Goal: Task Accomplishment & Management: Use online tool/utility

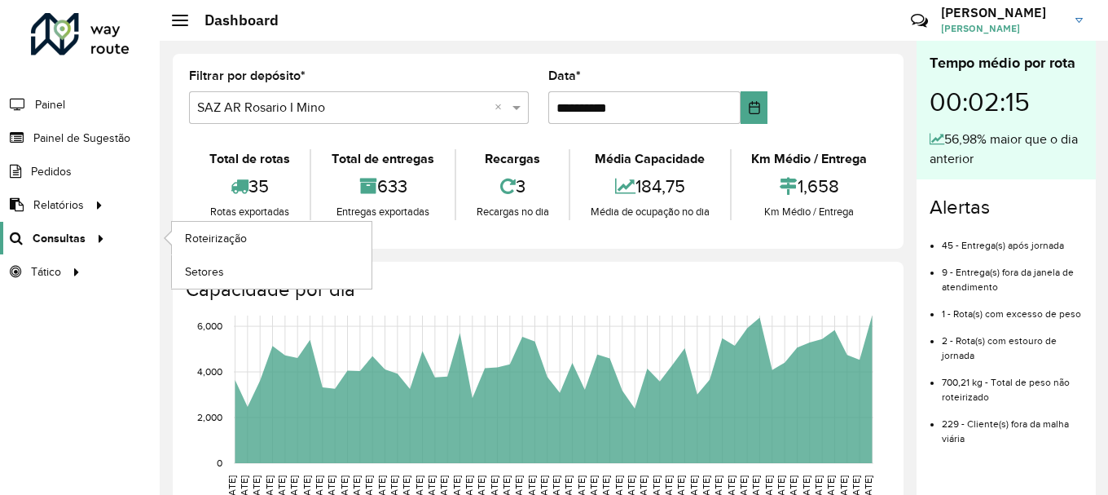
scroll to position [1068, 0]
click at [227, 239] on span "Roteirização" at bounding box center [218, 238] width 66 height 17
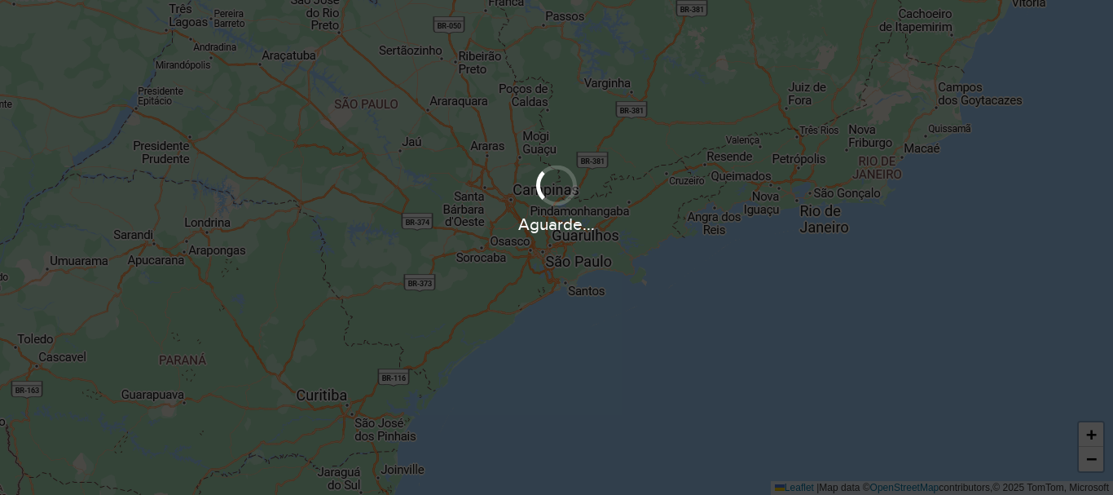
scroll to position [1068, 0]
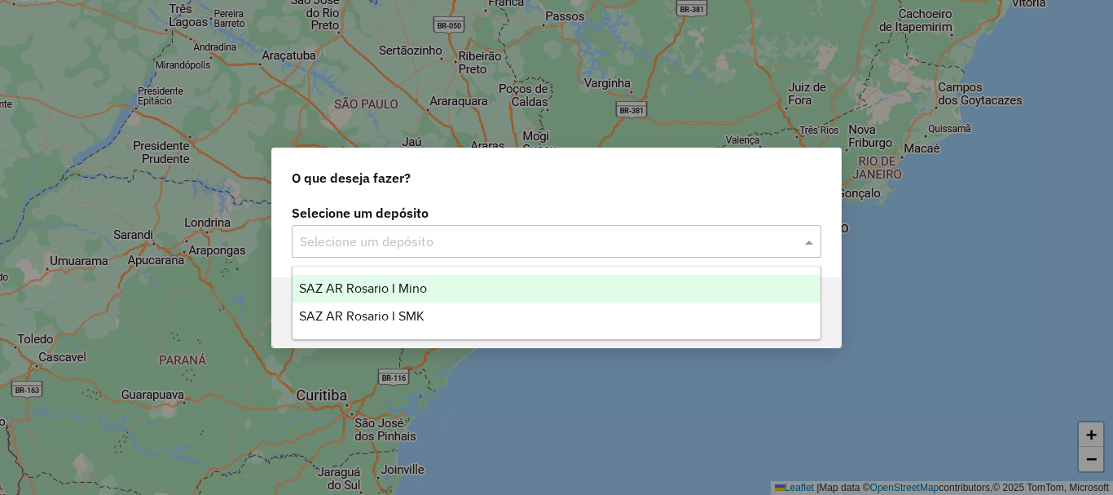
click at [803, 240] on span at bounding box center [811, 241] width 20 height 20
click at [380, 288] on span "SAZ AR Rosario I Mino" at bounding box center [363, 288] width 128 height 14
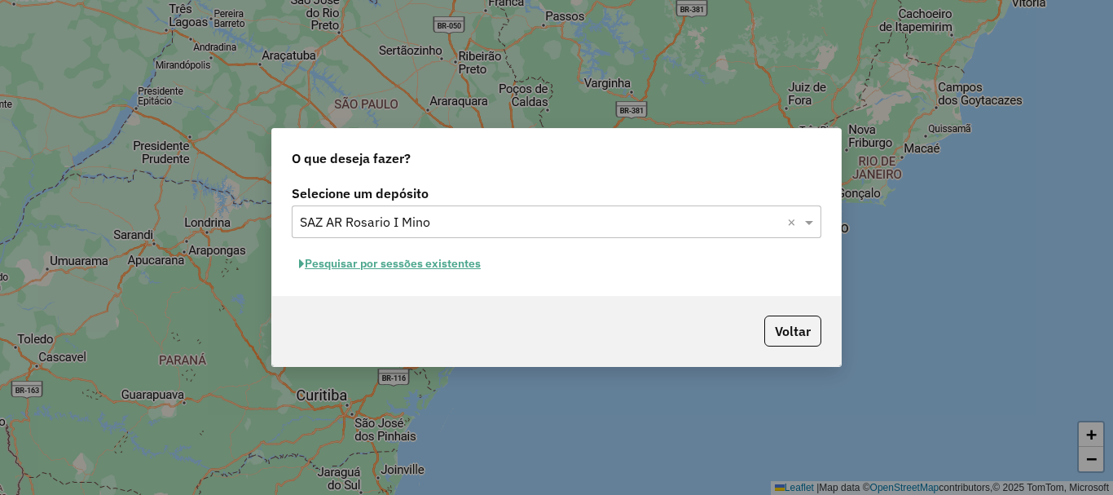
click at [369, 264] on button "Pesquisar por sessões existentes" at bounding box center [390, 263] width 196 height 25
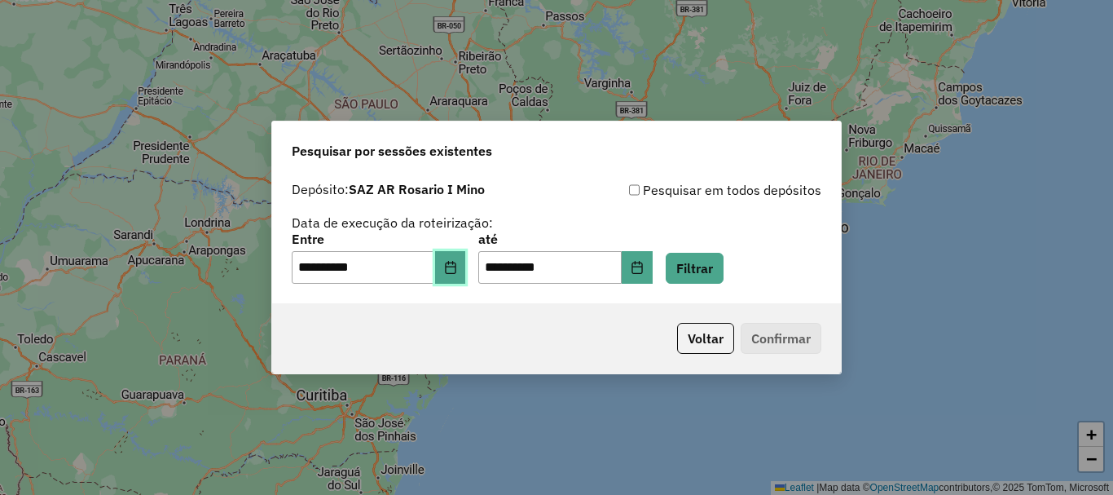
click at [457, 266] on icon "Choose Date" at bounding box center [450, 267] width 13 height 13
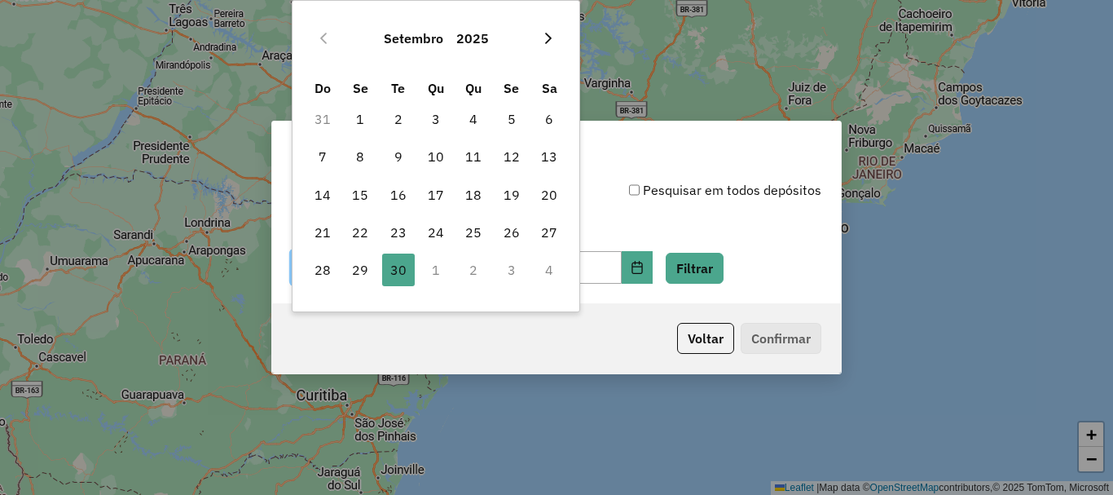
click at [552, 34] on icon "Next Month" at bounding box center [548, 38] width 13 height 13
click at [433, 119] on span "1" at bounding box center [436, 119] width 33 height 33
type input "**********"
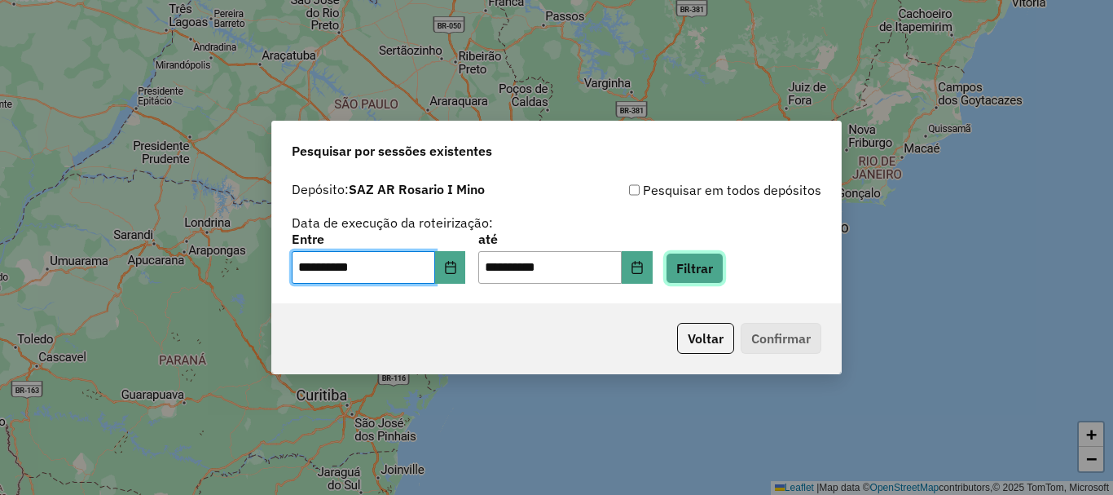
click at [711, 272] on button "Filtrar" at bounding box center [695, 268] width 58 height 31
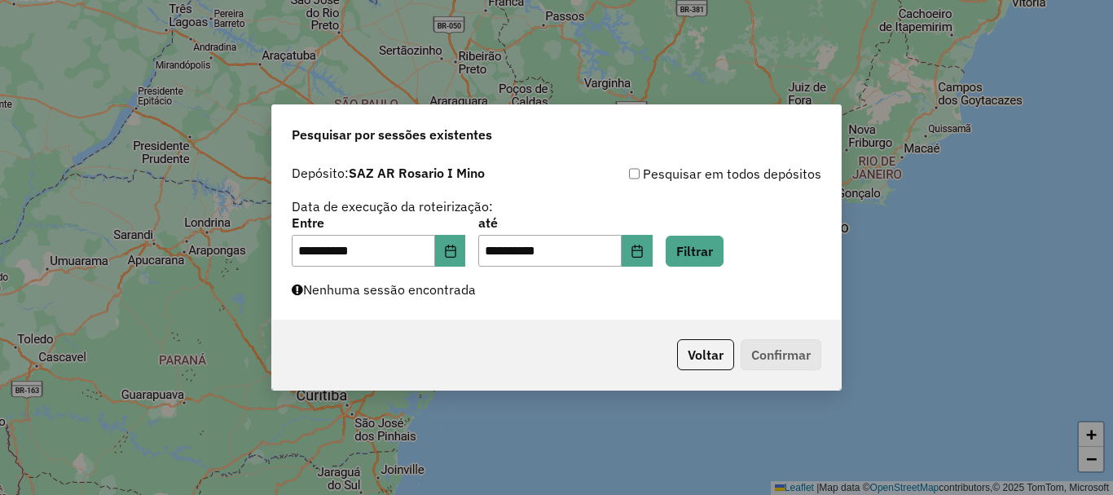
click at [211, 381] on div "**********" at bounding box center [556, 247] width 1113 height 495
click at [724, 248] on button "Filtrar" at bounding box center [695, 250] width 58 height 31
click at [42, 200] on div "**********" at bounding box center [556, 247] width 1113 height 495
click at [710, 247] on button "Filtrar" at bounding box center [695, 250] width 58 height 31
click at [711, 251] on button "Filtrar" at bounding box center [695, 250] width 58 height 31
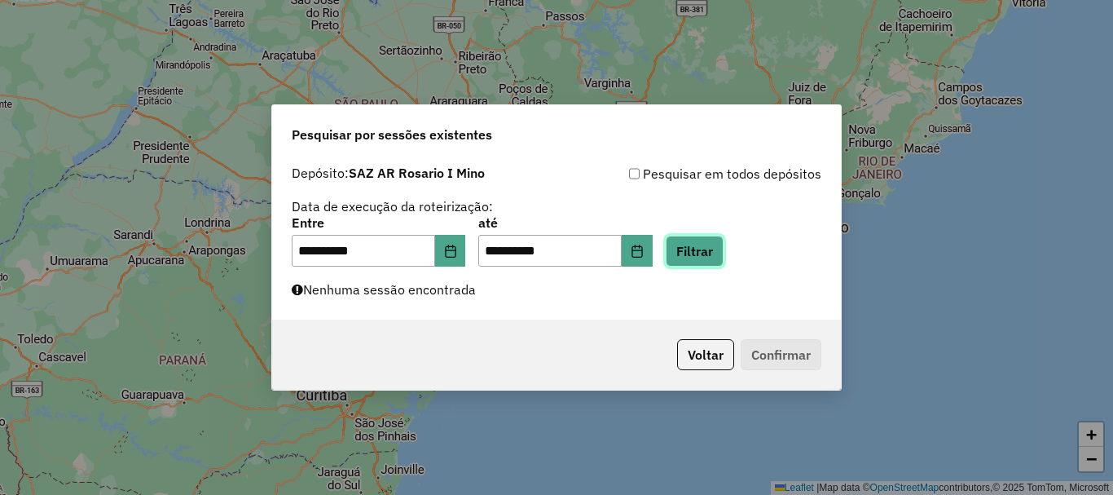
click at [714, 246] on button "Filtrar" at bounding box center [695, 250] width 58 height 31
click at [719, 246] on button "Filtrar" at bounding box center [695, 250] width 58 height 31
click at [714, 252] on button "Filtrar" at bounding box center [695, 250] width 58 height 31
click at [716, 254] on button "Filtrar" at bounding box center [695, 250] width 58 height 31
click at [724, 254] on button "Filtrar" at bounding box center [695, 250] width 58 height 31
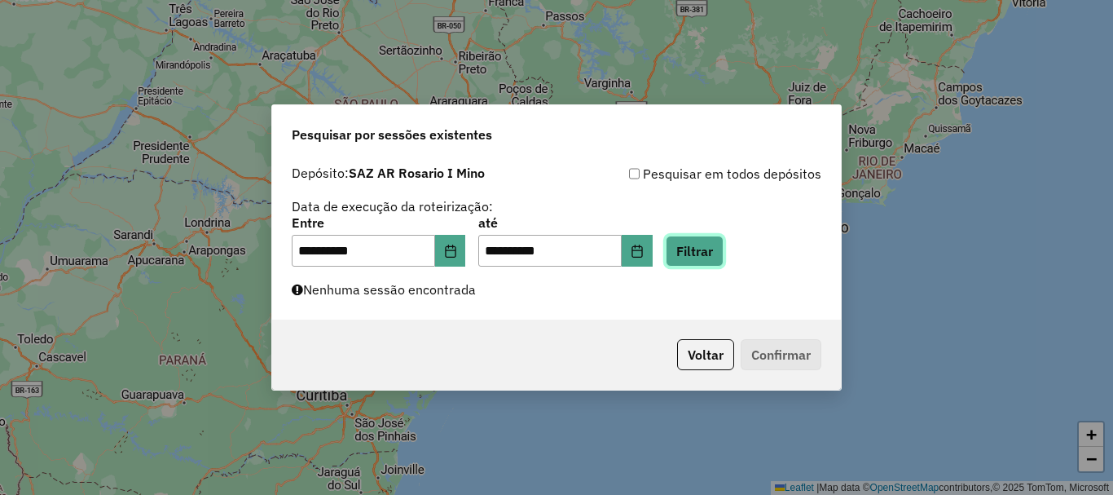
click at [724, 254] on button "Filtrar" at bounding box center [695, 250] width 58 height 31
click at [718, 247] on button "Filtrar" at bounding box center [695, 250] width 58 height 31
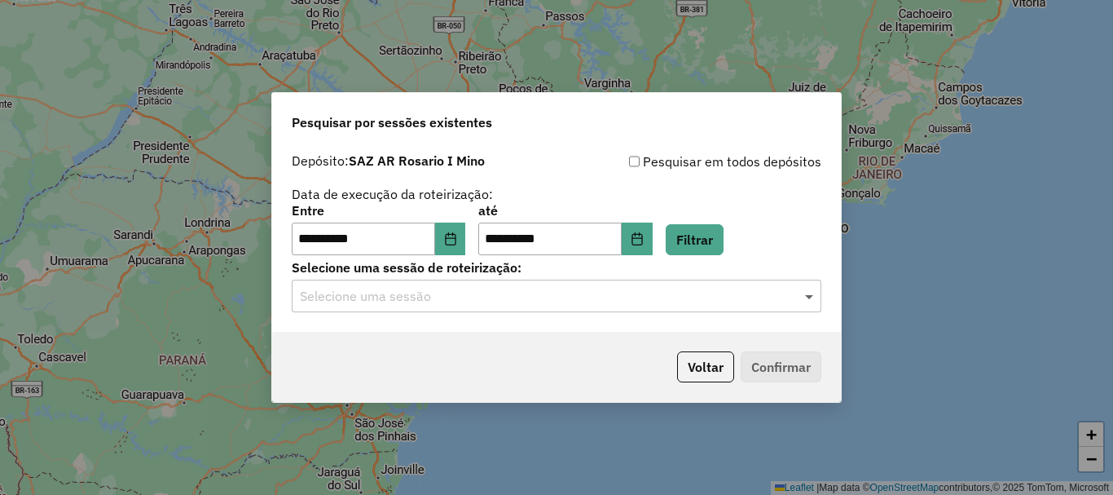
click at [804, 293] on span at bounding box center [811, 296] width 20 height 20
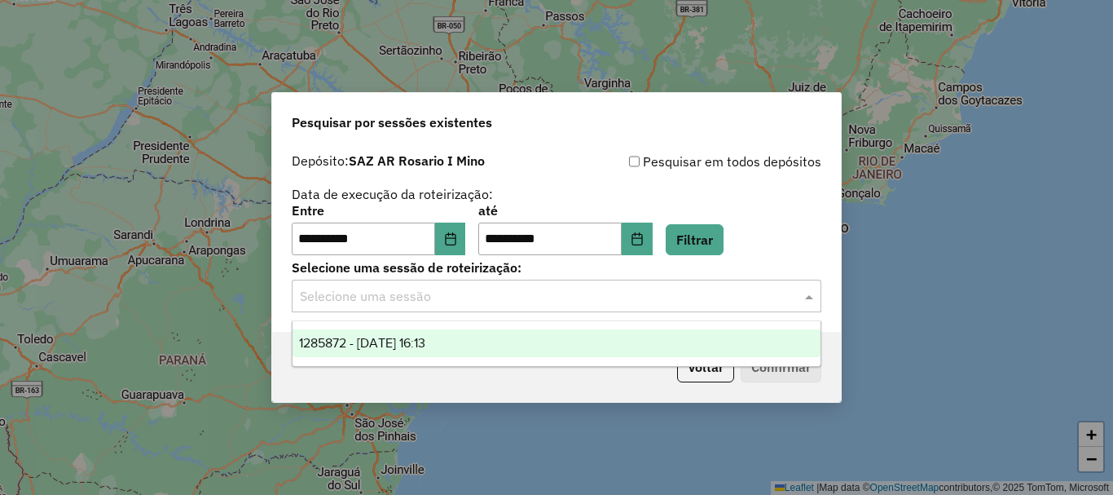
click at [359, 341] on span "1285872 - 01/10/2025 16:13" at bounding box center [362, 343] width 126 height 14
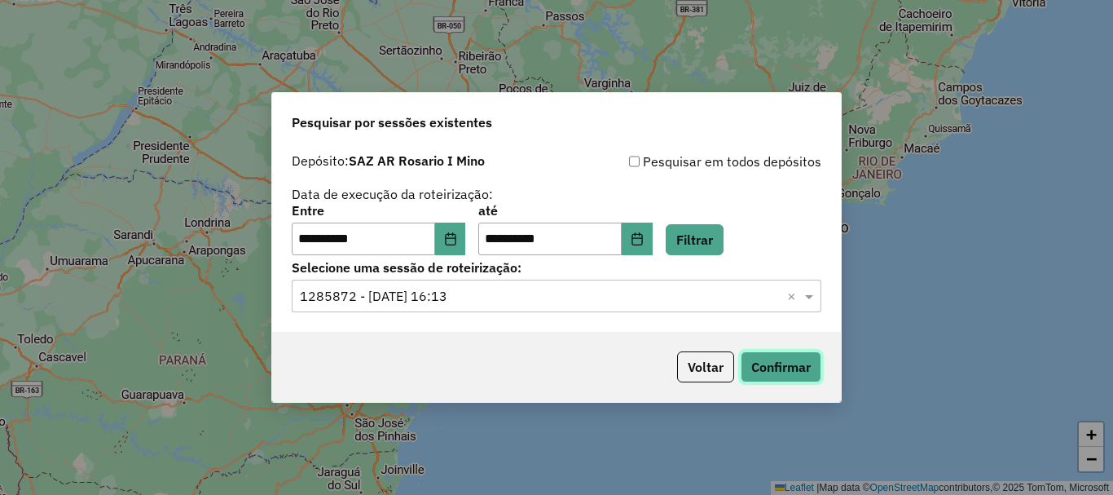
click at [789, 366] on button "Confirmar" at bounding box center [781, 366] width 81 height 31
click at [781, 370] on button "Confirmar" at bounding box center [781, 366] width 81 height 31
click at [784, 359] on button "Confirmar" at bounding box center [781, 366] width 81 height 31
click at [781, 370] on button "Confirmar" at bounding box center [781, 366] width 81 height 31
click at [794, 373] on button "Confirmar" at bounding box center [781, 366] width 81 height 31
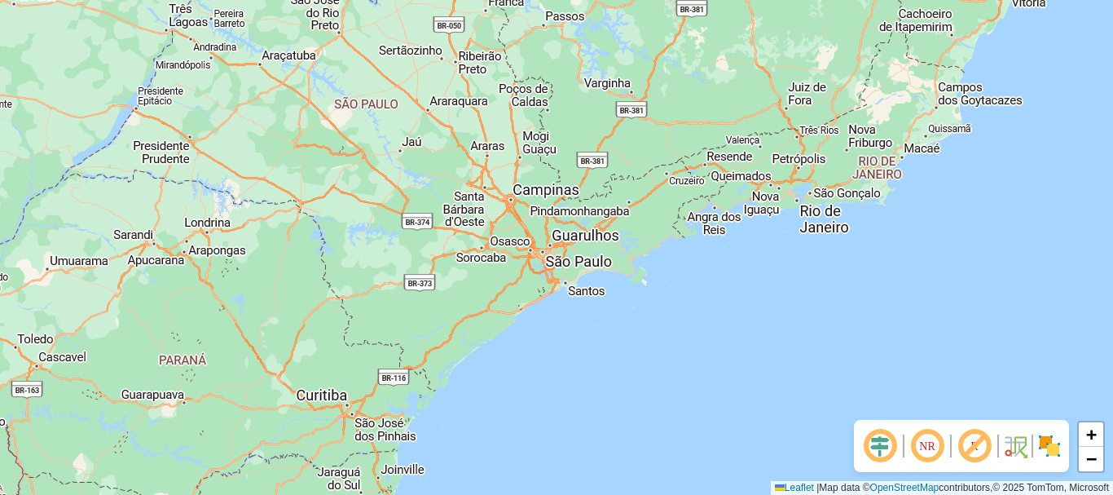
scroll to position [1068, 0]
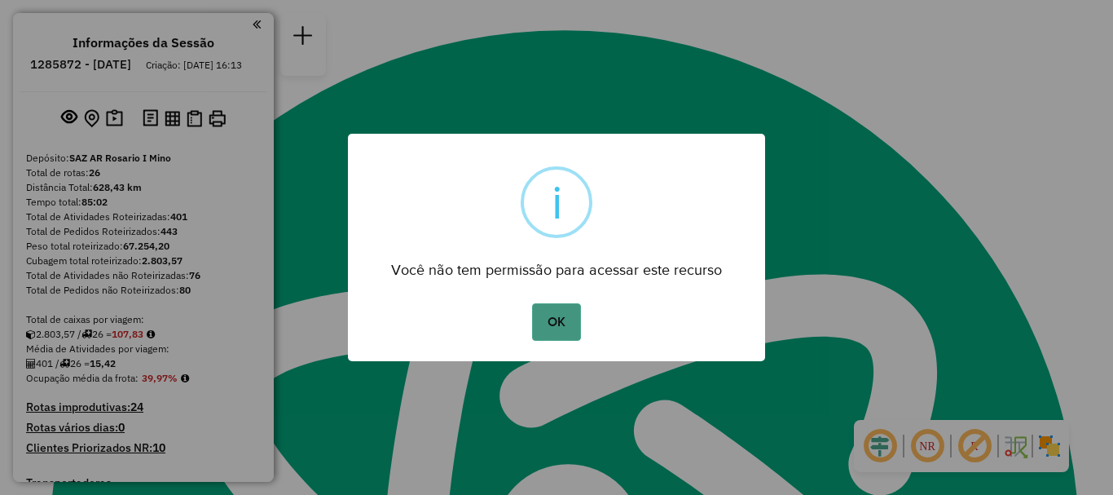
click at [543, 323] on button "OK" at bounding box center [556, 321] width 48 height 37
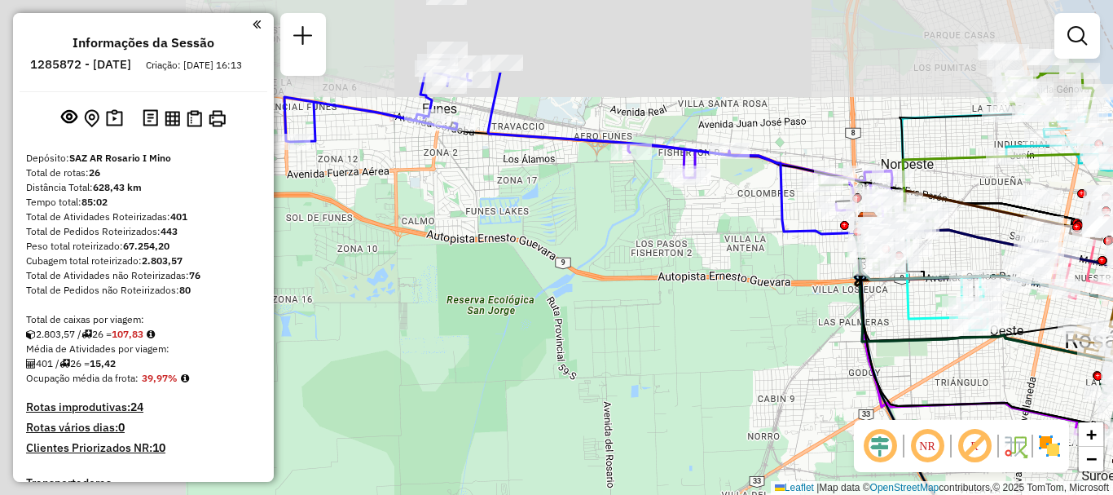
drag, startPoint x: 477, startPoint y: 225, endPoint x: 791, endPoint y: 346, distance: 336.4
click at [824, 345] on div "Janela de atendimento Grade de atendimento Capacidade Transportadoras Veículos …" at bounding box center [556, 247] width 1113 height 495
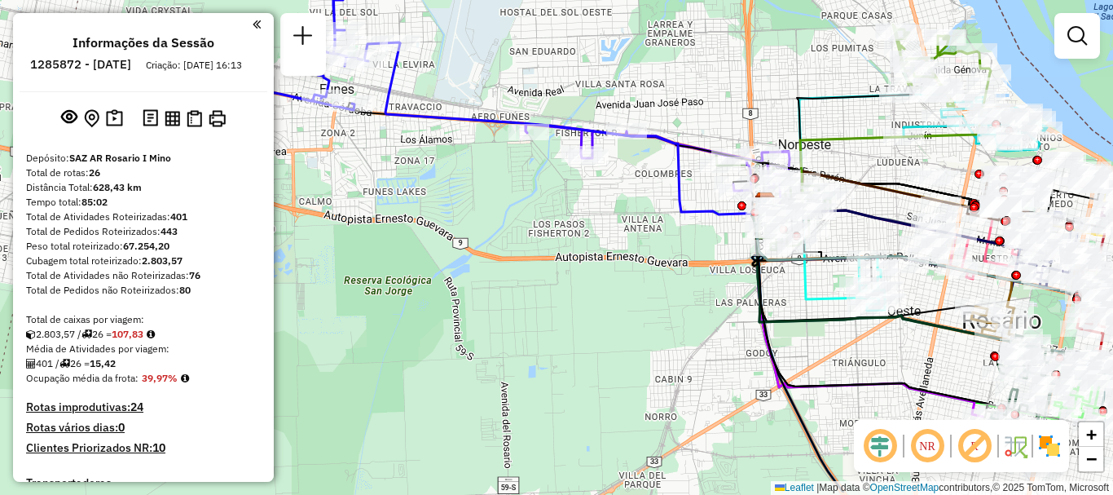
drag, startPoint x: 645, startPoint y: 208, endPoint x: 549, endPoint y: 183, distance: 98.4
click at [549, 183] on div "Janela de atendimento Grade de atendimento Capacidade Transportadoras Veículos …" at bounding box center [556, 247] width 1113 height 495
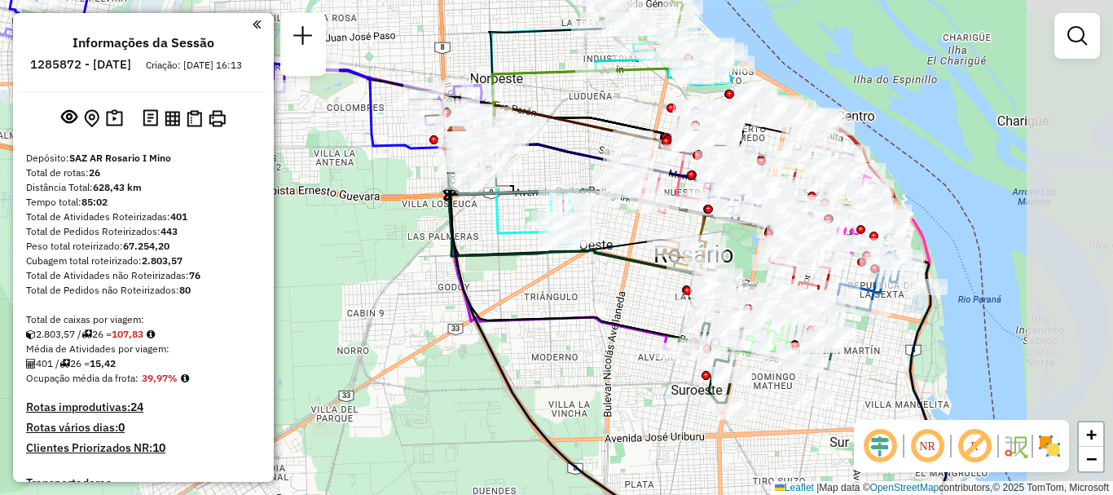
drag, startPoint x: 724, startPoint y: 272, endPoint x: 471, endPoint y: 215, distance: 259.0
click at [471, 215] on icon at bounding box center [507, 184] width 103 height 97
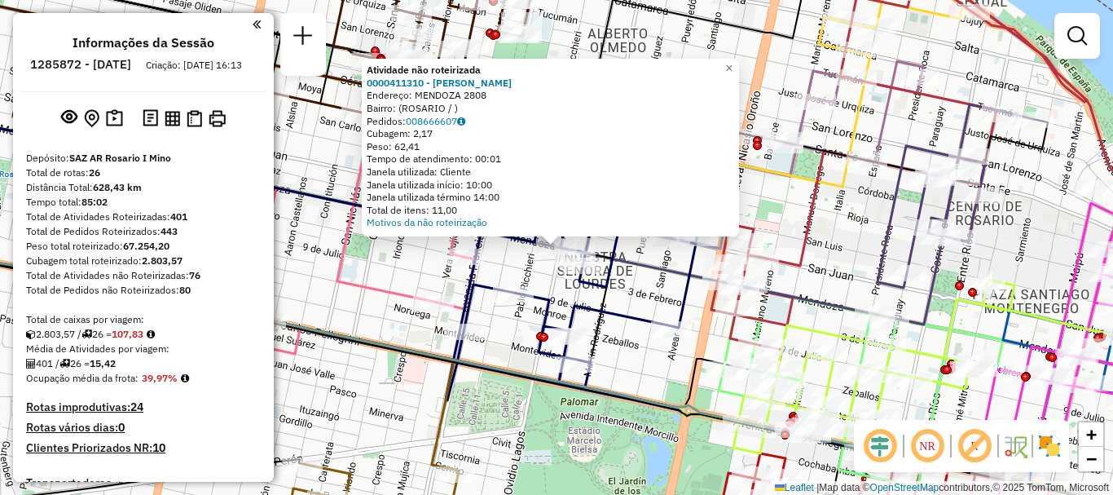
click at [633, 315] on icon at bounding box center [571, 300] width 250 height 200
select select "**********"
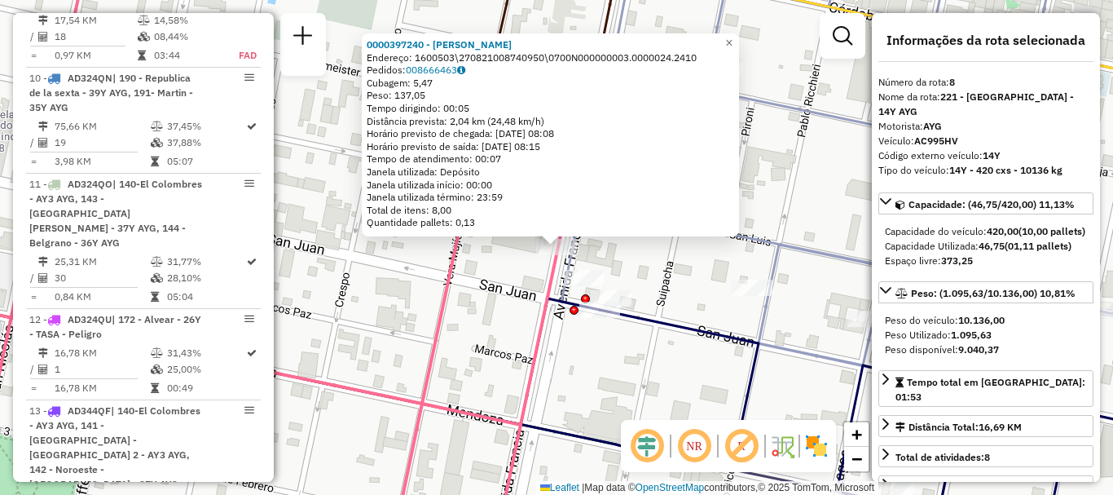
scroll to position [1219, 0]
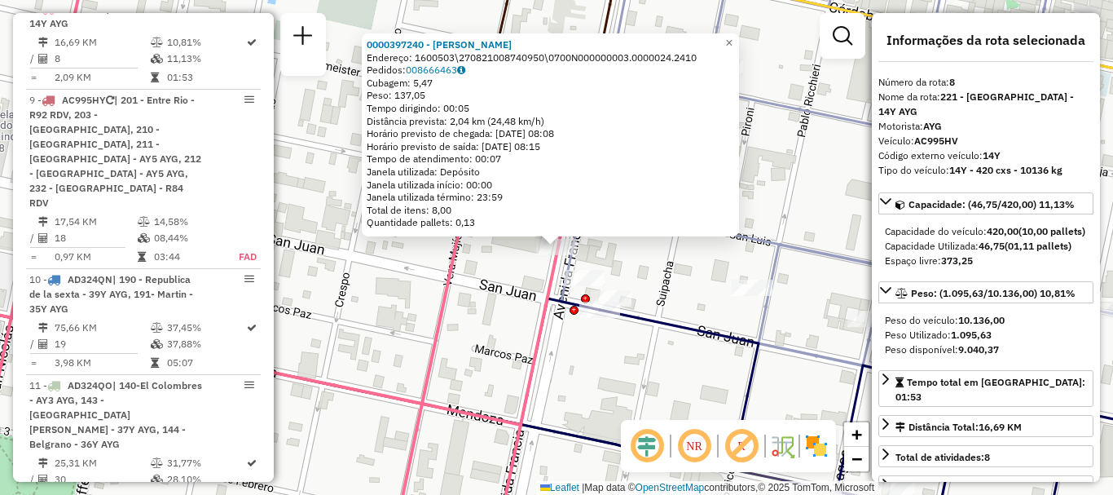
click at [508, 257] on div "0000397240 - MUSTACHI FLORENCIA Endereço: 1600503\270821008740950\0700N00000000…" at bounding box center [556, 247] width 1113 height 495
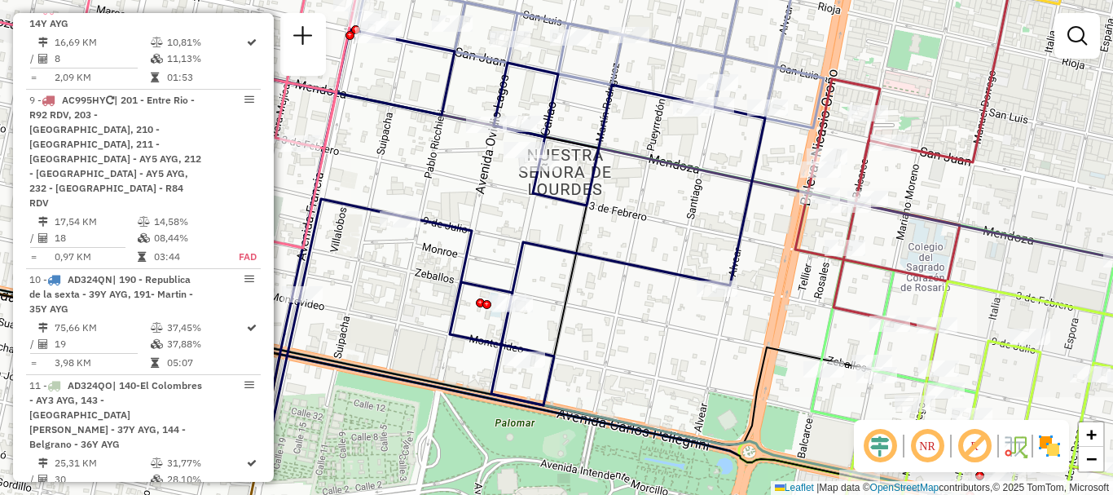
drag, startPoint x: 640, startPoint y: 173, endPoint x: 507, endPoint y: 94, distance: 155.3
click at [510, 96] on div "Janela de atendimento Grade de atendimento Capacidade Transportadoras Veículos …" at bounding box center [556, 247] width 1113 height 495
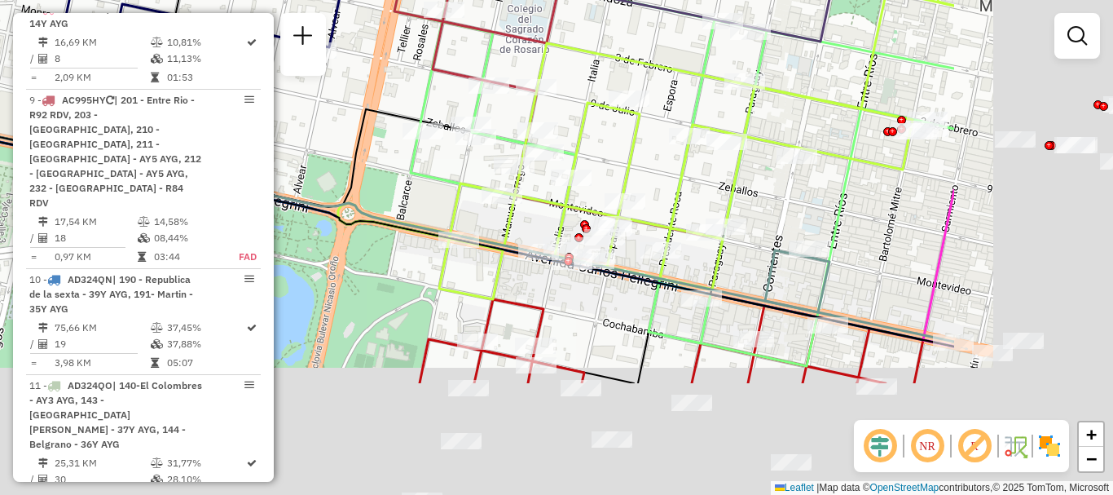
drag, startPoint x: 658, startPoint y: 193, endPoint x: 430, endPoint y: 72, distance: 257.7
click at [430, 72] on icon at bounding box center [660, 13] width 533 height 446
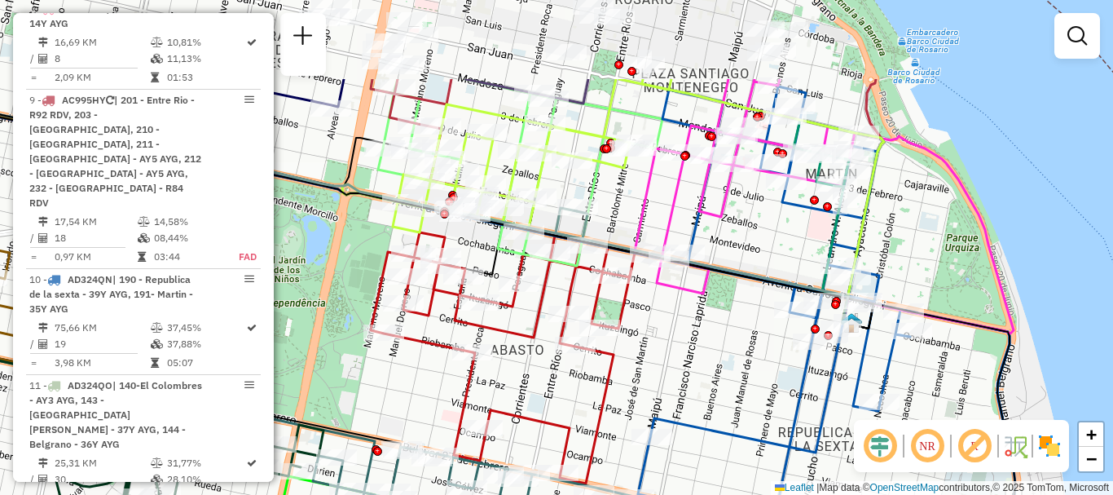
drag, startPoint x: 781, startPoint y: 156, endPoint x: 772, endPoint y: 224, distance: 69.0
click at [772, 224] on div "Janela de atendimento Grade de atendimento Capacidade Transportadoras Veículos …" at bounding box center [556, 247] width 1113 height 495
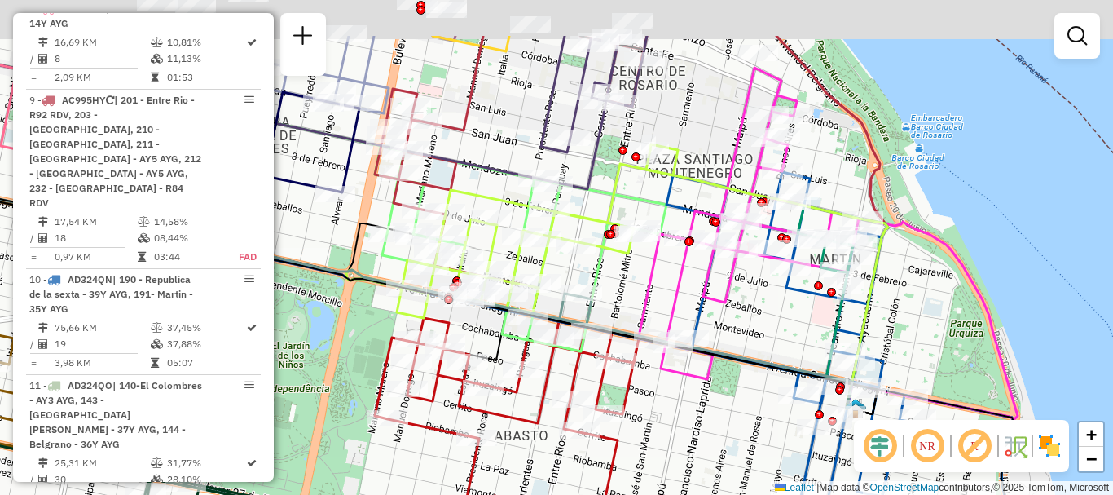
drag, startPoint x: 684, startPoint y: 294, endPoint x: 687, endPoint y: 372, distance: 77.5
click at [687, 372] on icon at bounding box center [828, 243] width 379 height 351
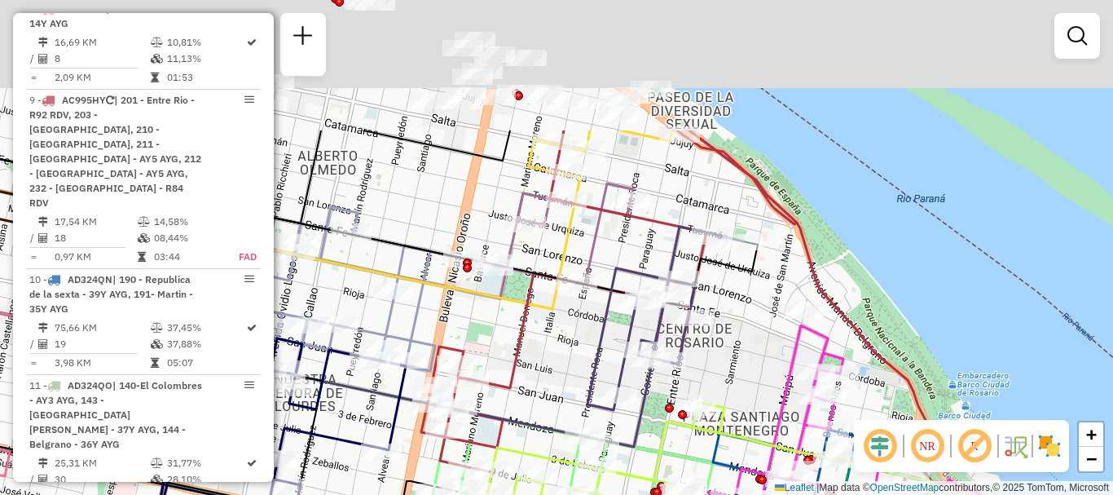
drag, startPoint x: 718, startPoint y: 344, endPoint x: 727, endPoint y: 376, distance: 33.8
click at [727, 376] on div "Janela de atendimento Grade de atendimento Capacidade Transportadoras Veículos …" at bounding box center [556, 247] width 1113 height 495
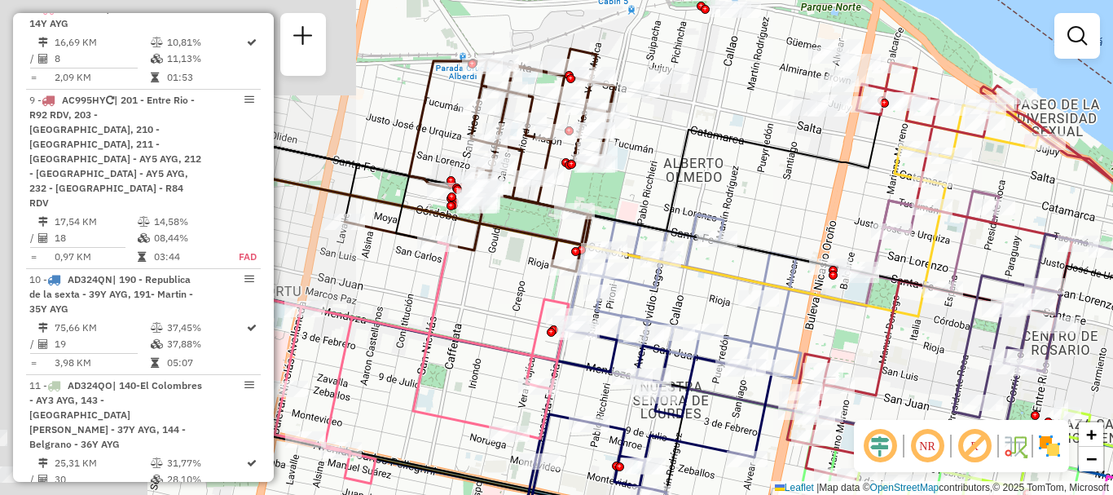
drag, startPoint x: 474, startPoint y: 219, endPoint x: 853, endPoint y: 247, distance: 379.9
click at [857, 239] on div "Rota 6 - Placa AB967EB 0000121397 - SANTAMARIA C Janela de atendimento Grade de…" at bounding box center [556, 247] width 1113 height 495
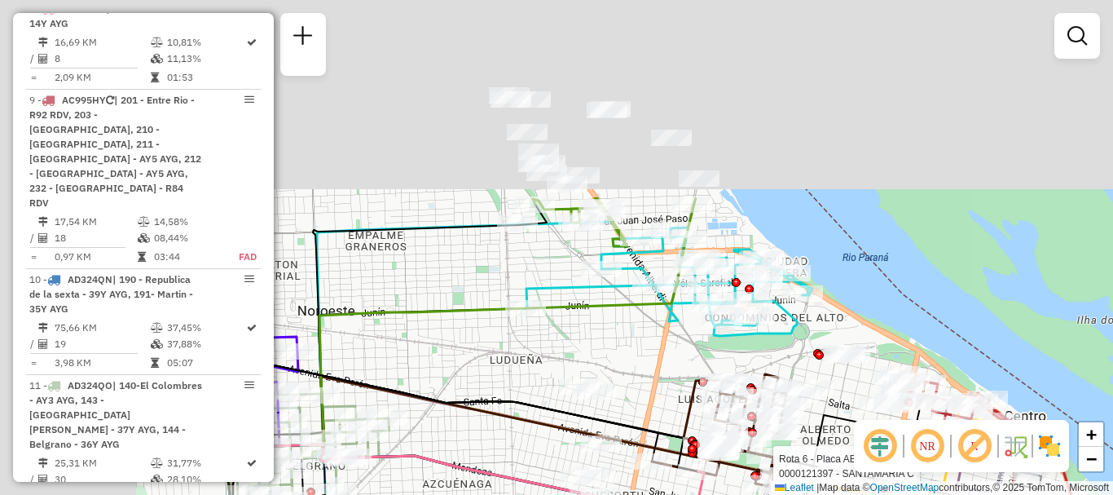
drag, startPoint x: 633, startPoint y: 336, endPoint x: 689, endPoint y: 429, distance: 108.6
click at [689, 429] on div "Rota 6 - Placa AB967EB 0000121397 - SANTAMARIA C Janela de atendimento Grade de…" at bounding box center [556, 247] width 1113 height 495
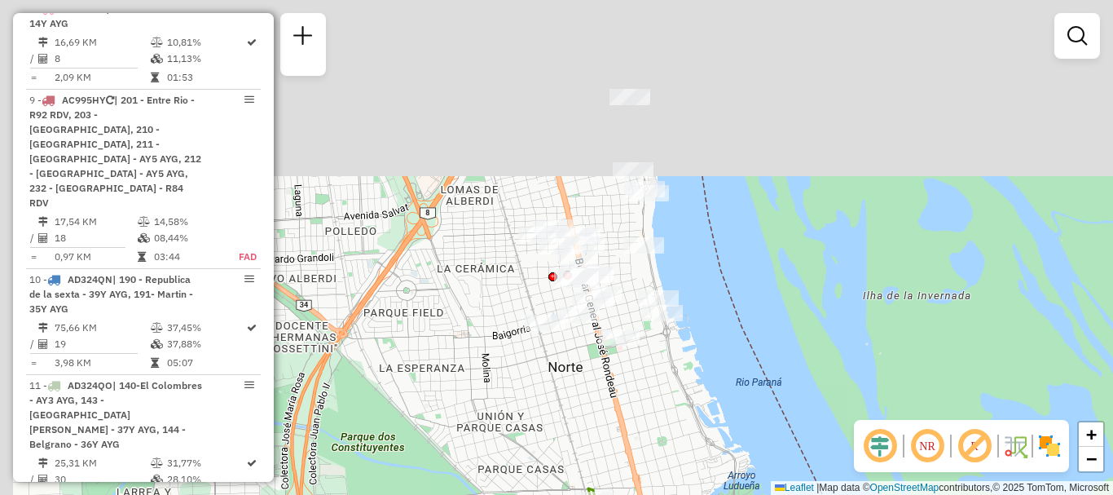
drag, startPoint x: 592, startPoint y: 281, endPoint x: 644, endPoint y: 476, distance: 201.4
click at [644, 476] on div "Rota 6 - Placa AB967EB 0000121397 - SANTAMARIA C Rota 2 - Placa AB951JU 0000431…" at bounding box center [556, 247] width 1113 height 495
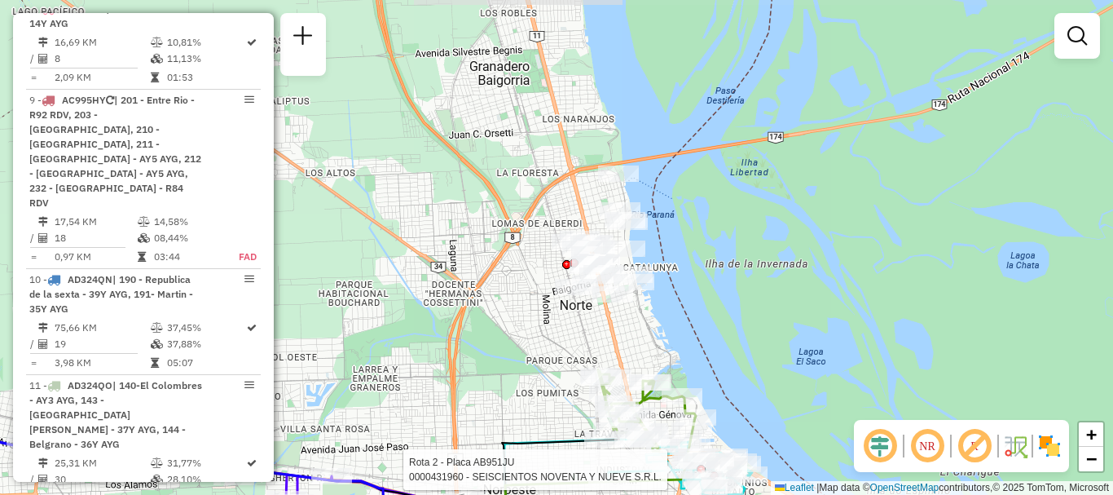
drag, startPoint x: 603, startPoint y: 326, endPoint x: 627, endPoint y: 126, distance: 201.0
click at [627, 126] on div "Rota 6 - Placa AB967EB 0000121397 - SANTAMARIA C Rota 2 - Placa AB951JU 0000431…" at bounding box center [556, 247] width 1113 height 495
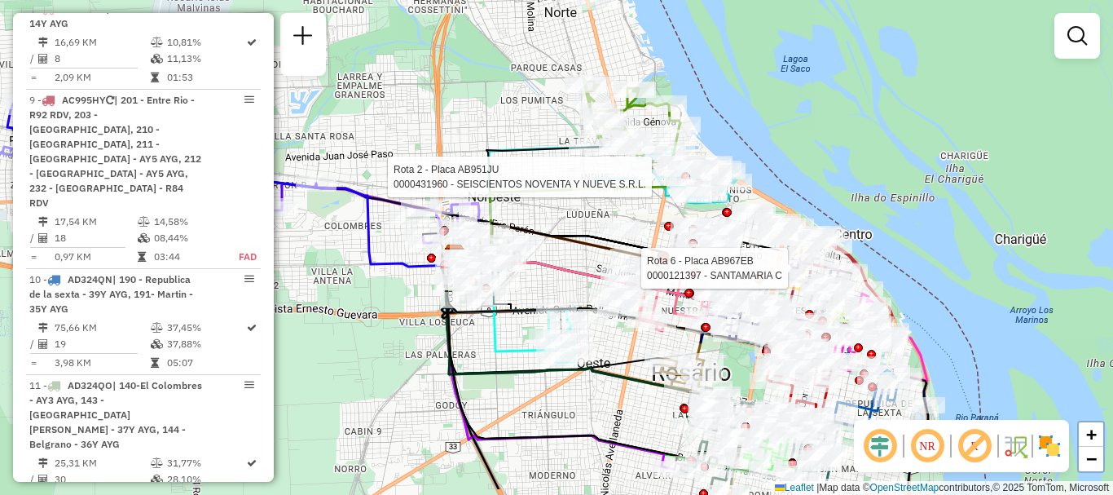
drag, startPoint x: 647, startPoint y: 206, endPoint x: 543, endPoint y: 68, distance: 172.7
click at [543, 68] on div "Rota 6 - Placa AB967EB 0000121397 - SANTAMARIA C Rota 2 - Placa AB951JU 0000431…" at bounding box center [556, 247] width 1113 height 495
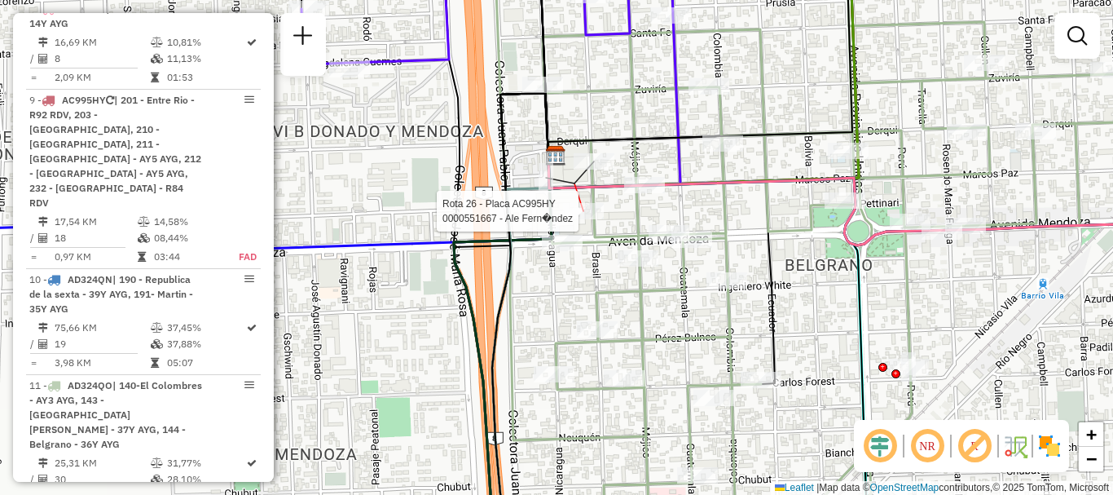
select select "**********"
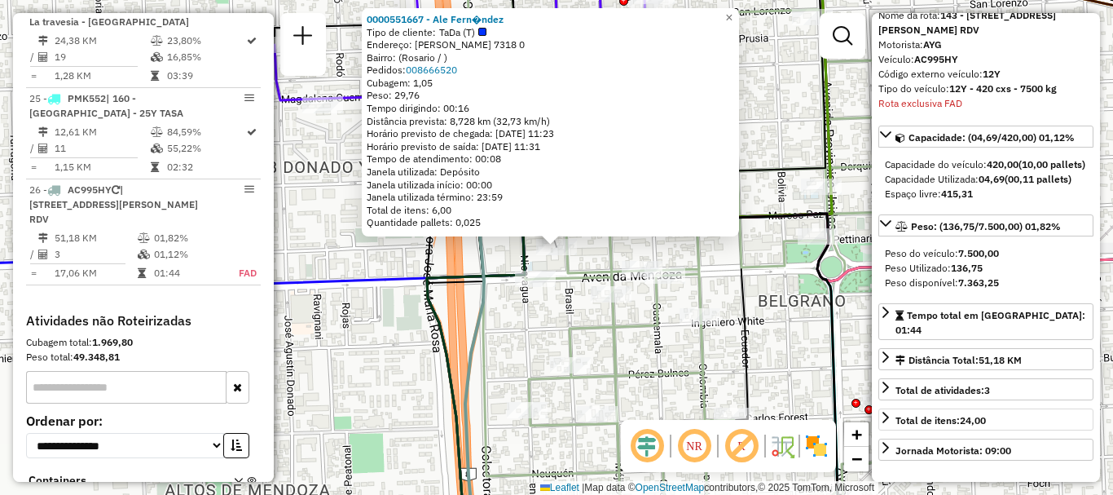
scroll to position [163, 0]
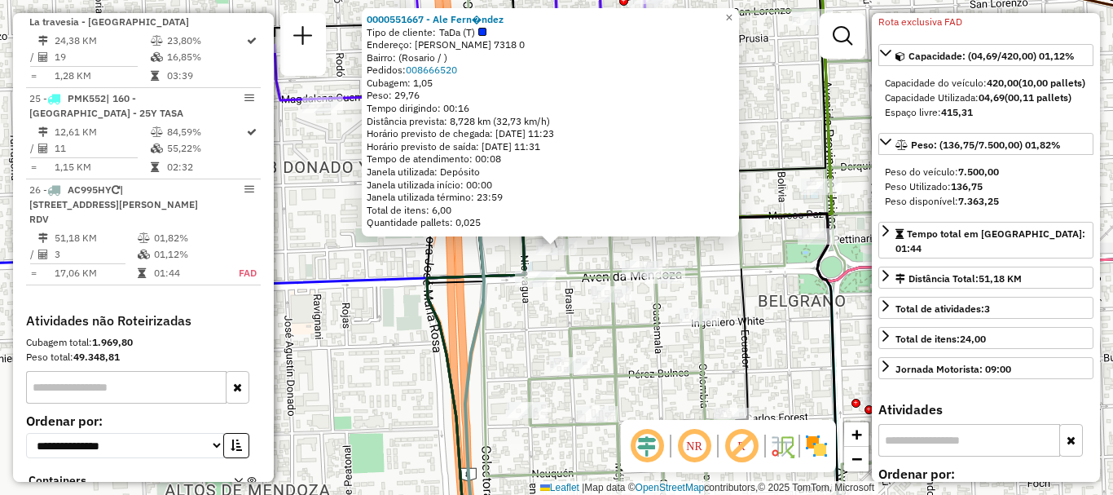
click at [789, 373] on div "0000551667 - Ale Fern�ndez Tipo de cliente: TaDa (T) Endereço: Marcos Paz 7318 …" at bounding box center [556, 247] width 1113 height 495
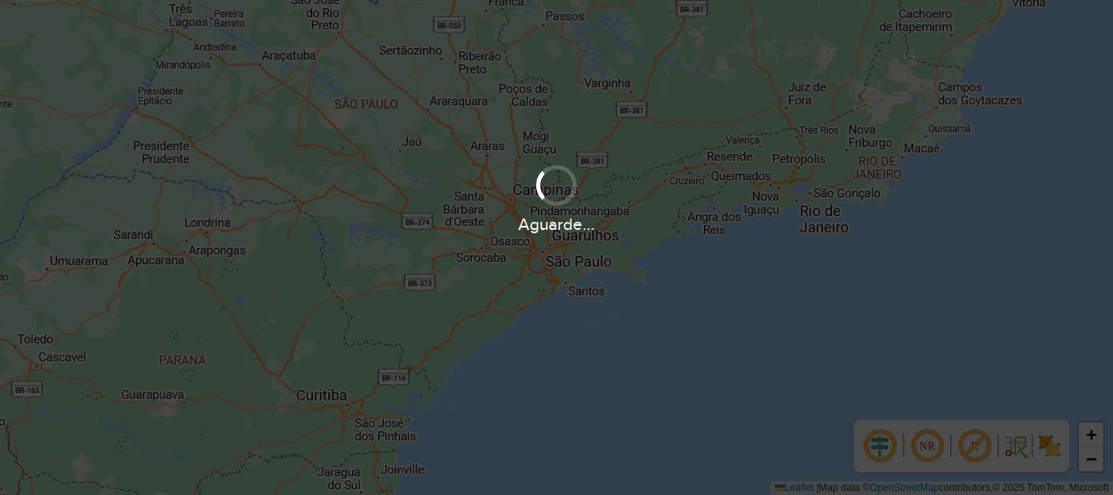
scroll to position [1068, 0]
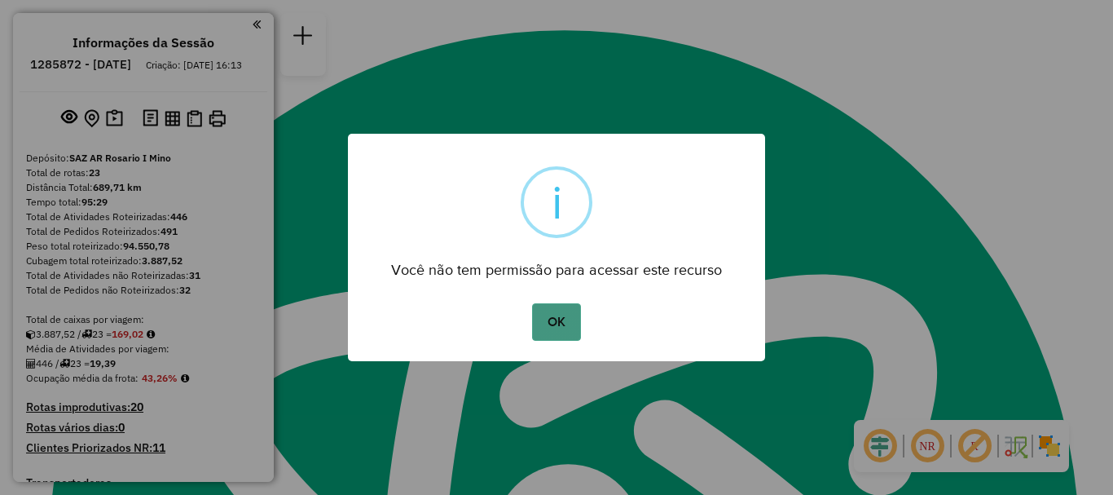
click at [534, 315] on button "OK" at bounding box center [556, 321] width 48 height 37
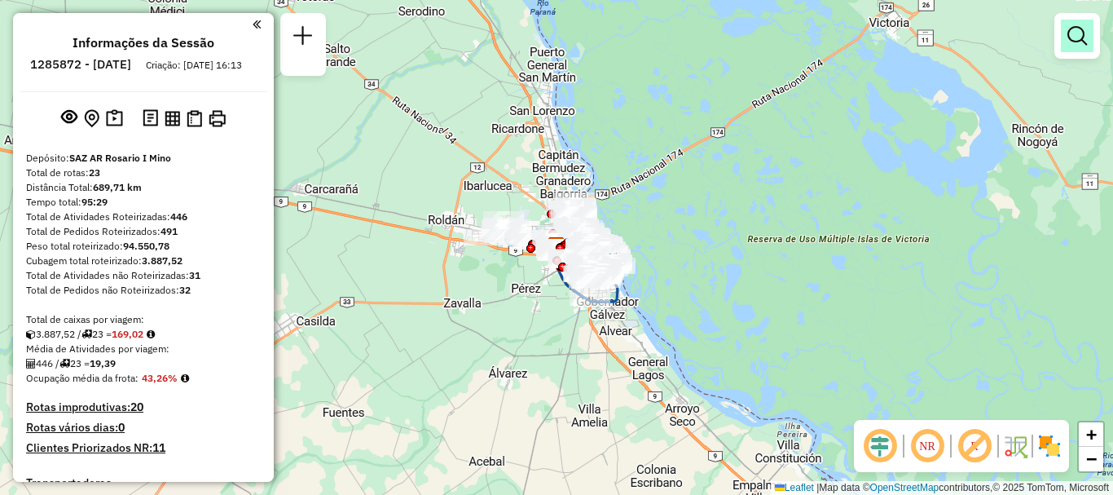
click at [1079, 29] on em at bounding box center [1077, 36] width 20 height 20
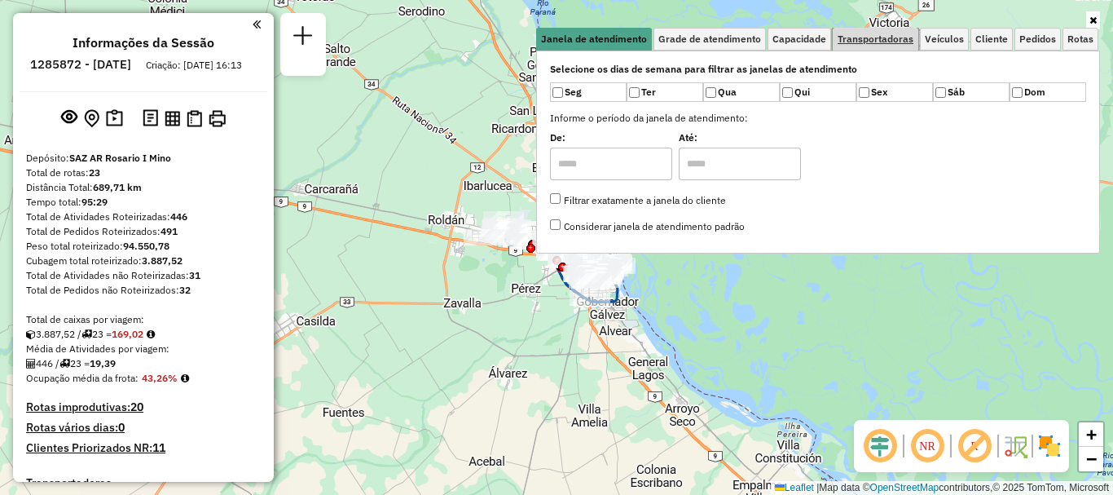
click at [887, 38] on span "Transportadoras" at bounding box center [876, 39] width 76 height 10
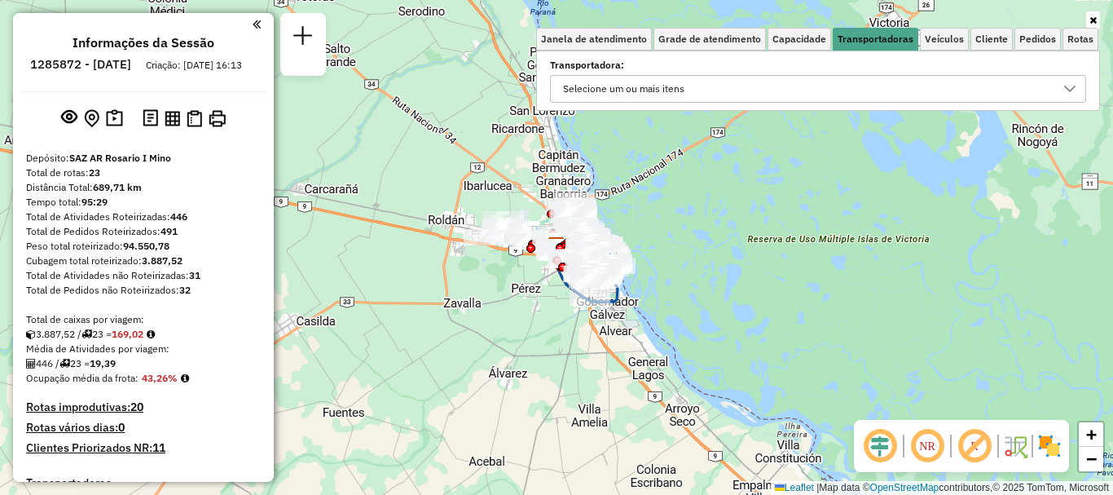
click at [1066, 85] on icon at bounding box center [1069, 88] width 13 height 13
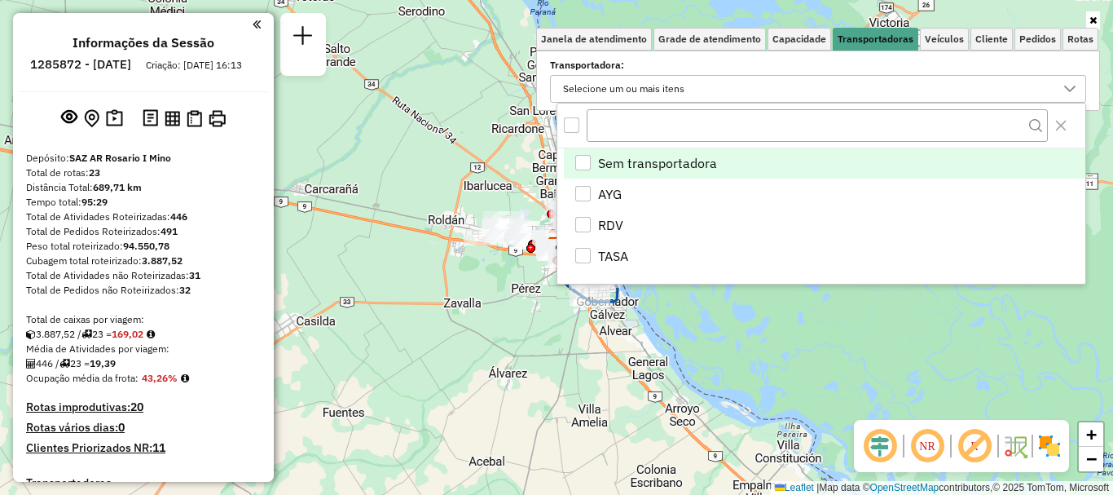
scroll to position [10, 56]
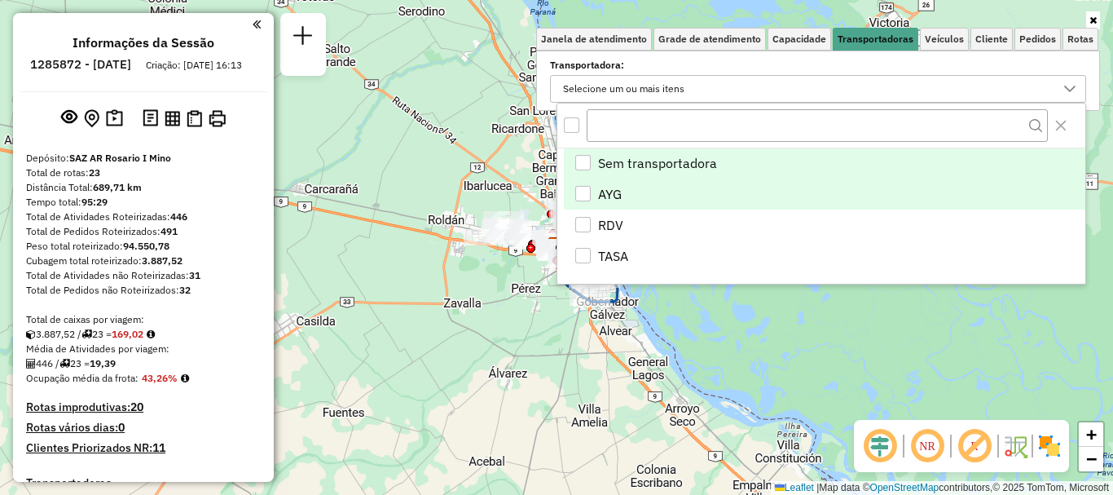
click at [589, 189] on div "AYG" at bounding box center [582, 193] width 15 height 15
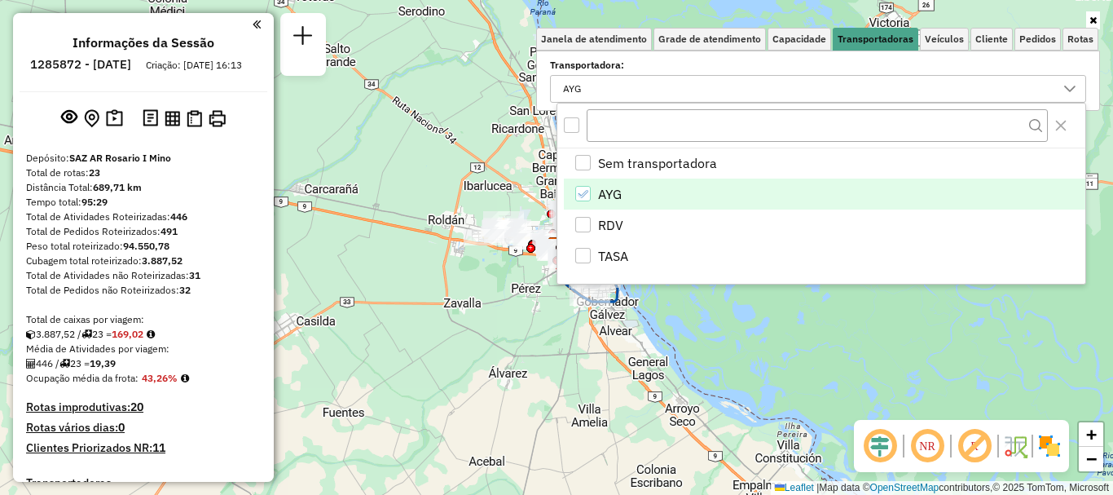
click at [763, 341] on div "Janela de atendimento Grade de atendimento Capacidade Transportadoras Veículos …" at bounding box center [556, 247] width 1113 height 495
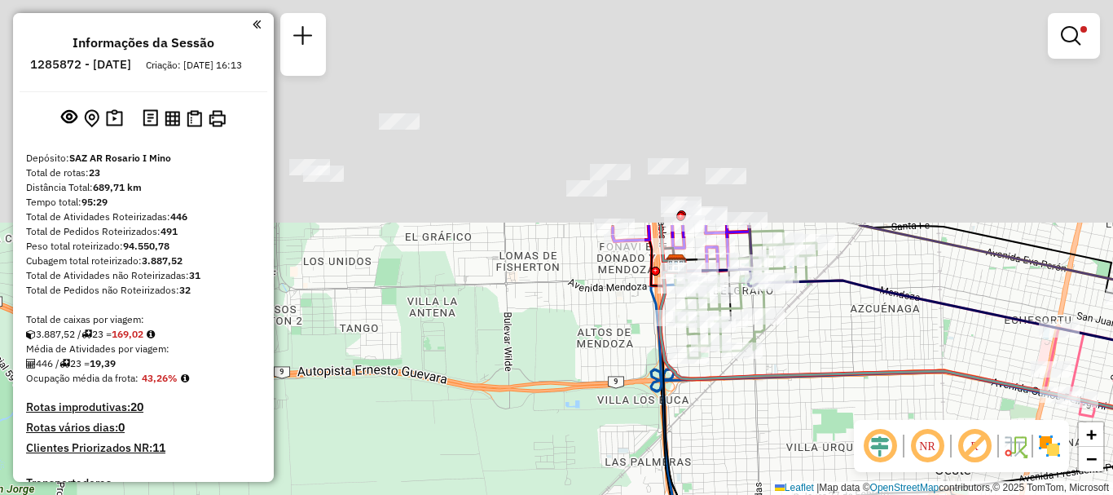
drag, startPoint x: 562, startPoint y: 172, endPoint x: 481, endPoint y: 459, distance: 298.2
click at [481, 459] on div "Limpar filtros Janela de atendimento Grade de atendimento Capacidade Transporta…" at bounding box center [556, 247] width 1113 height 495
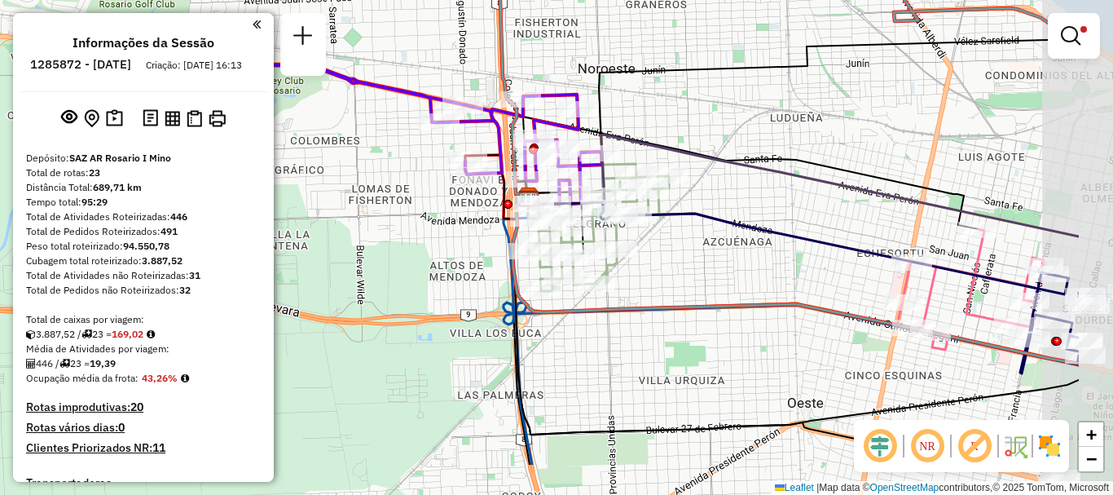
drag, startPoint x: 520, startPoint y: 227, endPoint x: 375, endPoint y: 148, distance: 165.2
click at [375, 148] on div "Limpar filtros Janela de atendimento Grade de atendimento Capacidade Transporta…" at bounding box center [556, 247] width 1113 height 495
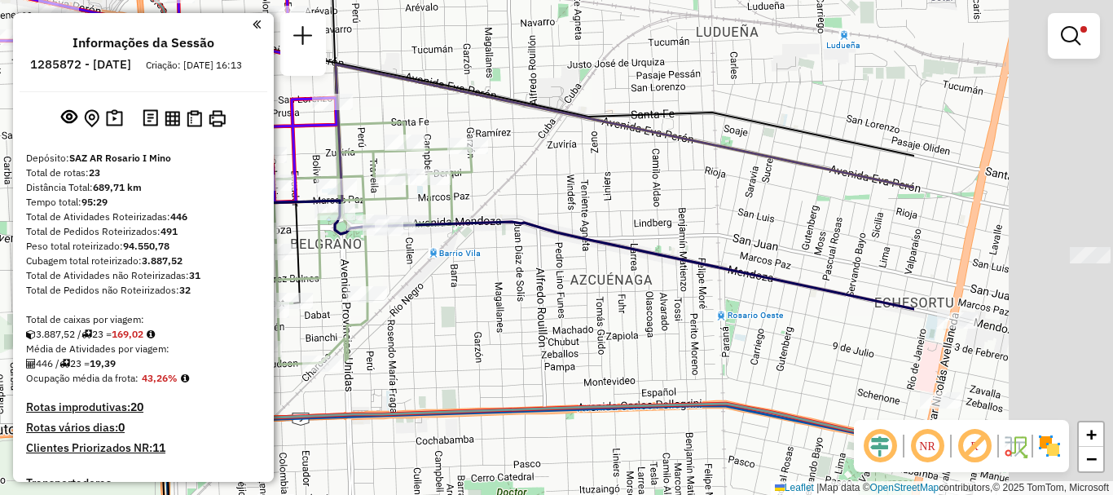
drag, startPoint x: 759, startPoint y: 269, endPoint x: 393, endPoint y: 257, distance: 366.9
click at [394, 257] on div "Limpar filtros Janela de atendimento Grade de atendimento Capacidade Transporta…" at bounding box center [556, 247] width 1113 height 495
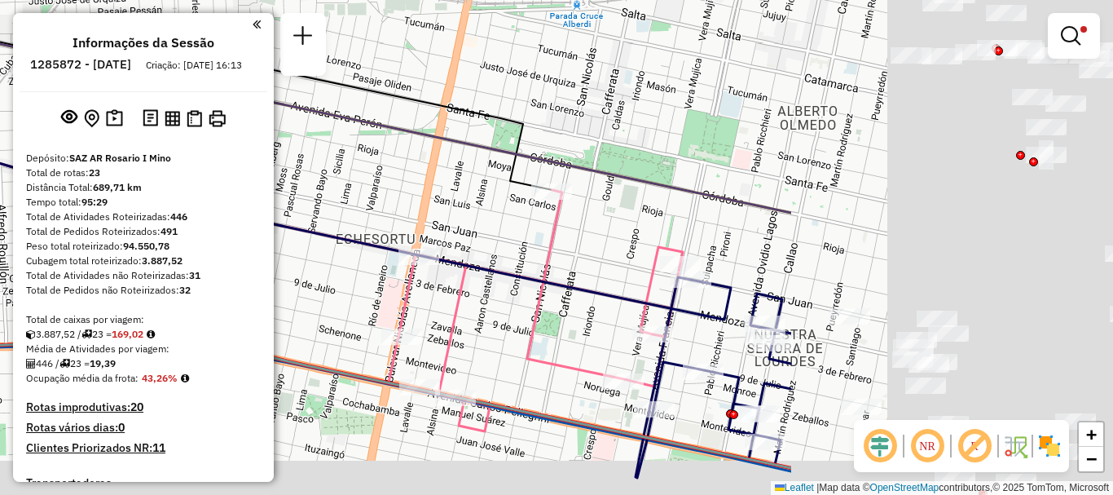
drag, startPoint x: 667, startPoint y: 297, endPoint x: 235, endPoint y: 240, distance: 436.3
click at [235, 240] on hb-router-mapa "Informações da Sessão 1285872 - 01/10/2025 Criação: 30/09/2025 16:13 Depósito: …" at bounding box center [556, 247] width 1113 height 495
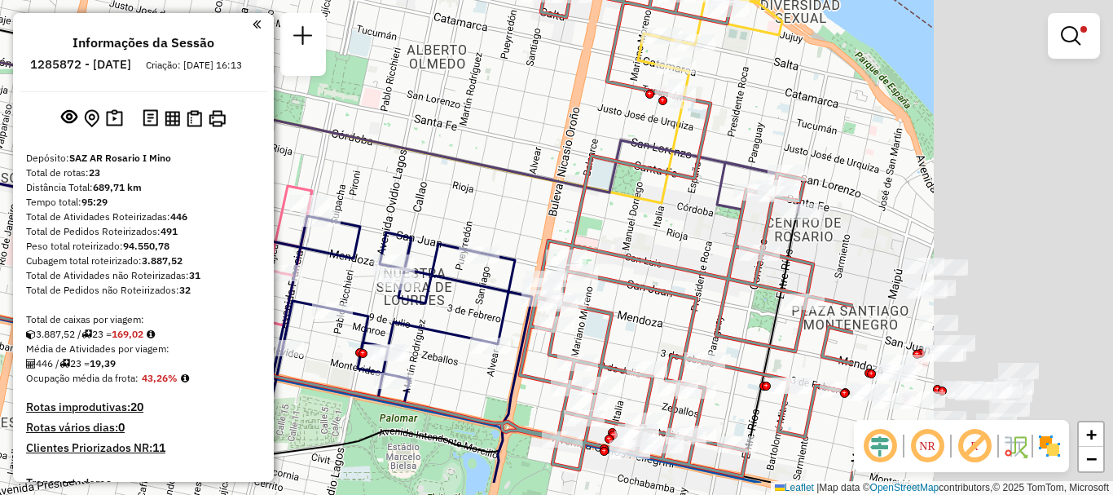
drag, startPoint x: 729, startPoint y: 321, endPoint x: 473, endPoint y: 284, distance: 259.3
click at [473, 284] on icon at bounding box center [398, 349] width 267 height 266
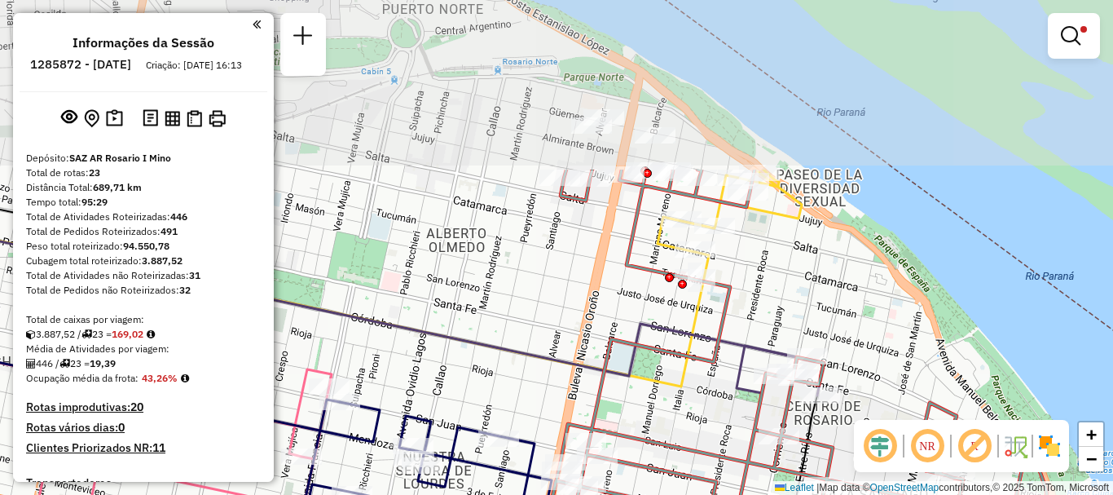
drag, startPoint x: 705, startPoint y: 319, endPoint x: 701, endPoint y: 470, distance: 151.6
click at [701, 470] on icon at bounding box center [479, 416] width 1187 height 495
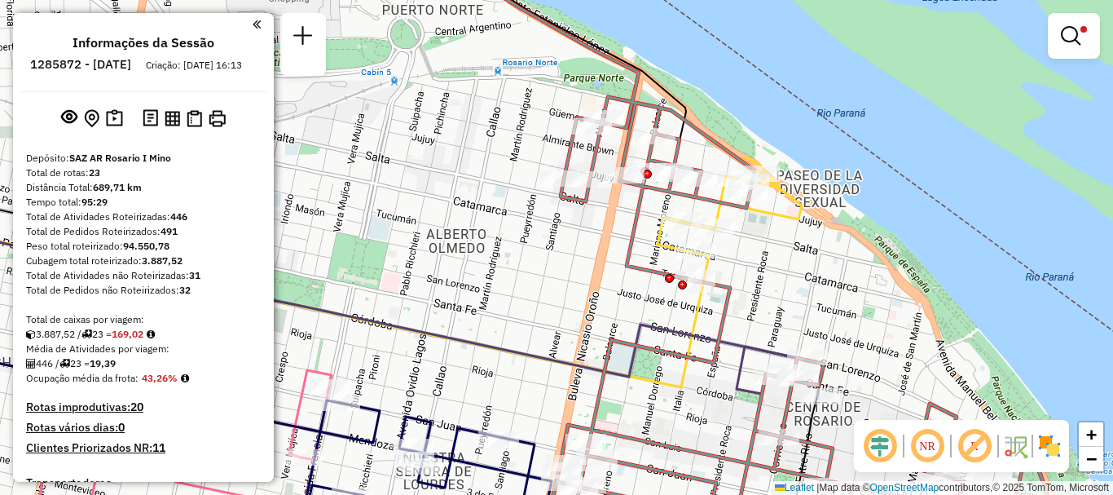
drag, startPoint x: 646, startPoint y: 334, endPoint x: 583, endPoint y: -14, distance: 353.5
click at [583, 0] on html "Aplicando filtros Pop-up bloqueado! Seu navegador bloqueou automáticamente a ab…" at bounding box center [556, 247] width 1113 height 495
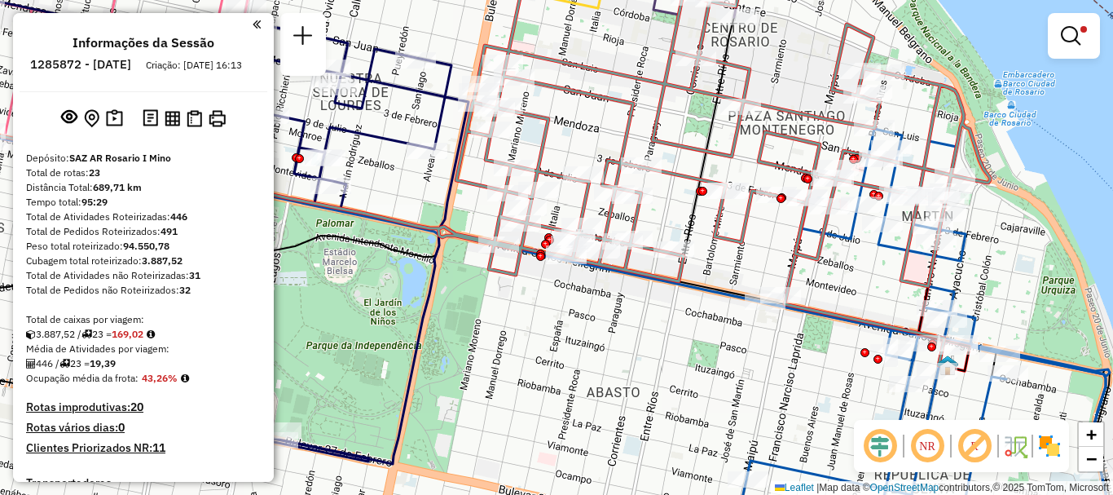
drag, startPoint x: 741, startPoint y: 54, endPoint x: 719, endPoint y: 228, distance: 175.9
click at [719, 228] on icon at bounding box center [438, 125] width 1103 height 322
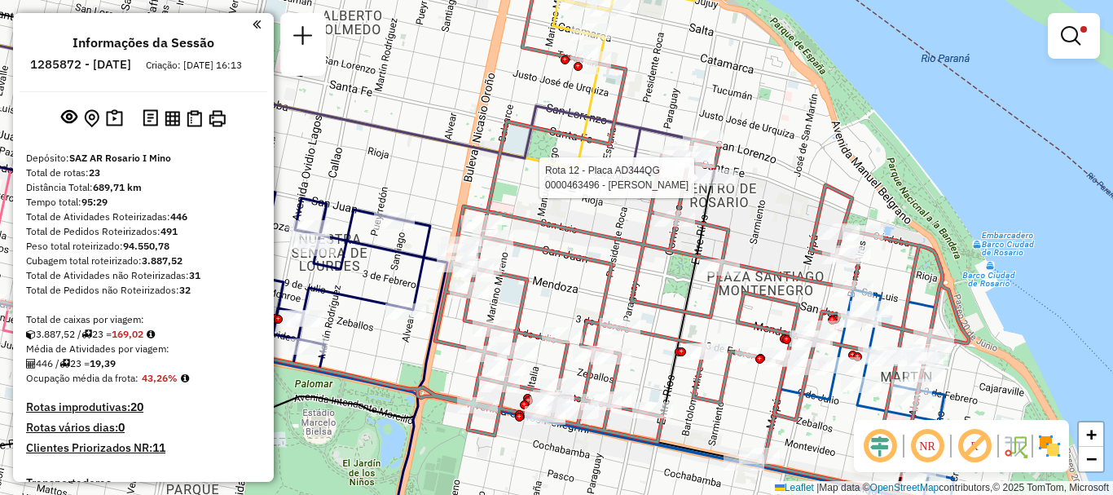
select select "**********"
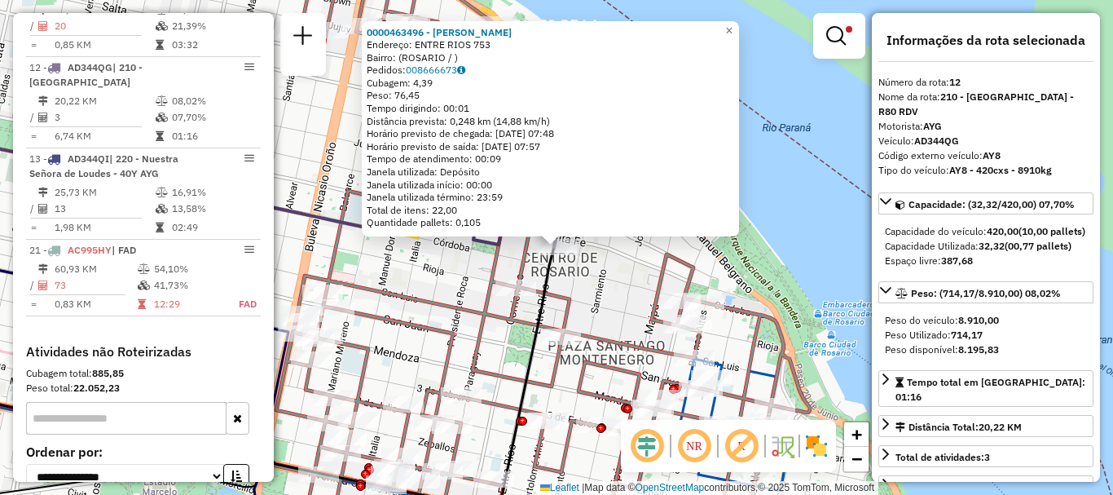
scroll to position [163, 0]
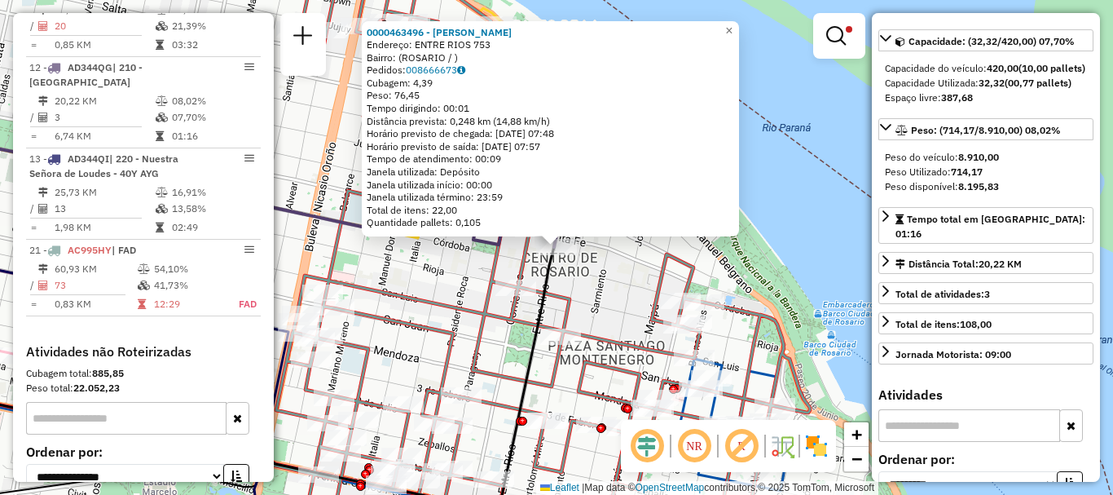
click at [781, 310] on div "0000463496 - ALONSO ALMENDRA Endereço: ENTRE RIOS 753 Bairro: (ROSARIO / ) Pedi…" at bounding box center [556, 247] width 1113 height 495
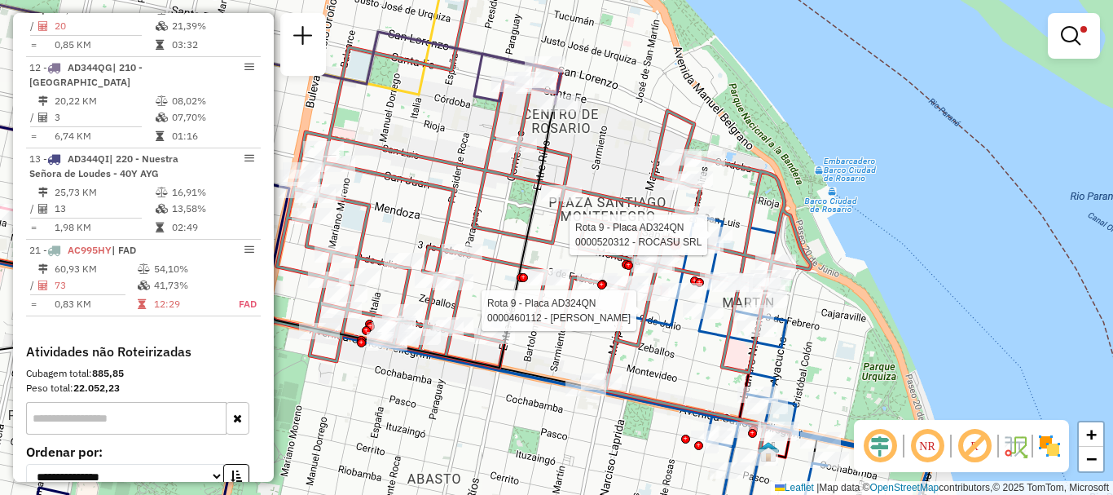
select select "**********"
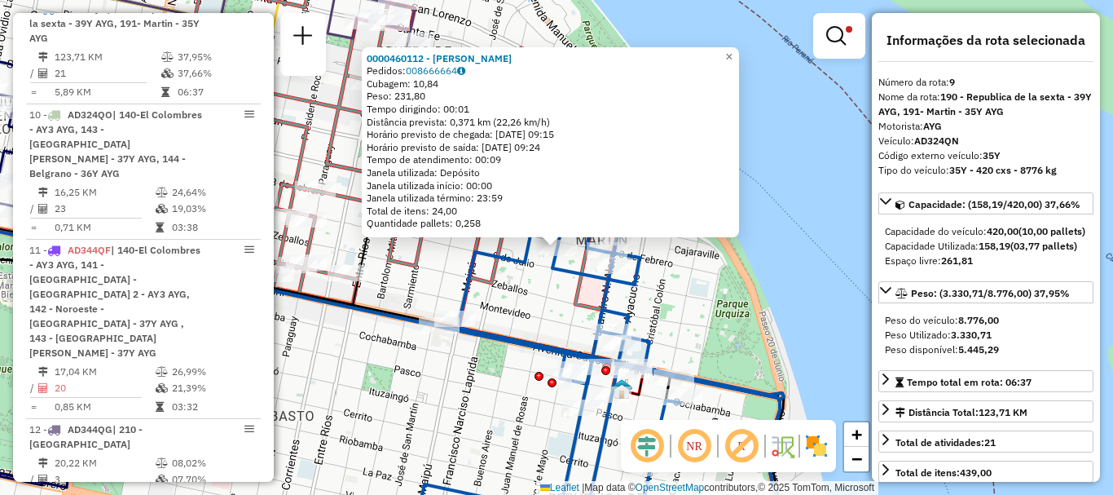
scroll to position [81, 0]
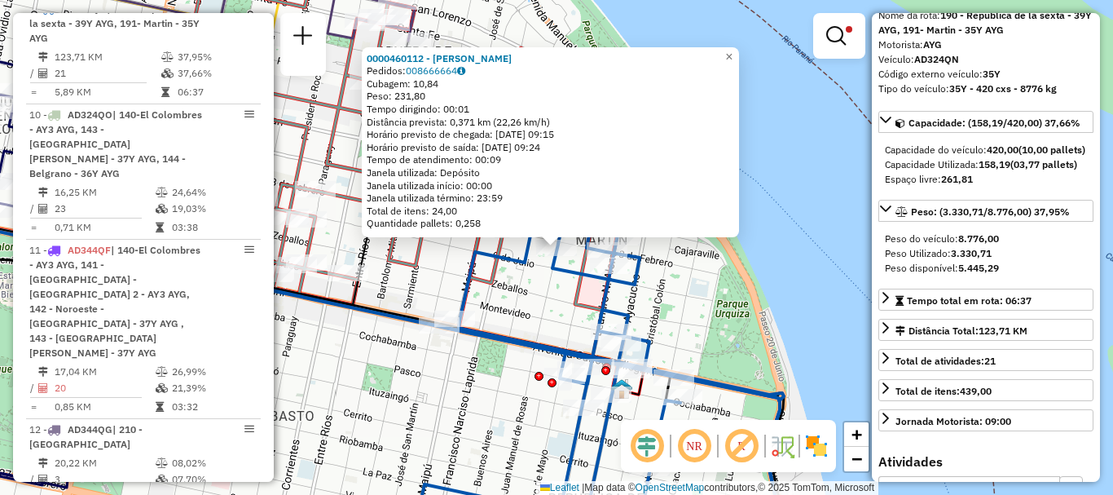
click at [831, 352] on div "0000460112 - CALDERON GUILLERMO JOSE Pedidos: 008666664 Cubagem: 10,84 Peso: 23…" at bounding box center [556, 247] width 1113 height 495
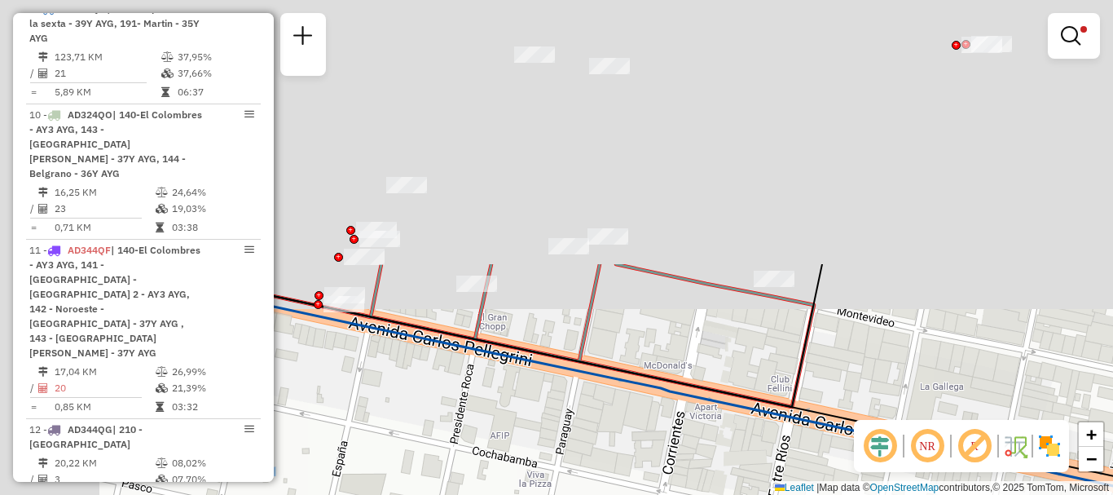
drag, startPoint x: 713, startPoint y: 474, endPoint x: 719, endPoint y: 507, distance: 33.2
click at [719, 494] on html "Aplicando filtros Pop-up bloqueado! Seu navegador bloqueou automáticamente a ab…" at bounding box center [556, 247] width 1113 height 495
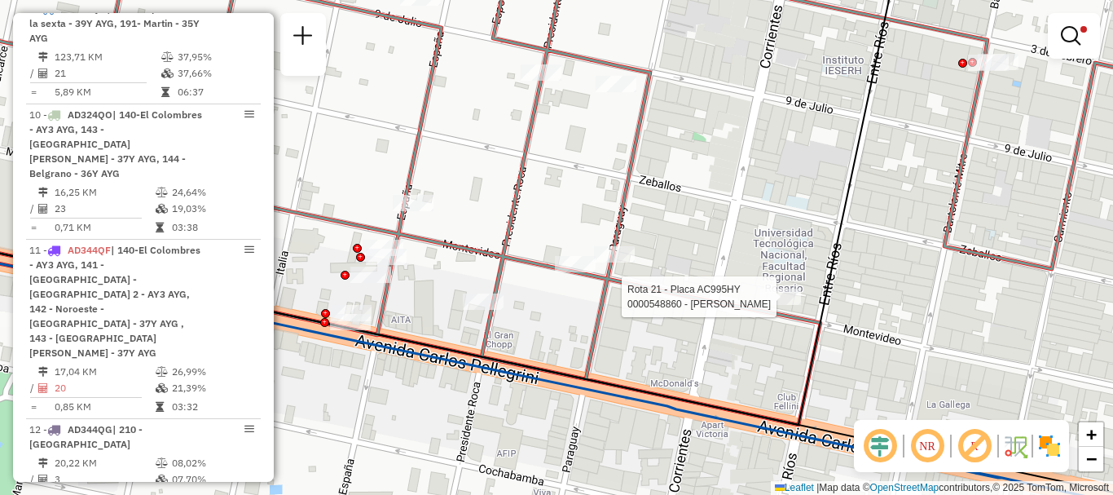
select select "**********"
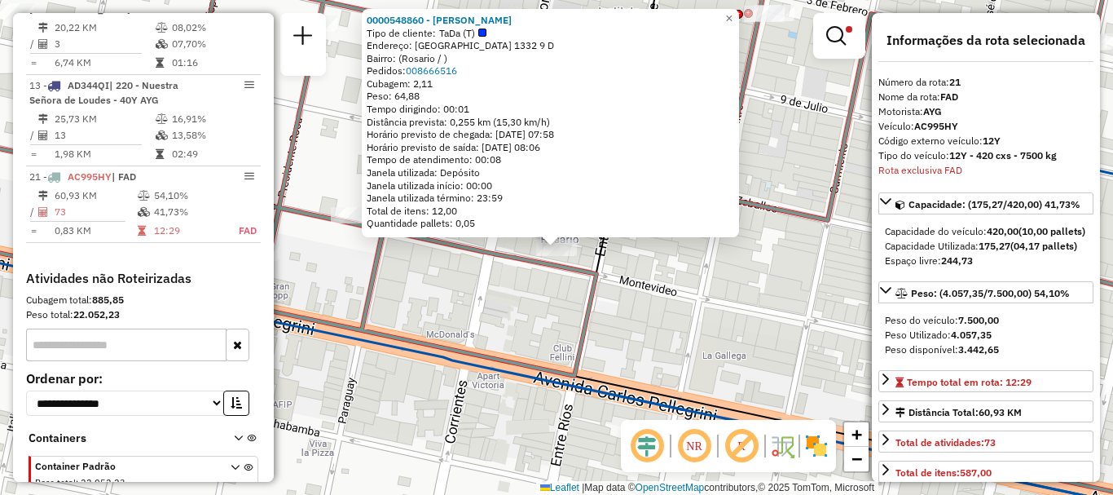
scroll to position [1199, 0]
click at [717, 331] on div "0000548860 - Nicolas Rodriguez Tipo de cliente: TaDa (T) Endereço: Montevideo 1…" at bounding box center [556, 247] width 1113 height 495
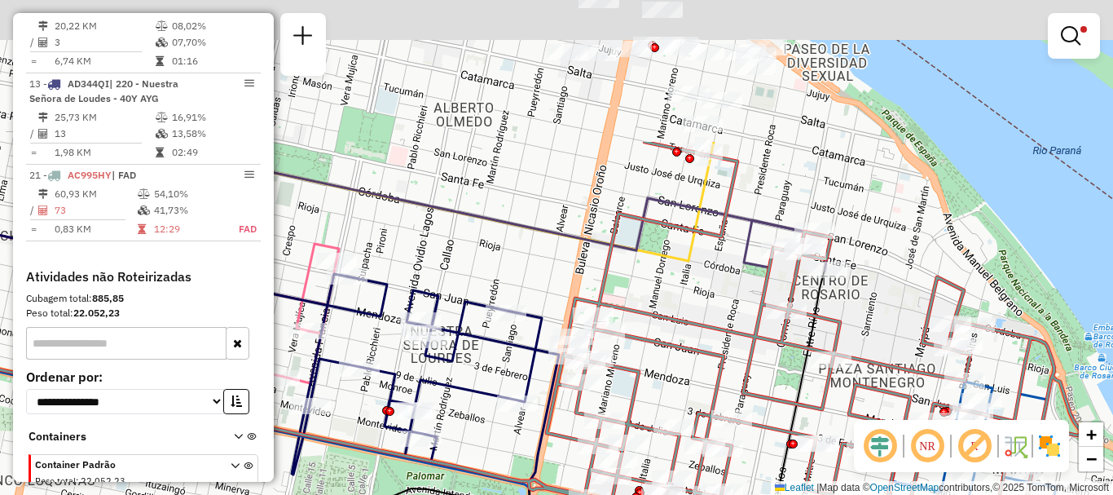
drag, startPoint x: 682, startPoint y: 376, endPoint x: 839, endPoint y: 526, distance: 217.8
click at [839, 494] on html "Aplicando filtros Pop-up bloqueado! Seu navegador bloqueou automáticamente a ab…" at bounding box center [556, 247] width 1113 height 495
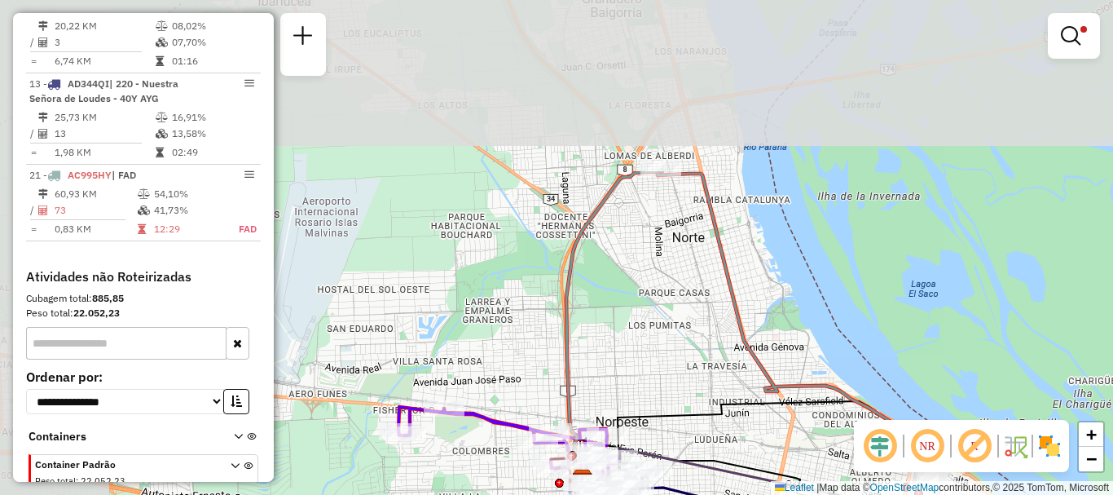
drag, startPoint x: 592, startPoint y: 205, endPoint x: 775, endPoint y: 420, distance: 282.6
click at [775, 420] on icon at bounding box center [755, 440] width 347 height 78
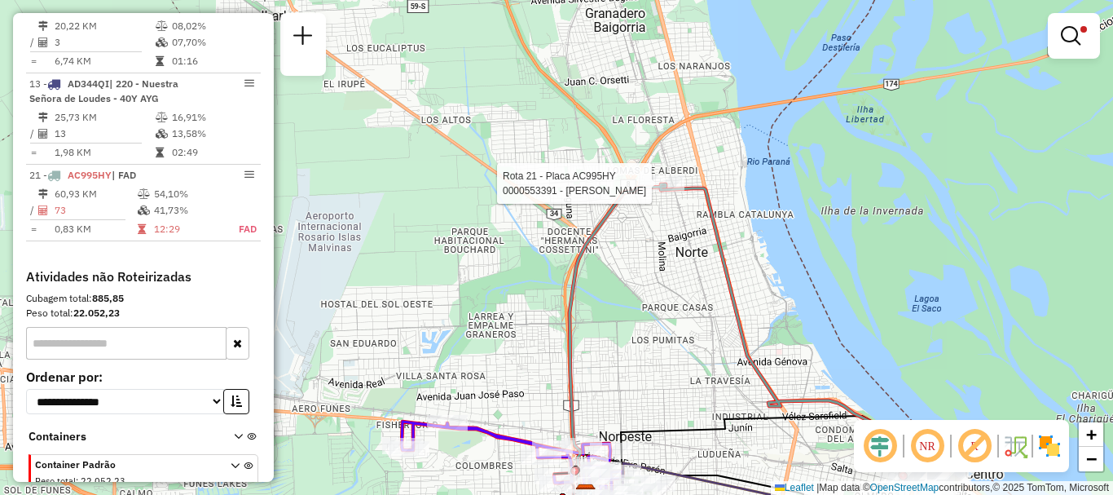
select select "**********"
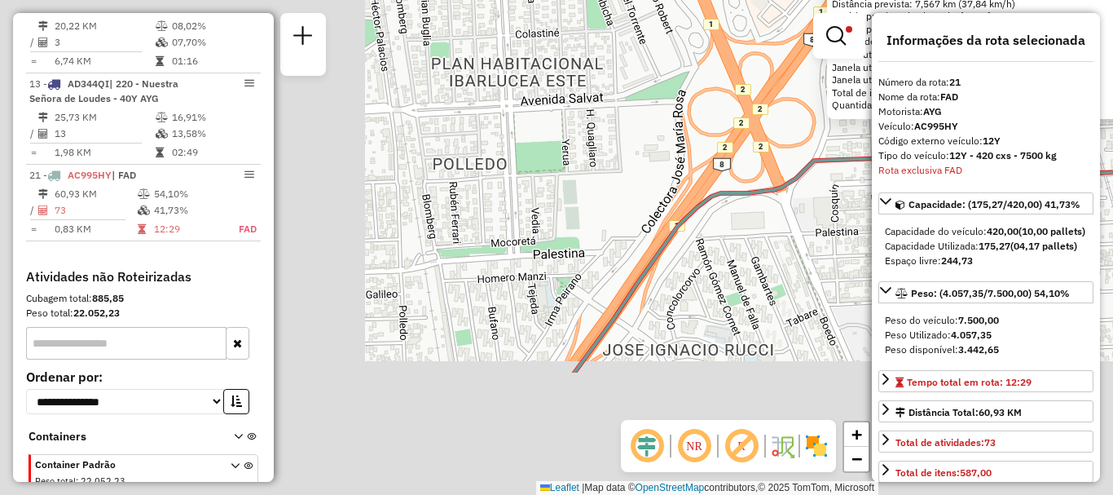
drag, startPoint x: 588, startPoint y: 398, endPoint x: 1095, endPoint y: 146, distance: 565.9
click at [1102, 143] on div "0000553391 - Pablo Daniel Nanfra Tipo de cliente: TaDa (T) Endereço: Huerta Gra…" at bounding box center [556, 247] width 1113 height 495
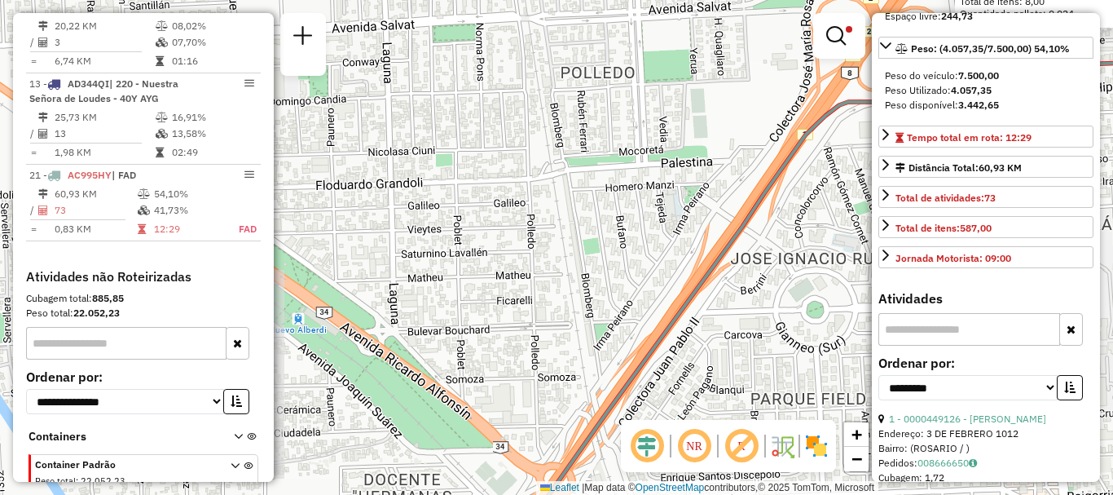
scroll to position [407, 0]
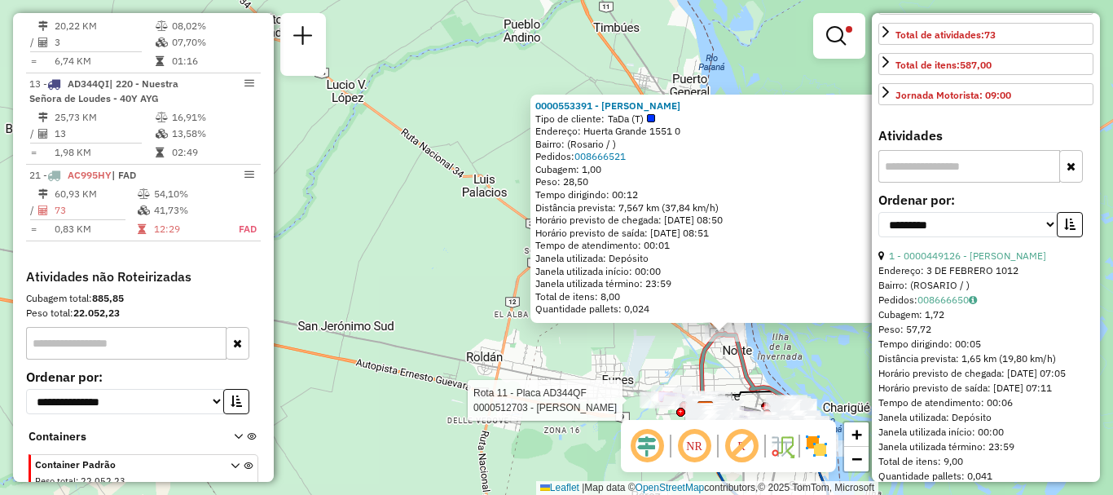
drag, startPoint x: 658, startPoint y: 410, endPoint x: 665, endPoint y: 370, distance: 40.6
click at [665, 392] on div at bounding box center [661, 400] width 41 height 16
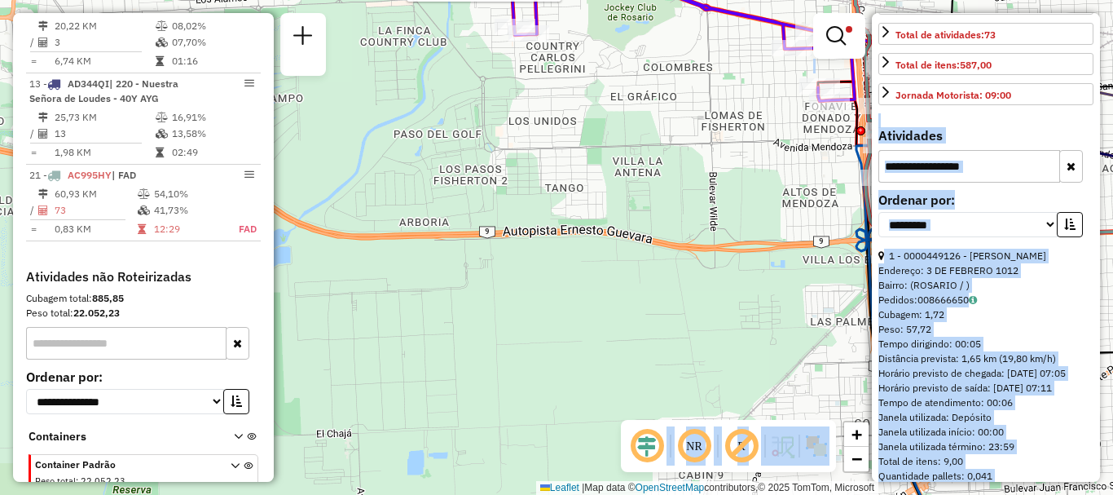
drag, startPoint x: 520, startPoint y: 213, endPoint x: 734, endPoint y: 197, distance: 214.9
type textarea "**********"
click at [512, 214] on hb-router-mapa "Informações da Sessão 1285872 - 01/10/2025 Criação: 30/09/2025 16:13 Depósito: …" at bounding box center [556, 247] width 1113 height 495
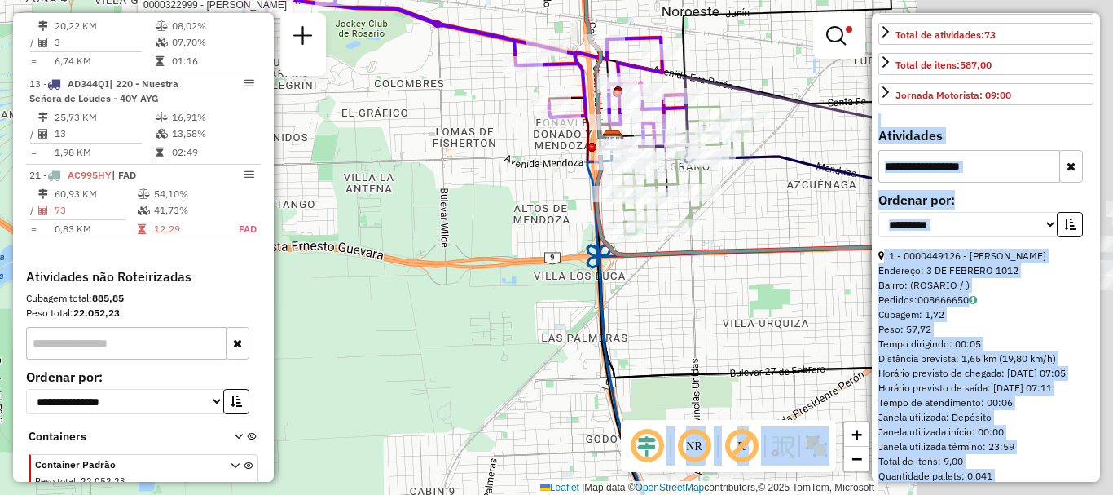
drag, startPoint x: 465, startPoint y: 209, endPoint x: 517, endPoint y: 213, distance: 51.4
click at [464, 209] on div "Rota 11 - Placa AD344QF 0000322999 - ANTOLINI ABEL ENRIQUE 0000553391 - Pablo D…" at bounding box center [556, 247] width 1113 height 495
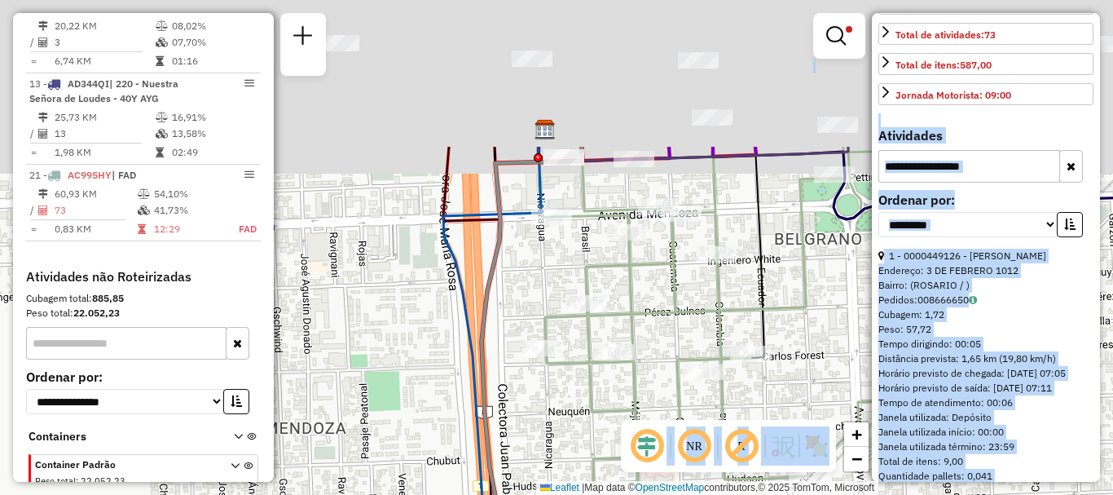
drag, startPoint x: 581, startPoint y: 159, endPoint x: 568, endPoint y: 352, distance: 193.6
click at [568, 352] on div "Rota 11 - Placa AD344QF 0000322999 - ANTOLINI ABEL ENRIQUE 0000553391 - Pablo D…" at bounding box center [556, 247] width 1113 height 495
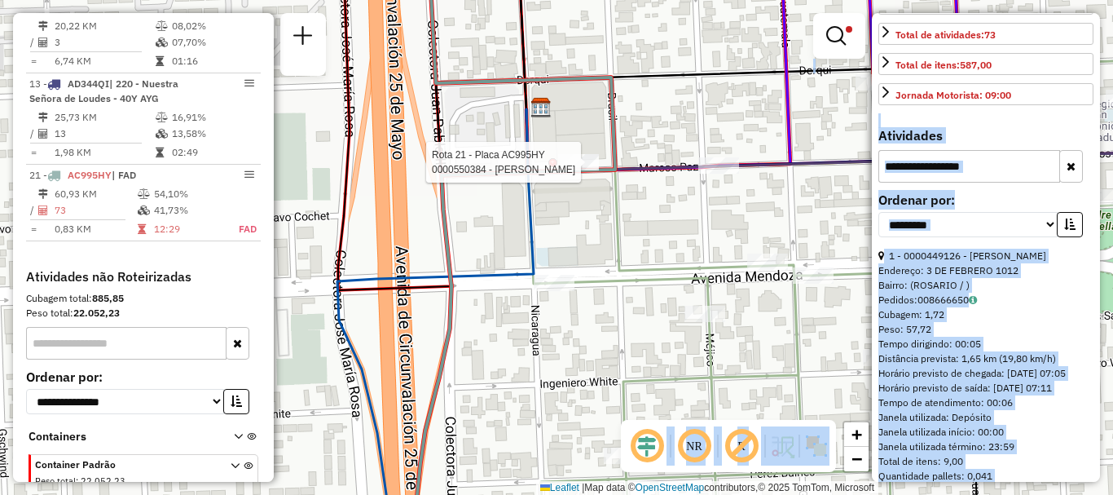
click at [569, 170] on div at bounding box center [578, 162] width 41 height 16
click at [532, 222] on icon at bounding box center [435, 326] width 196 height 434
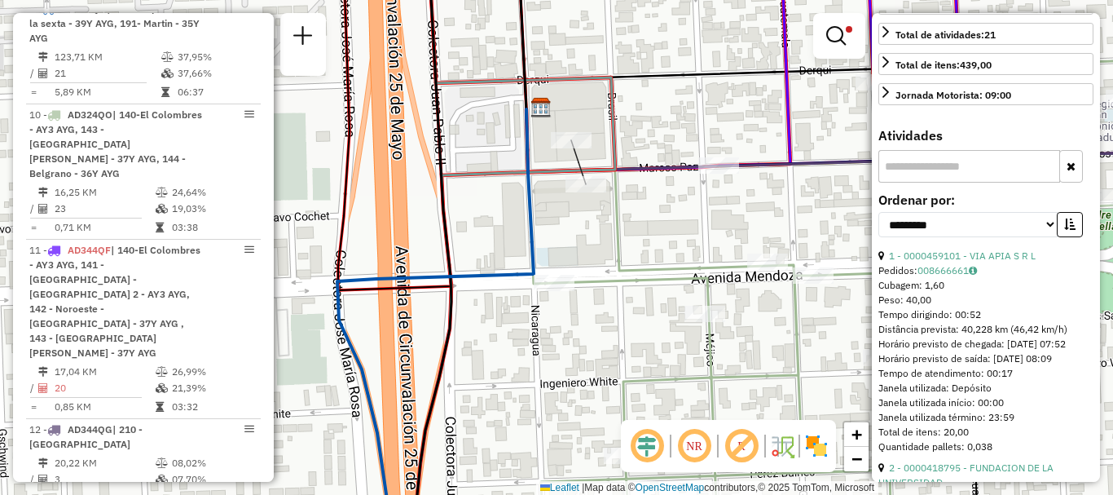
scroll to position [763, 0]
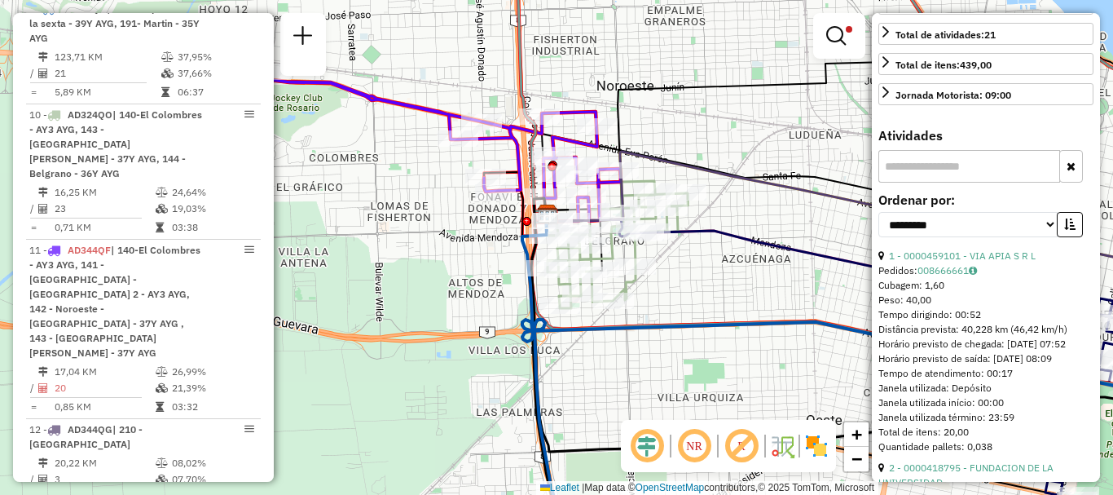
click at [708, 305] on div "Limpar filtros Janela de atendimento Grade de atendimento Capacidade Transporta…" at bounding box center [556, 247] width 1113 height 495
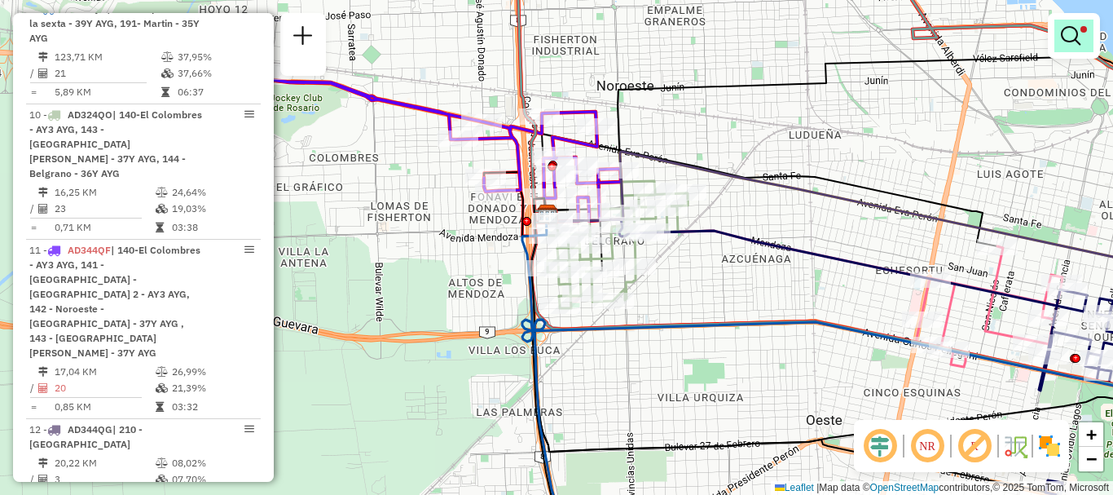
click at [1067, 34] on em at bounding box center [1071, 36] width 20 height 20
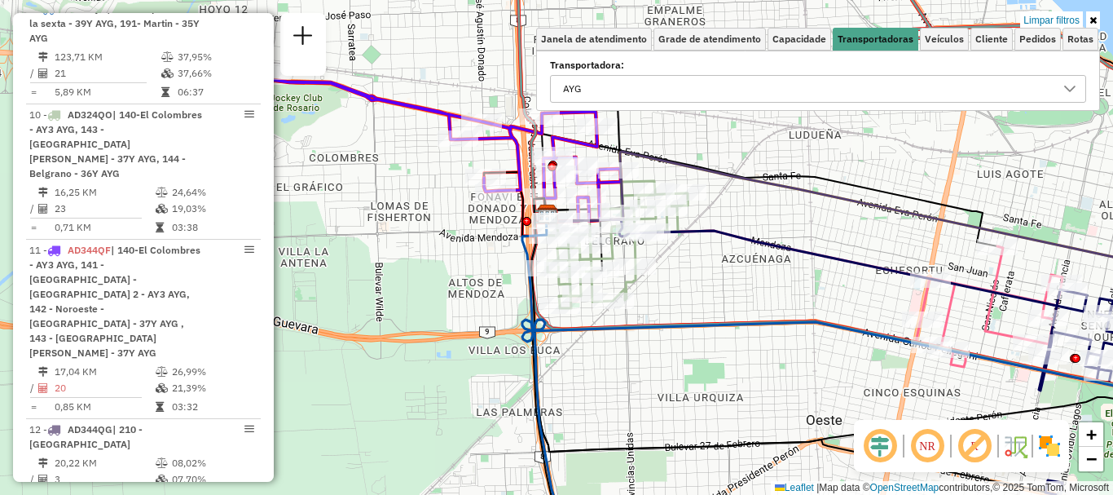
click at [1068, 90] on icon at bounding box center [1069, 89] width 11 height 7
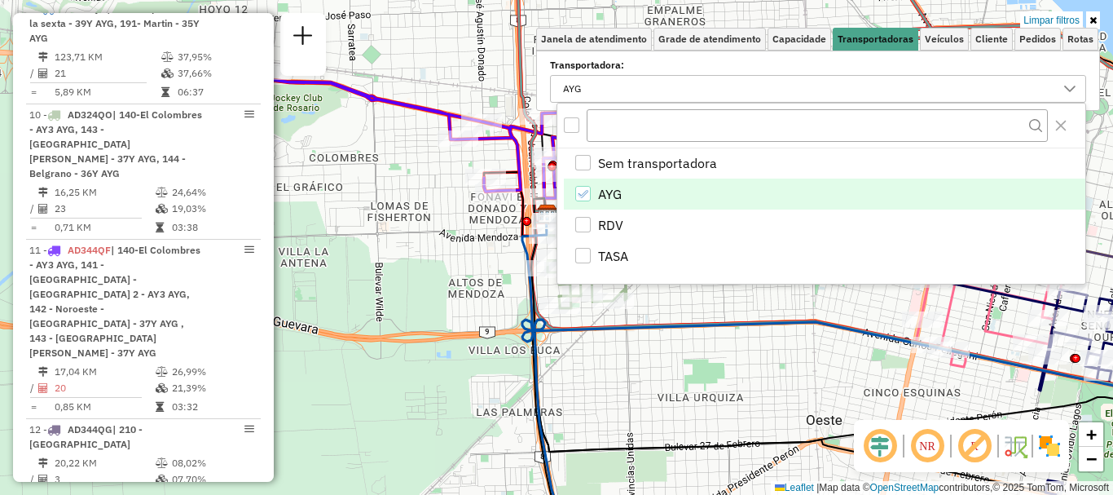
click at [583, 191] on icon "AYG" at bounding box center [582, 193] width 11 height 11
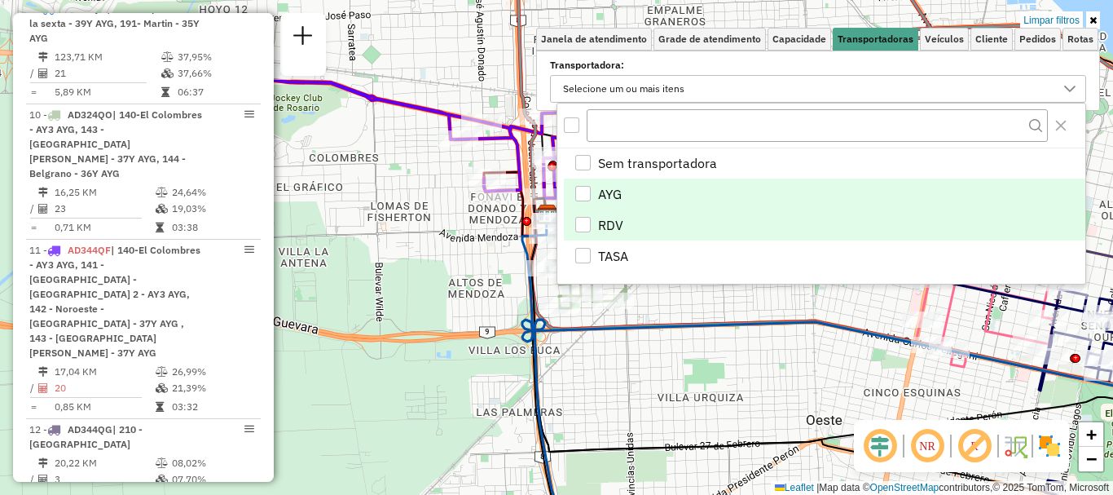
click at [588, 227] on div "RDV" at bounding box center [582, 224] width 15 height 15
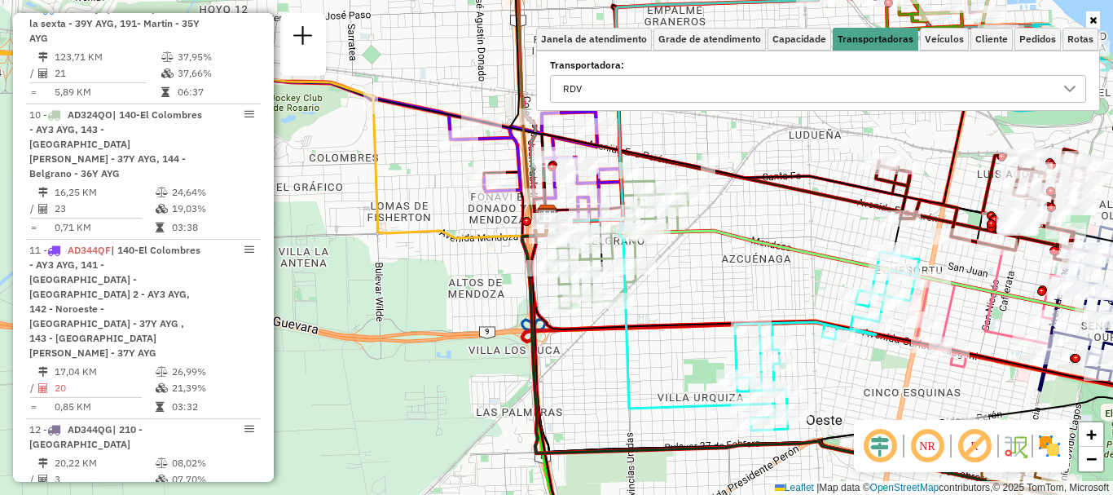
select select "**********"
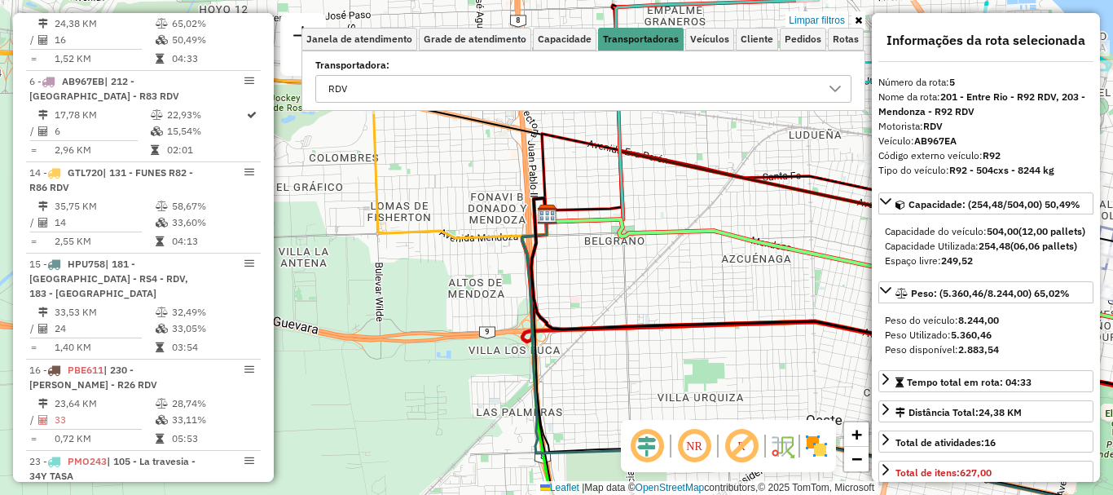
scroll to position [945, 0]
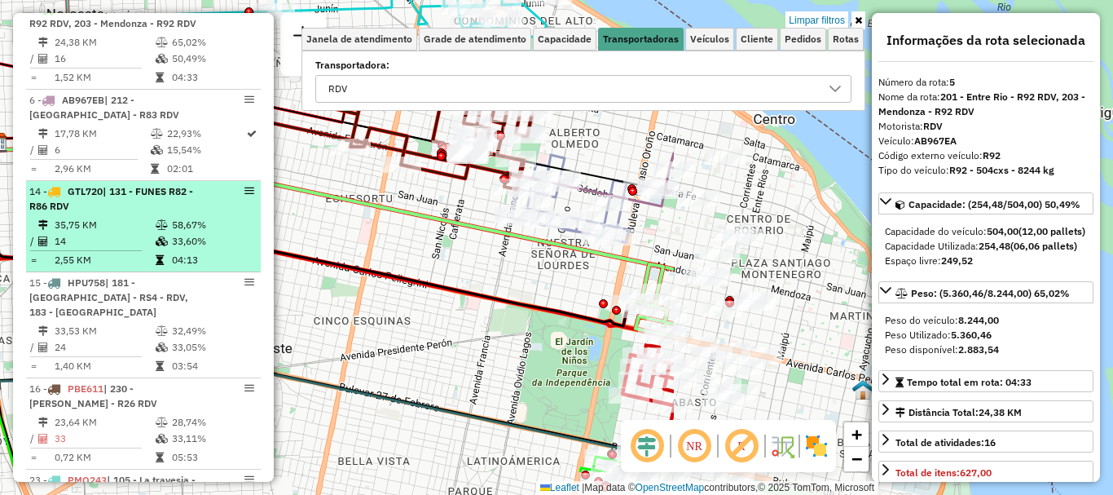
drag, startPoint x: 765, startPoint y: 315, endPoint x: 215, endPoint y: 244, distance: 554.6
click at [215, 244] on hb-router-mapa "Informações da Sessão 1285872 - 01/10/2025 Criação: 30/09/2025 16:13 Depósito: …" at bounding box center [556, 247] width 1113 height 495
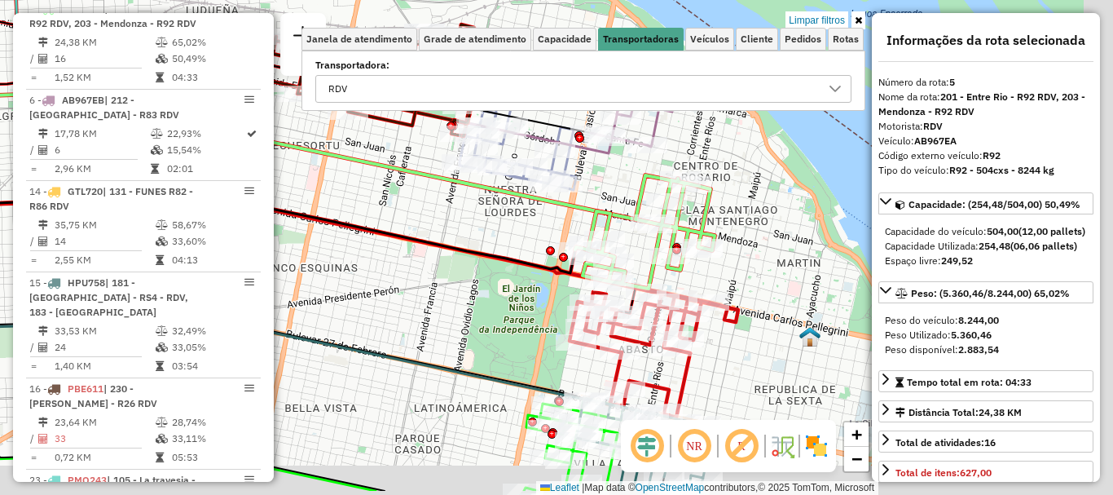
drag, startPoint x: 621, startPoint y: 271, endPoint x: 568, endPoint y: 209, distance: 80.9
click at [568, 209] on div "Limpar filtros Janela de atendimento Grade de atendimento Capacidade Transporta…" at bounding box center [556, 247] width 1113 height 495
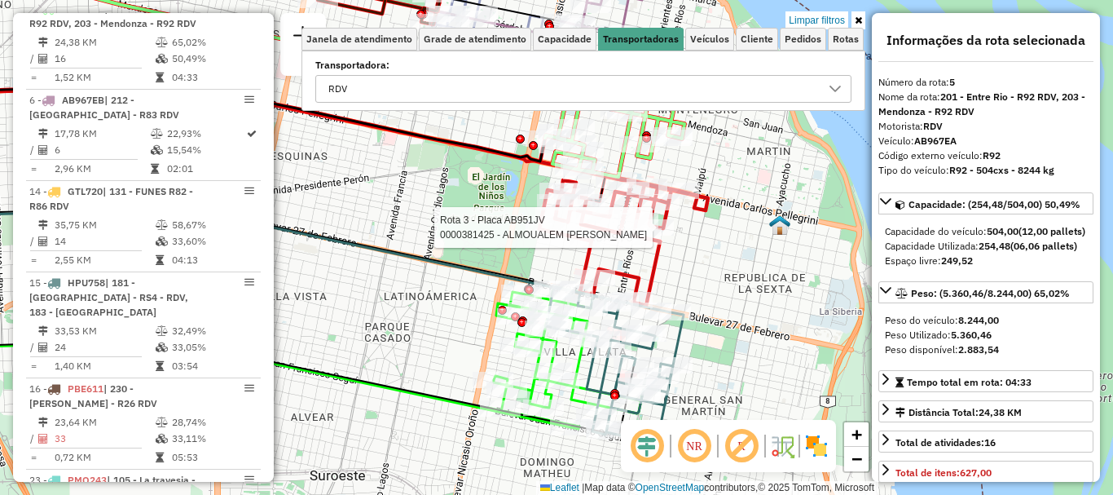
click at [640, 117] on div "Rota 3 - Placa AB951JV 0000539664 - Yosia Francisco Tomas Rota 3 - Placa AB951J…" at bounding box center [556, 247] width 1113 height 495
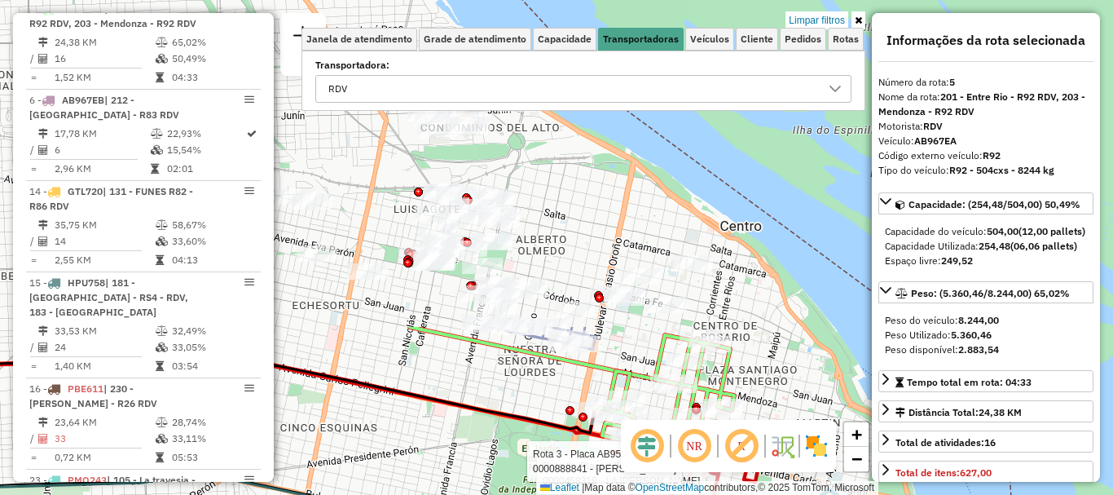
drag, startPoint x: 646, startPoint y: 191, endPoint x: 704, endPoint y: 526, distance: 340.7
click at [704, 494] on html "Aplicando filtros Pop-up bloqueado! Seu navegador bloqueou automáticamente a ab…" at bounding box center [556, 247] width 1113 height 495
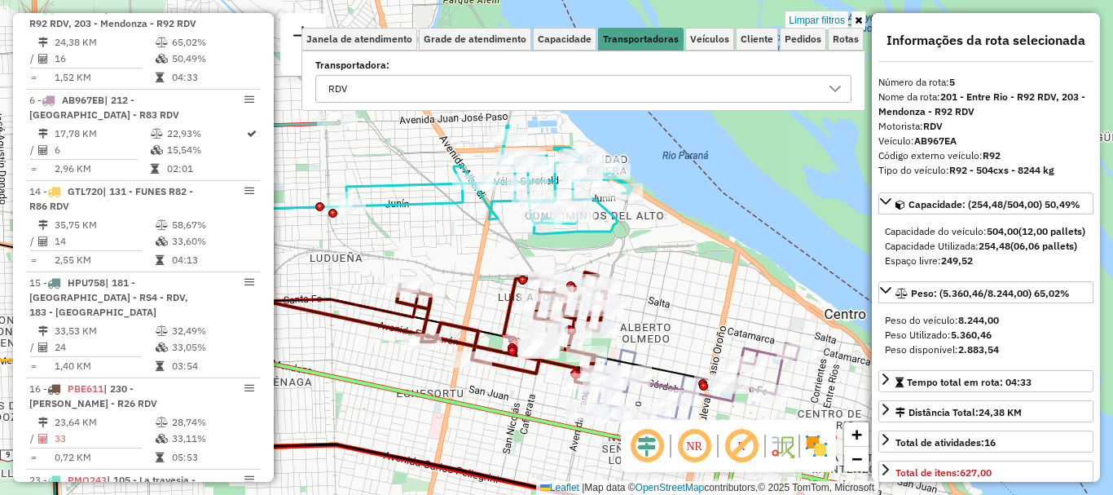
click at [721, 494] on html "Aplicando filtros Pop-up bloqueado! Seu navegador bloqueou automáticamente a ab…" at bounding box center [556, 247] width 1113 height 495
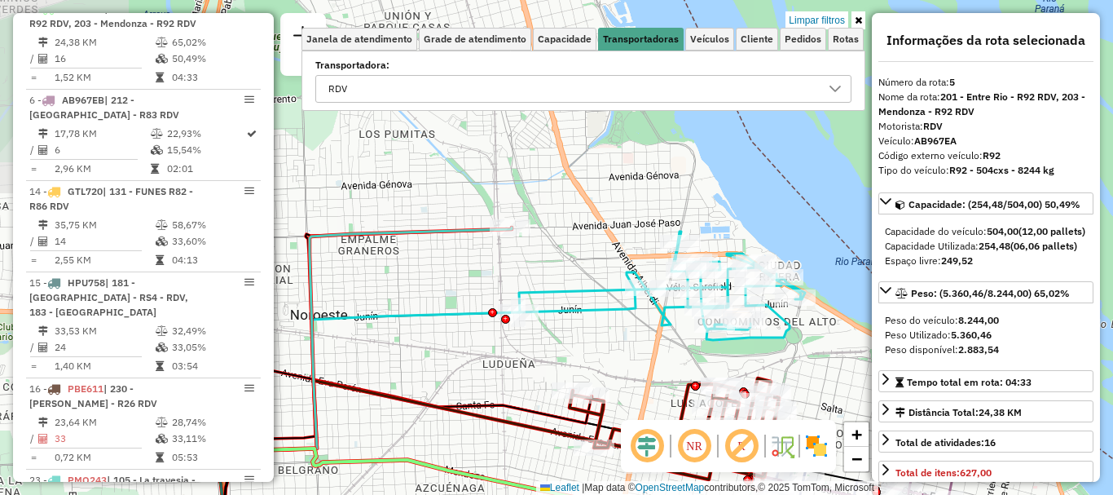
drag, startPoint x: 379, startPoint y: 265, endPoint x: 477, endPoint y: 336, distance: 120.8
click at [477, 336] on div "Rota 3 - Placa AB951JV 0000458318 - LA ROSA MARCELO Rota 3 - Placa AB951JV 0000…" at bounding box center [556, 247] width 1113 height 495
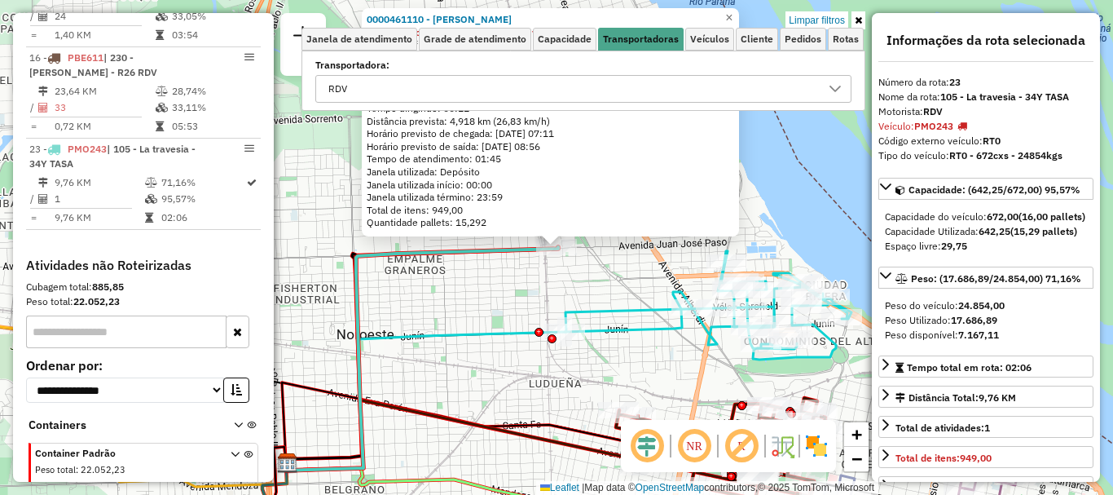
scroll to position [1323, 0]
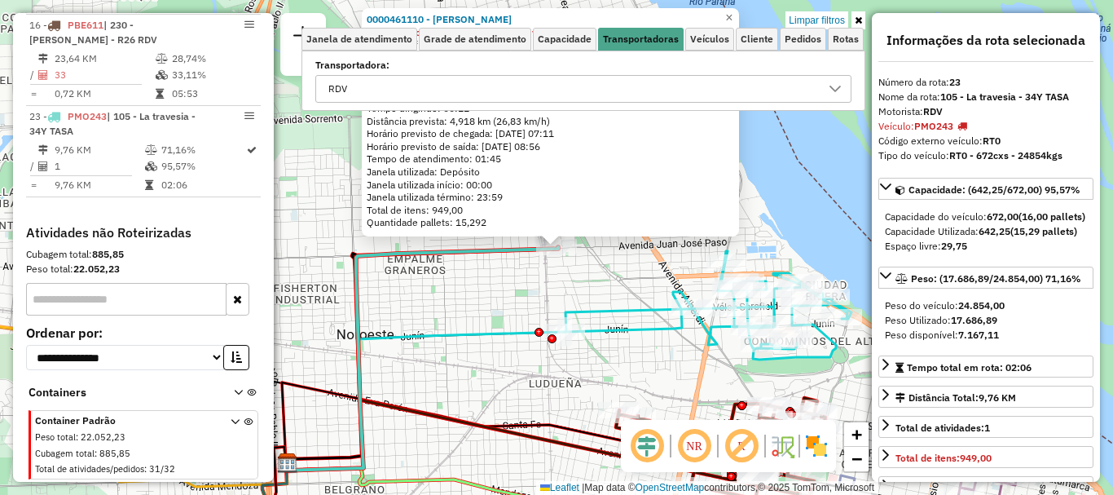
click at [499, 300] on div "0000461110 - Gonzales Emanuel - RDV Tipo do veículo ou veículo exclusivo violad…" at bounding box center [556, 247] width 1113 height 495
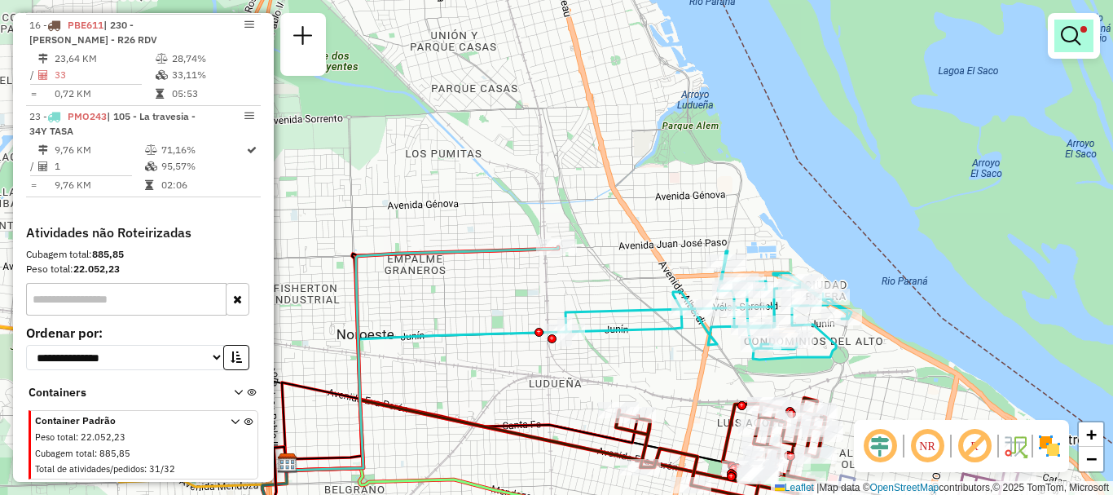
click at [1067, 33] on em at bounding box center [1071, 36] width 20 height 20
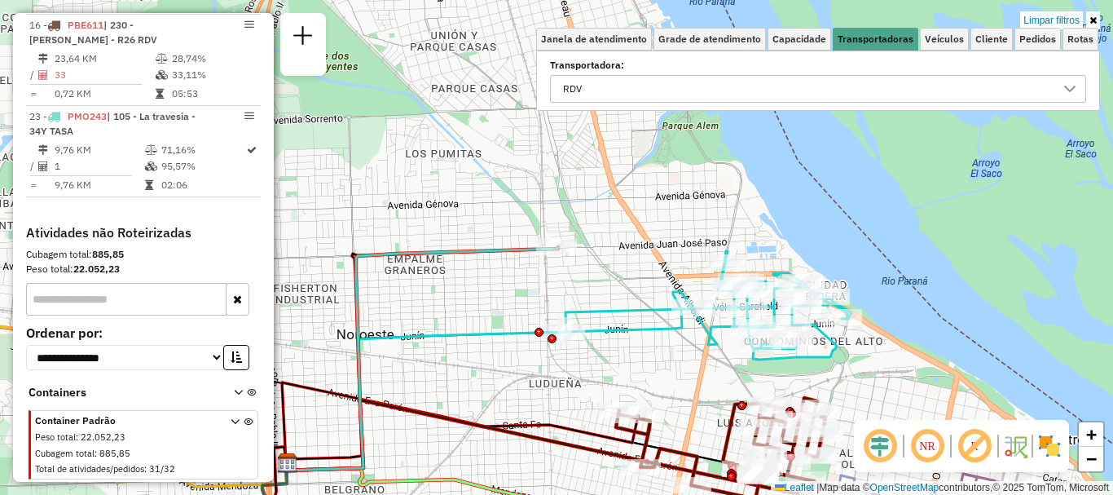
click at [1072, 85] on icon at bounding box center [1069, 88] width 13 height 13
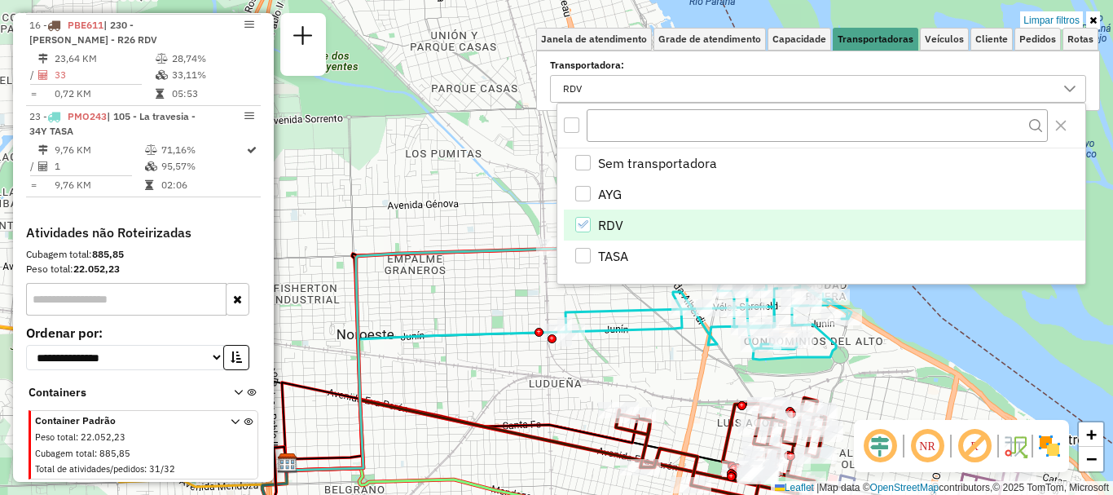
click at [589, 224] on div "RDV" at bounding box center [582, 224] width 15 height 15
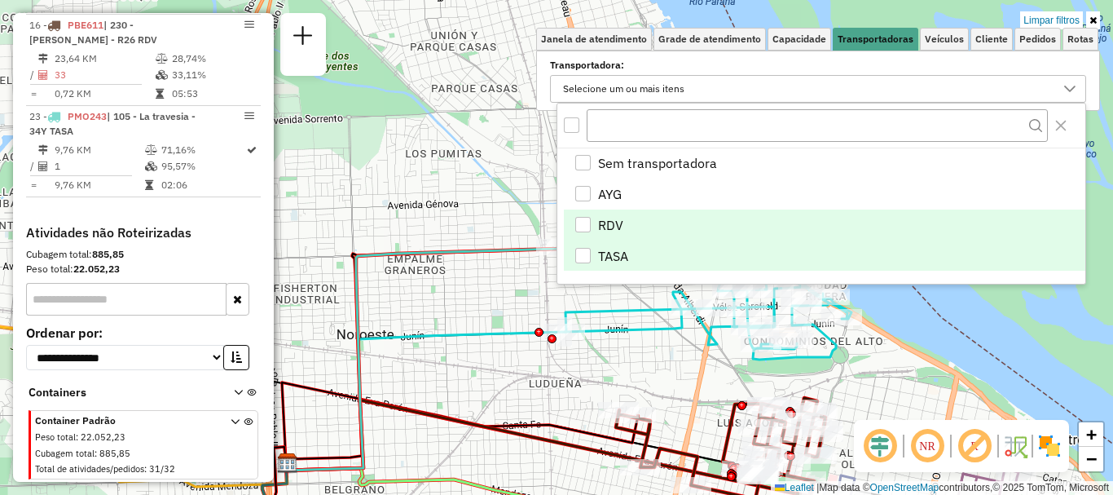
click at [583, 253] on div "TASA" at bounding box center [582, 255] width 15 height 15
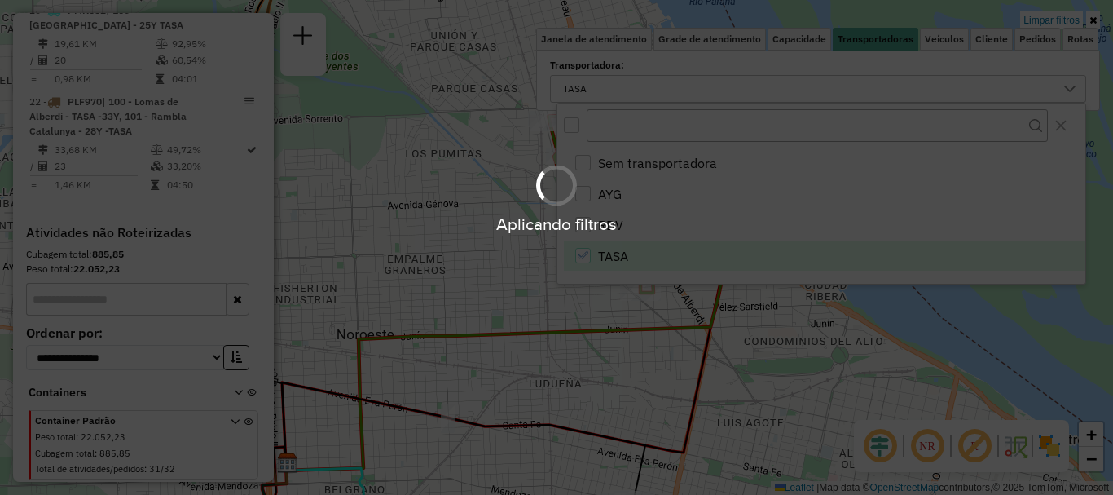
scroll to position [487, 0]
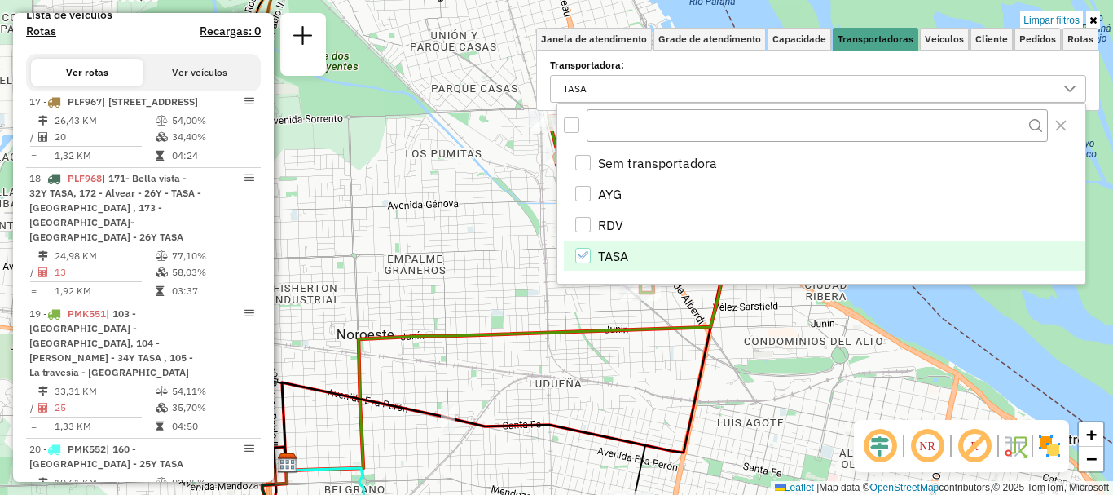
drag, startPoint x: 628, startPoint y: 363, endPoint x: 603, endPoint y: 364, distance: 25.3
click at [622, 363] on div "Limpar filtros Janela de atendimento Grade de atendimento Capacidade Transporta…" at bounding box center [556, 247] width 1113 height 495
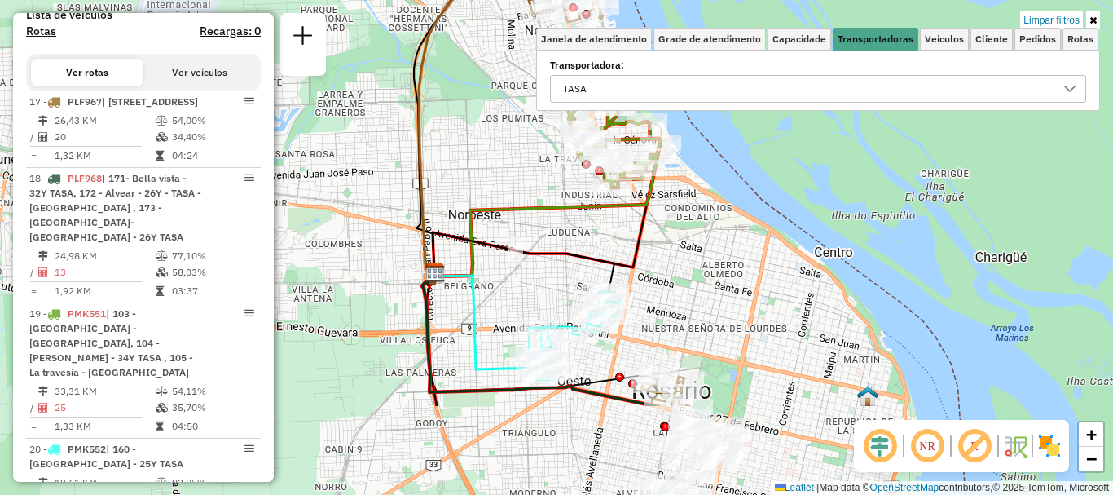
drag, startPoint x: 536, startPoint y: 371, endPoint x: 530, endPoint y: 225, distance: 146.0
click at [536, 229] on div "Limpar filtros Janela de atendimento Grade de atendimento Capacidade Transporta…" at bounding box center [556, 247] width 1113 height 495
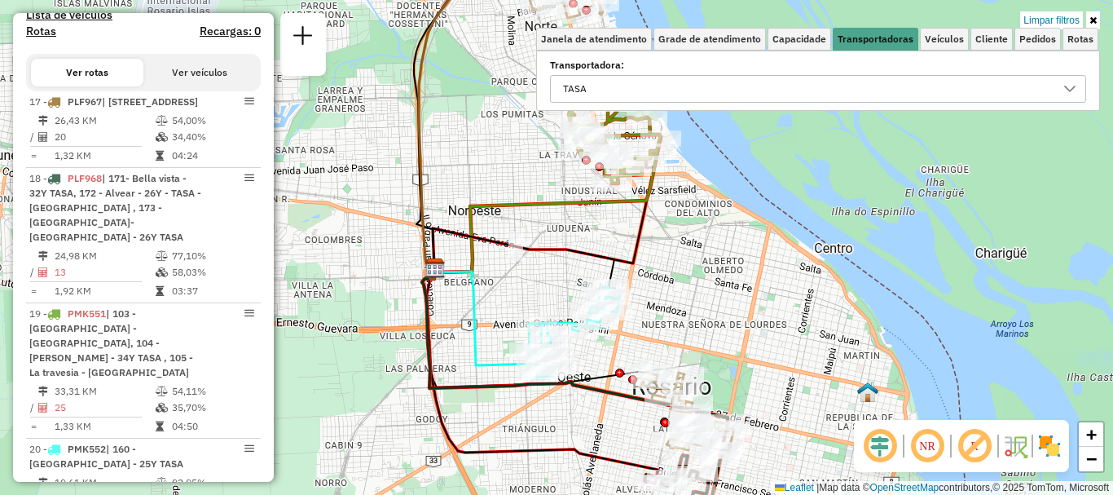
drag, startPoint x: 513, startPoint y: 291, endPoint x: 504, endPoint y: 237, distance: 54.5
click at [504, 237] on div "Rota 20 - Placa PMK552 0000474629 - VINCIARELLI CANDELA ANDREA Limpar filtros J…" at bounding box center [556, 247] width 1113 height 495
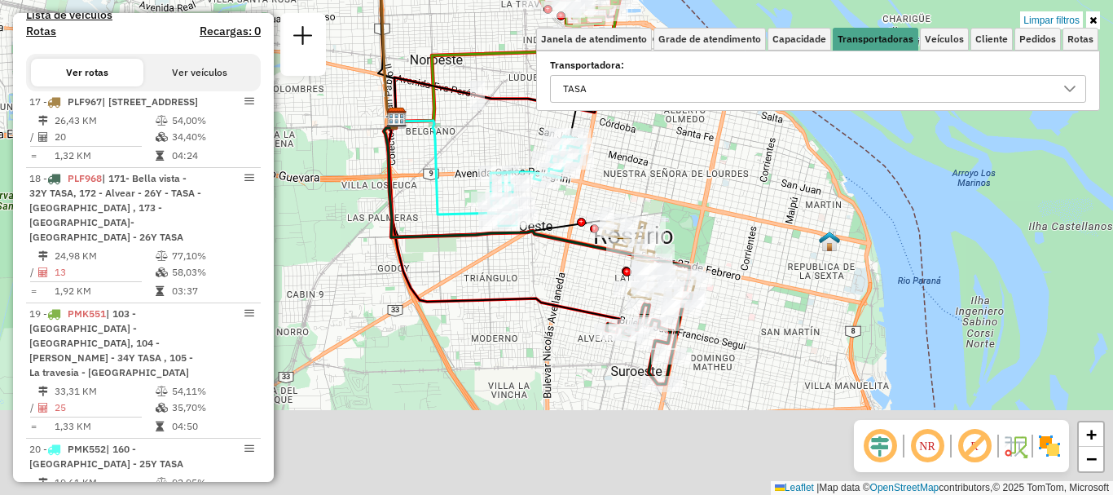
drag, startPoint x: 707, startPoint y: 222, endPoint x: 697, endPoint y: 169, distance: 53.9
click at [697, 169] on div "Limpar filtros Janela de atendimento Grade de atendimento Capacidade Transporta…" at bounding box center [556, 247] width 1113 height 495
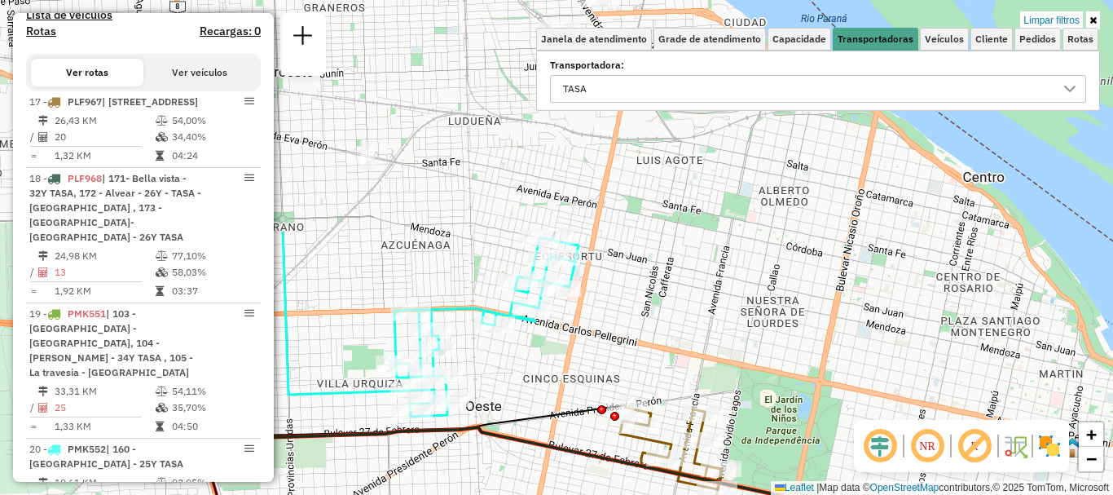
click at [737, 494] on html "Aplicando filtros Pop-up bloqueado! Seu navegador bloqueou automáticamente a ab…" at bounding box center [556, 247] width 1113 height 495
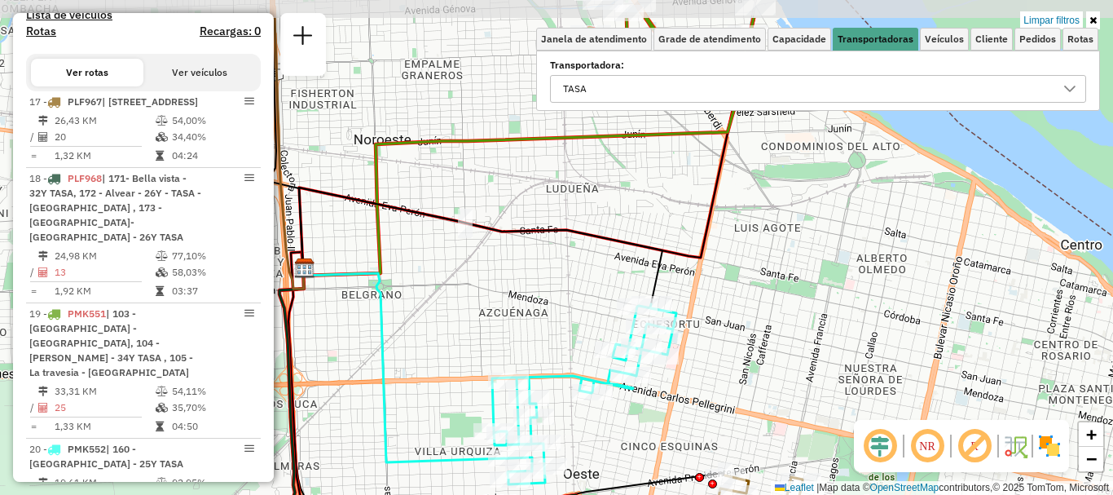
drag, startPoint x: 640, startPoint y: 438, endPoint x: 663, endPoint y: 467, distance: 37.0
click at [663, 467] on div "Rota 17 - Placa PLF967 0000388205 - HU CHUNJIAN Rota 17 - Placa PLF967 00005418…" at bounding box center [556, 247] width 1113 height 495
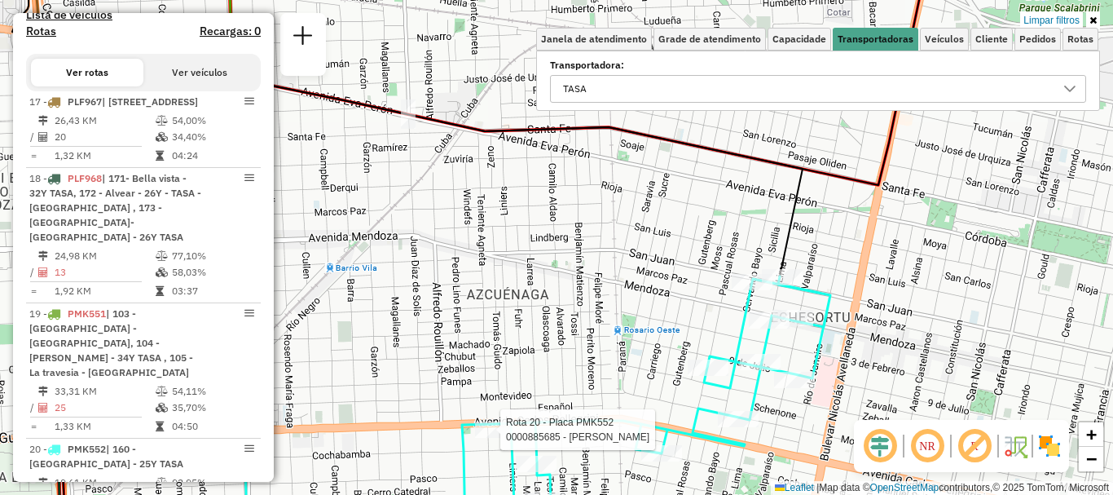
select select "**********"
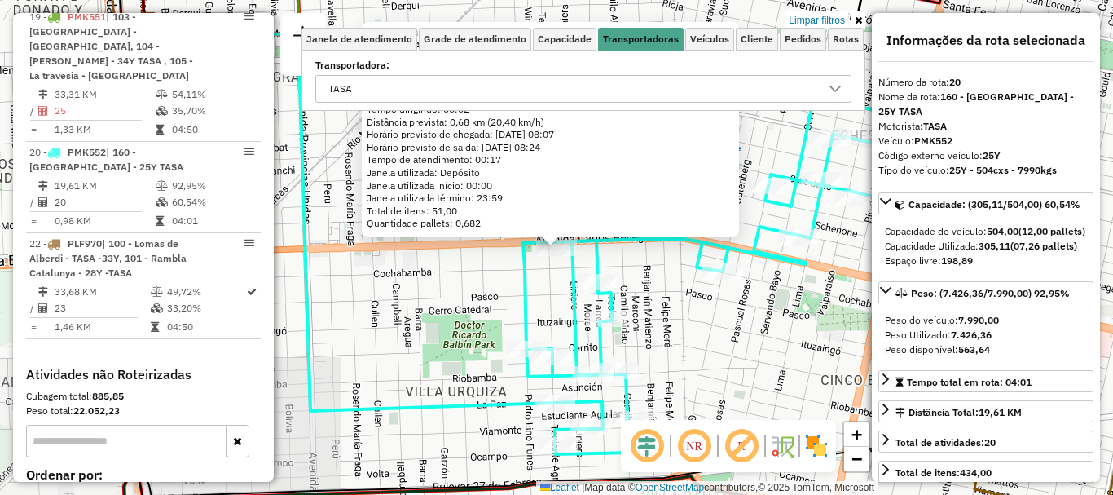
scroll to position [913, 0]
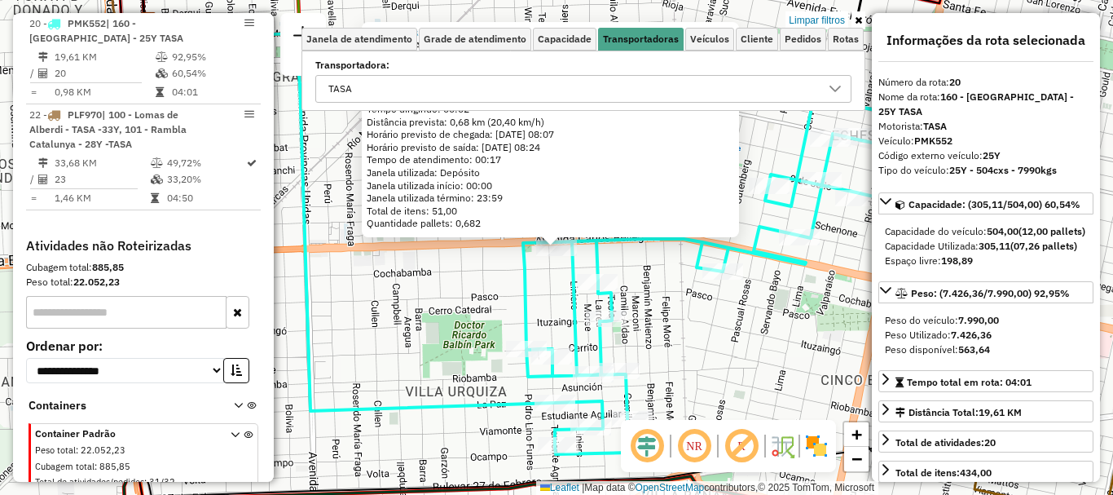
click at [482, 348] on div "0000885685 - LOPEZ WALTER JOSE Endereço: AV PELLEGRINI - 5497 Bairro: (ROSARIO …" at bounding box center [556, 247] width 1113 height 495
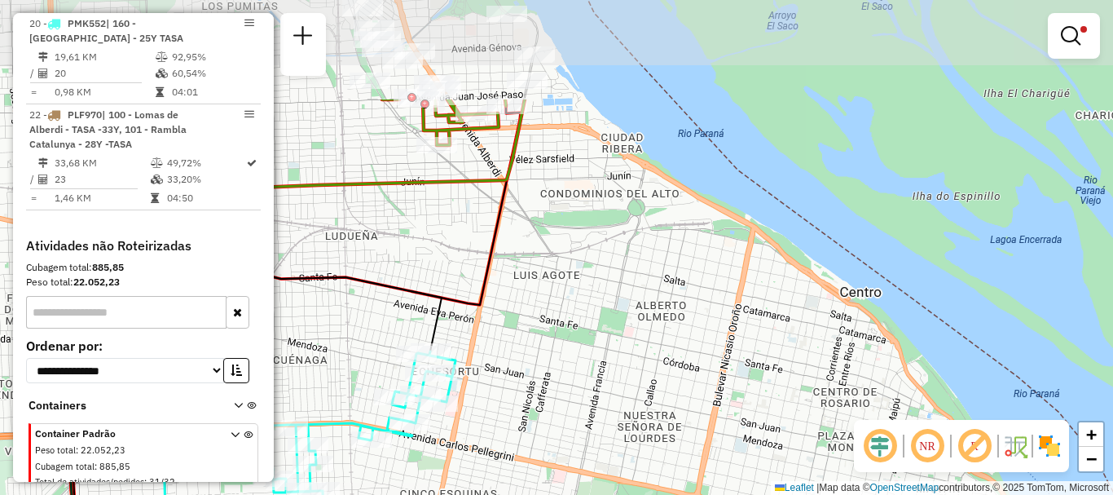
drag, startPoint x: 677, startPoint y: 346, endPoint x: 367, endPoint y: 495, distance: 343.7
click at [367, 494] on html "Aplicando filtros Pop-up bloqueado! Seu navegador bloqueou automáticamente a ab…" at bounding box center [556, 247] width 1113 height 495
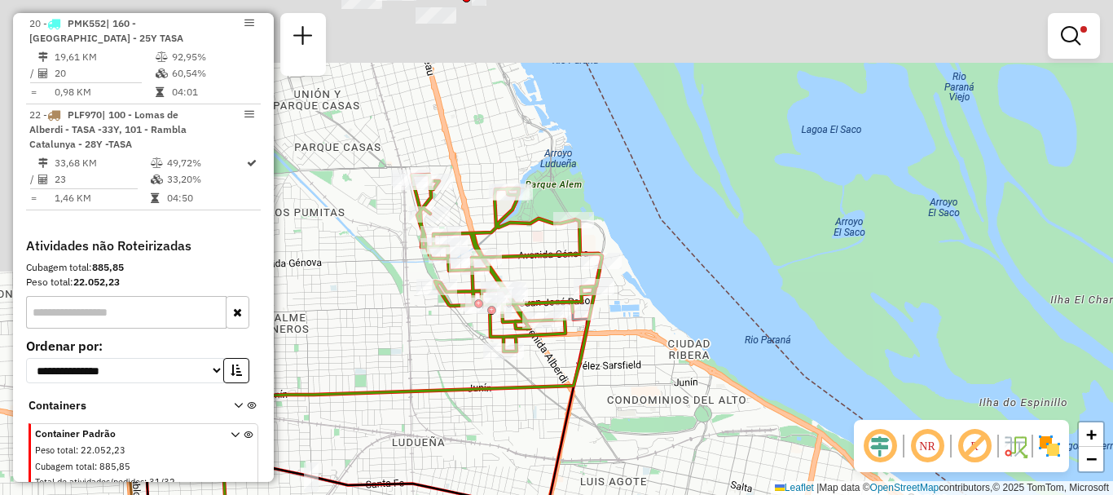
drag, startPoint x: 563, startPoint y: 266, endPoint x: 668, endPoint y: 526, distance: 280.4
click at [668, 494] on html "Aplicando filtros Pop-up bloqueado! Seu navegador bloqueou automáticamente a ab…" at bounding box center [556, 247] width 1113 height 495
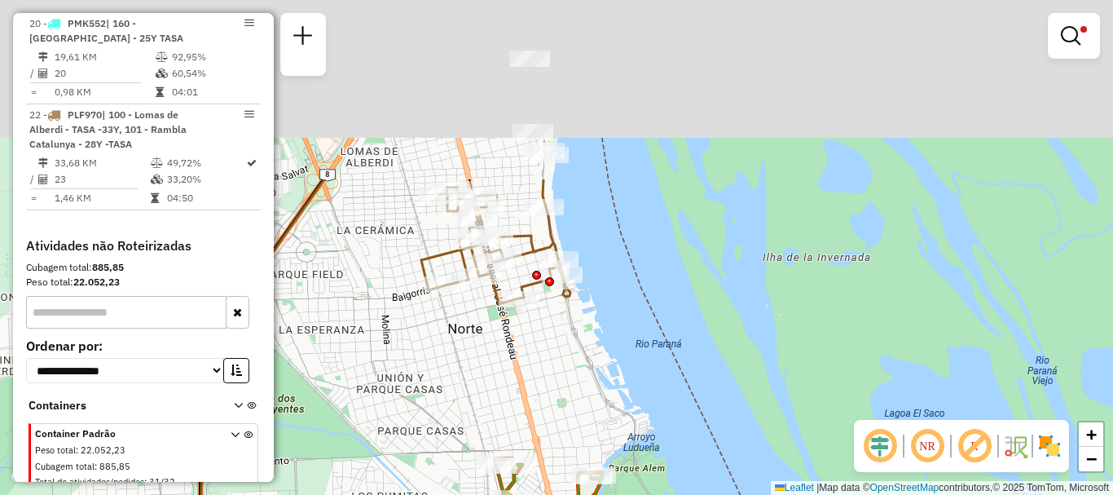
drag, startPoint x: 523, startPoint y: 241, endPoint x: 565, endPoint y: 478, distance: 240.7
click at [570, 489] on div "Rota 20 - Placa PMK552 0000548766 - GUAN YANYING Rota 20 - Placa PMK552 0000889…" at bounding box center [556, 247] width 1113 height 495
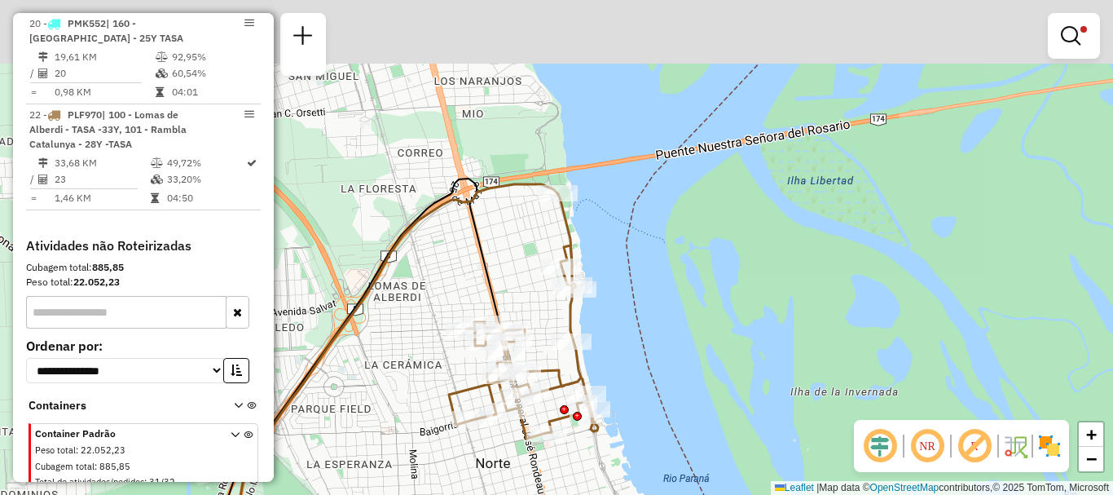
drag, startPoint x: 546, startPoint y: 435, endPoint x: 559, endPoint y: 499, distance: 65.7
click at [559, 494] on html "Aplicando filtros Pop-up bloqueado! Seu navegador bloqueou automáticamente a ab…" at bounding box center [556, 247] width 1113 height 495
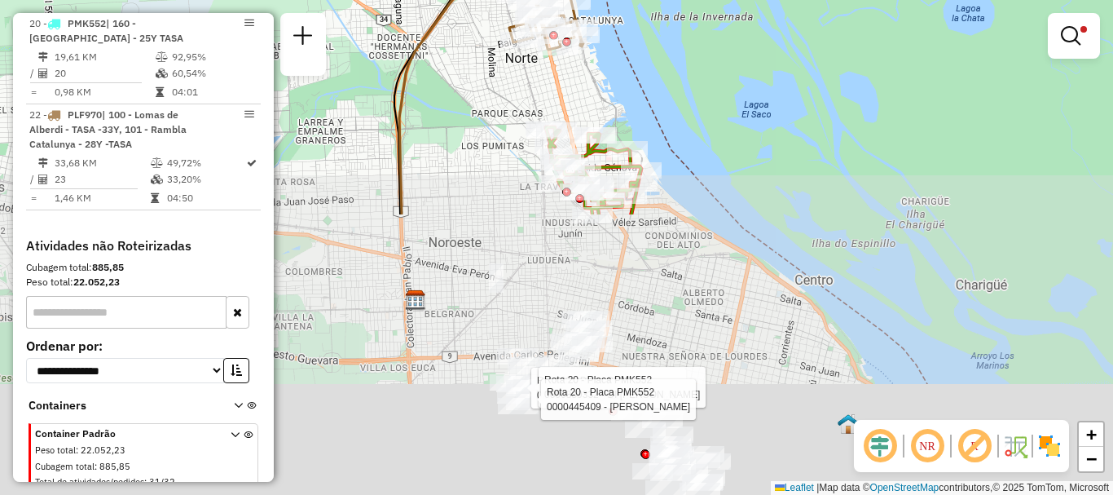
drag, startPoint x: 543, startPoint y: 394, endPoint x: 542, endPoint y: -7, distance: 400.9
click at [542, 0] on html "Aplicando filtros Pop-up bloqueado! Seu navegador bloqueou automáticamente a ab…" at bounding box center [556, 247] width 1113 height 495
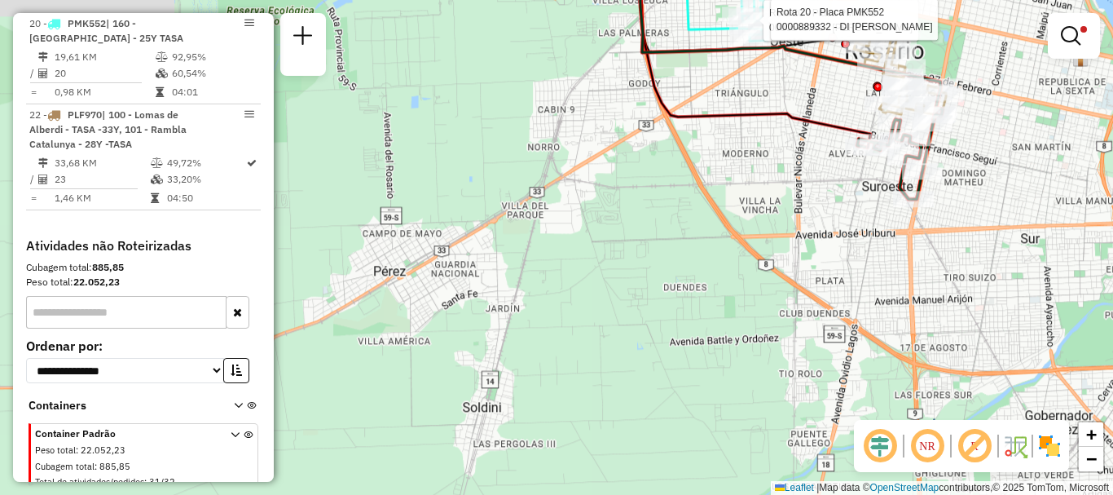
drag, startPoint x: 521, startPoint y: 213, endPoint x: 739, endPoint y: 377, distance: 272.8
click at [745, 388] on div "Rota 20 - Placa PMK552 0000548766 - GUAN YANYING Rota 20 - Placa PMK552 0000889…" at bounding box center [556, 247] width 1113 height 495
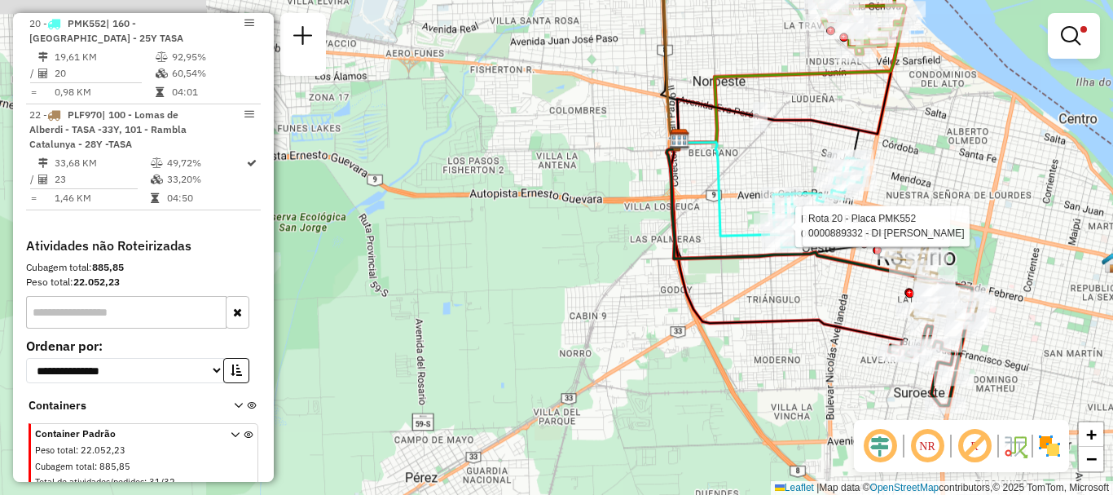
drag, startPoint x: 588, startPoint y: 315, endPoint x: 709, endPoint y: 385, distance: 139.5
click at [709, 385] on div "Rota 20 - Placa PMK552 0000548766 - GUAN YANYING Rota 20 - Placa PMK552 0000889…" at bounding box center [556, 247] width 1113 height 495
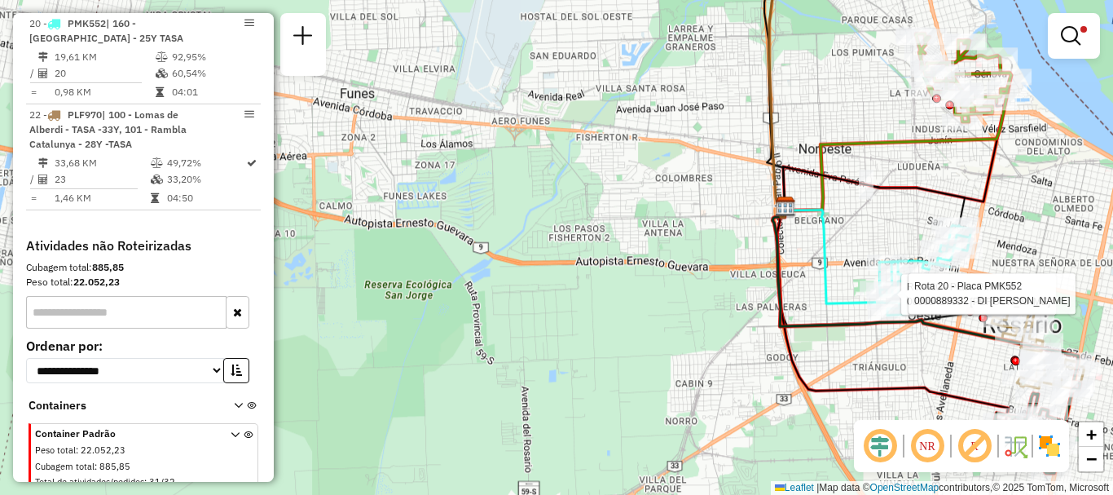
drag, startPoint x: 593, startPoint y: 331, endPoint x: 631, endPoint y: 359, distance: 47.3
click at [631, 359] on div "Rota 20 - Placa PMK552 0000548766 - GUAN YANYING Rota 20 - Placa PMK552 0000889…" at bounding box center [556, 247] width 1113 height 495
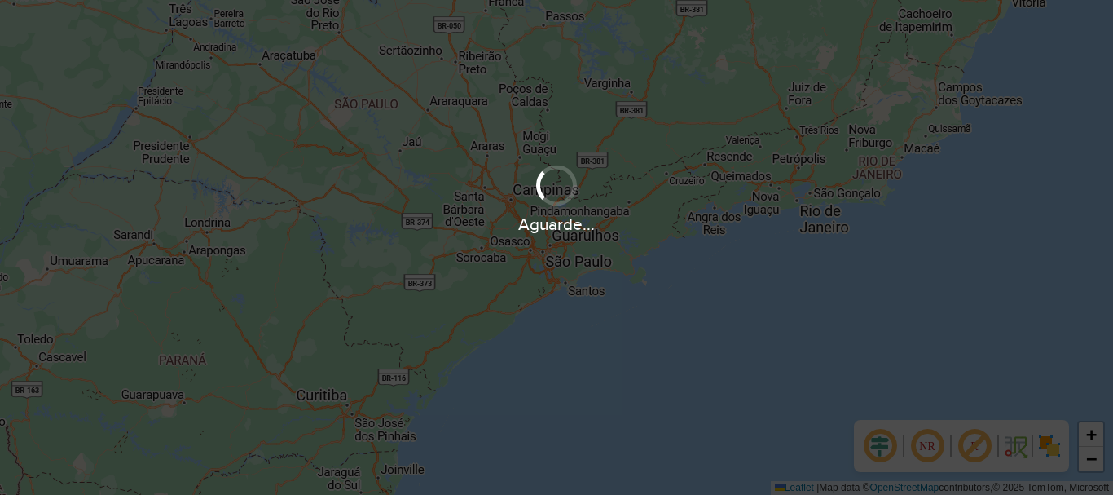
scroll to position [1068, 0]
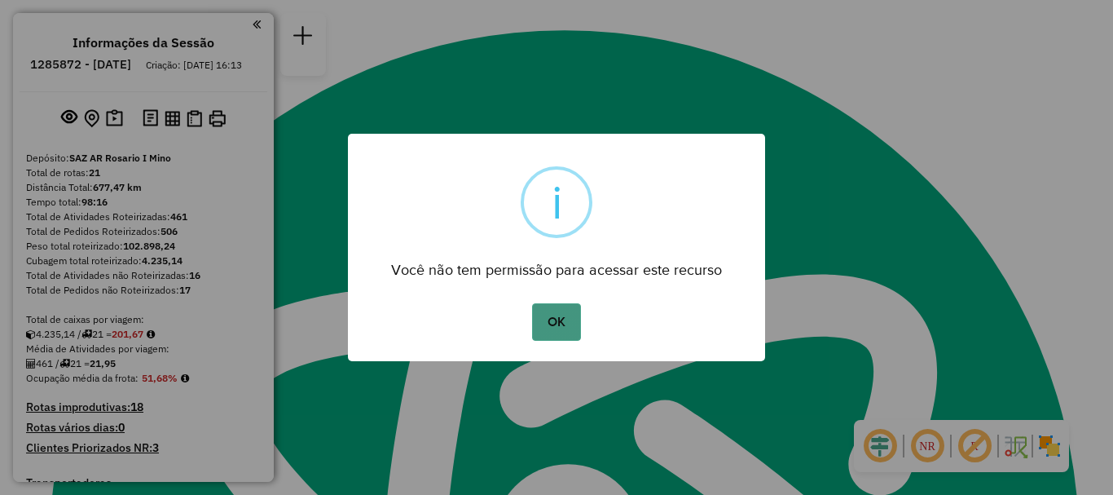
click at [549, 319] on button "OK" at bounding box center [556, 321] width 48 height 37
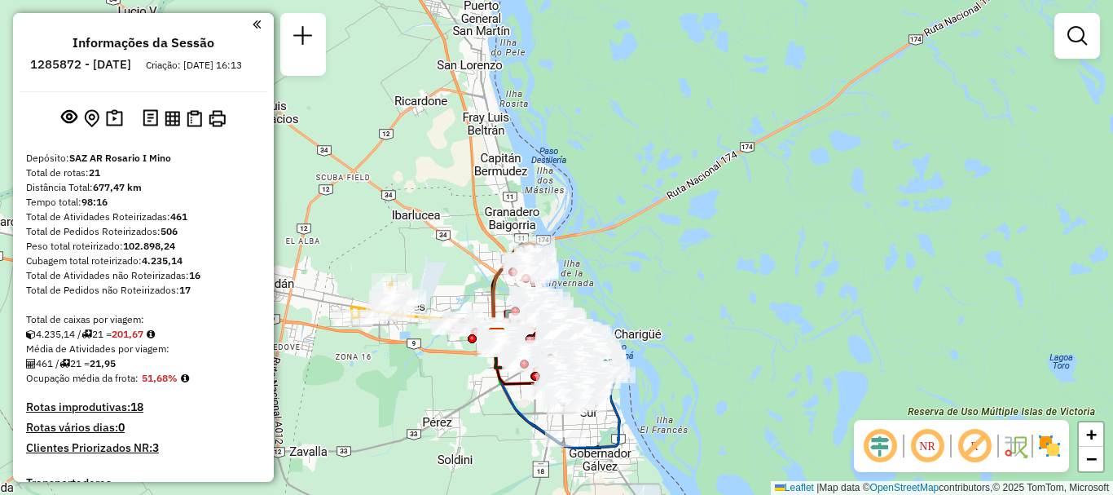
drag, startPoint x: 539, startPoint y: 257, endPoint x: 583, endPoint y: 419, distance: 167.2
click at [583, 419] on div "Janela de atendimento Grade de atendimento Capacidade Transportadoras Veículos …" at bounding box center [556, 247] width 1113 height 495
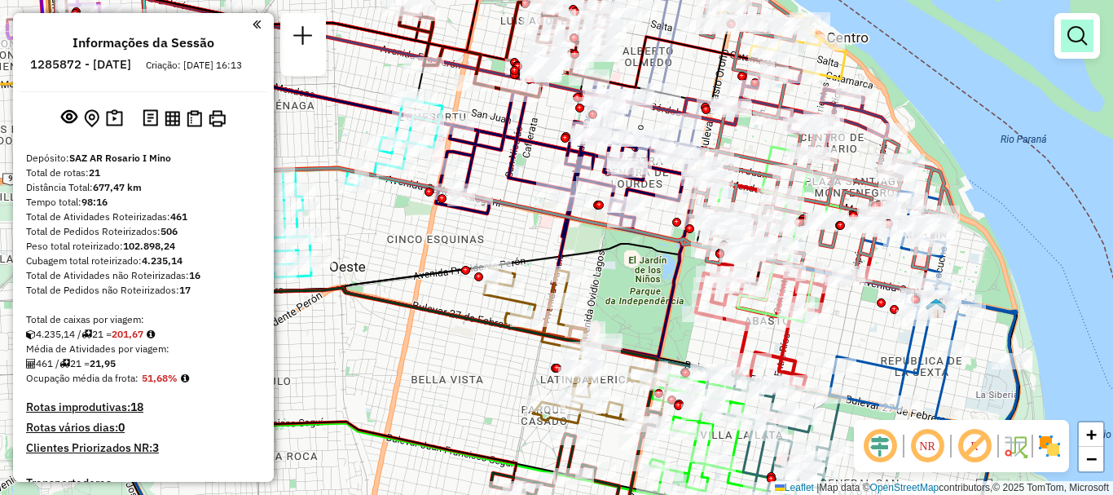
click at [1085, 35] on em at bounding box center [1077, 36] width 20 height 20
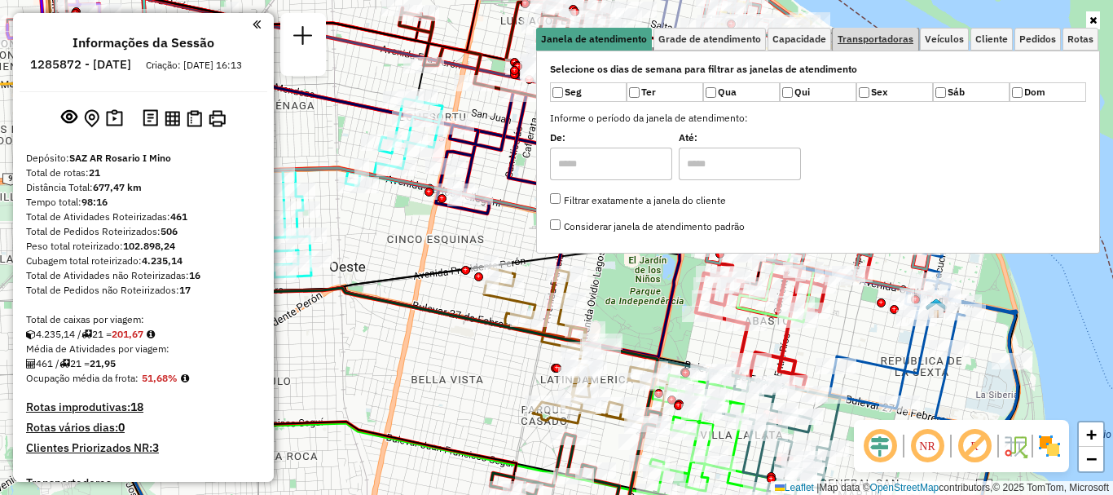
click at [895, 37] on span "Transportadoras" at bounding box center [876, 39] width 76 height 10
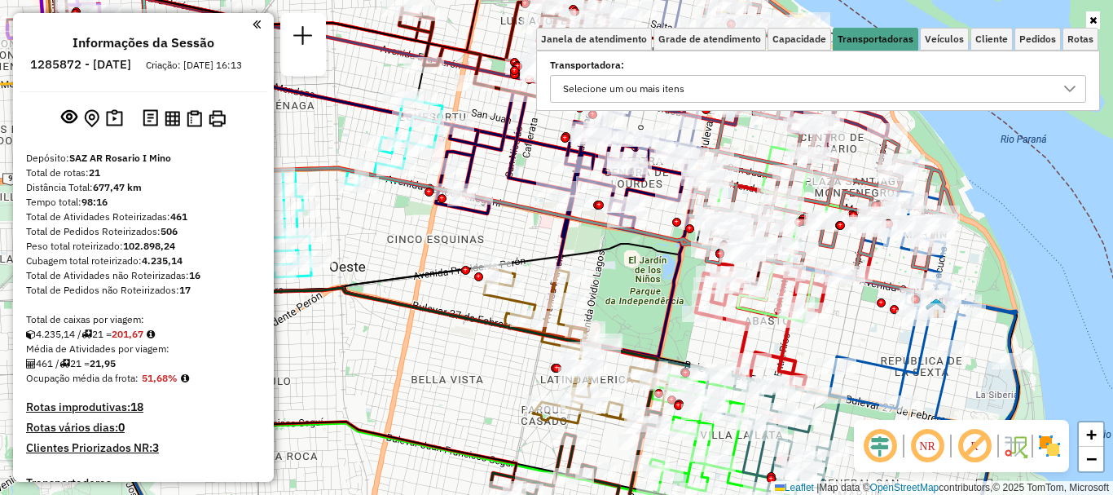
click at [1065, 87] on icon at bounding box center [1069, 89] width 11 height 7
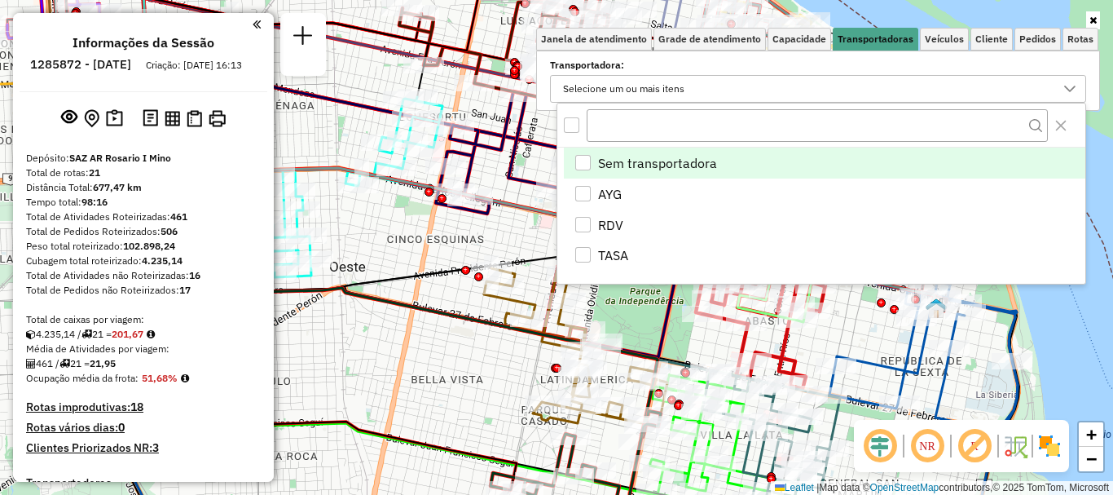
scroll to position [10, 56]
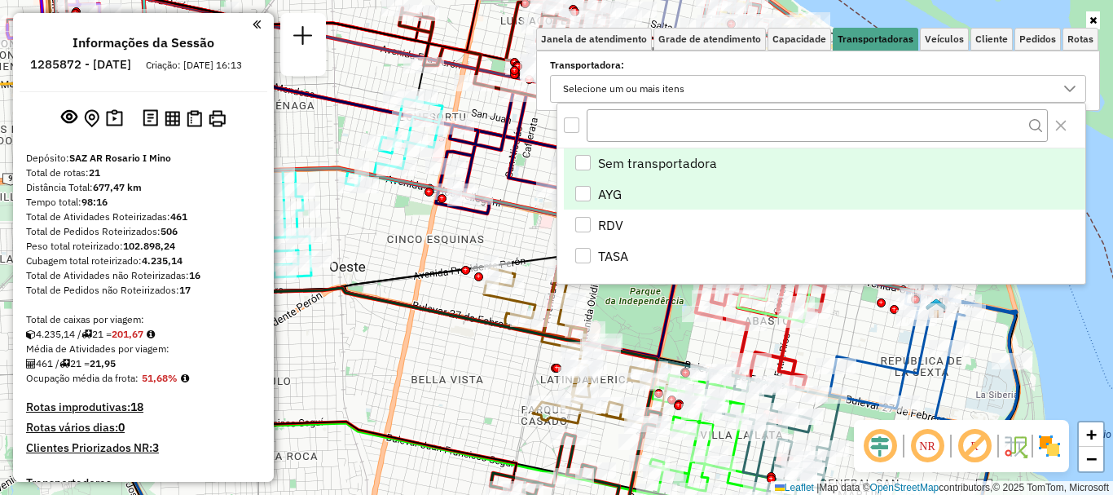
click at [581, 188] on div "AYG" at bounding box center [582, 193] width 15 height 15
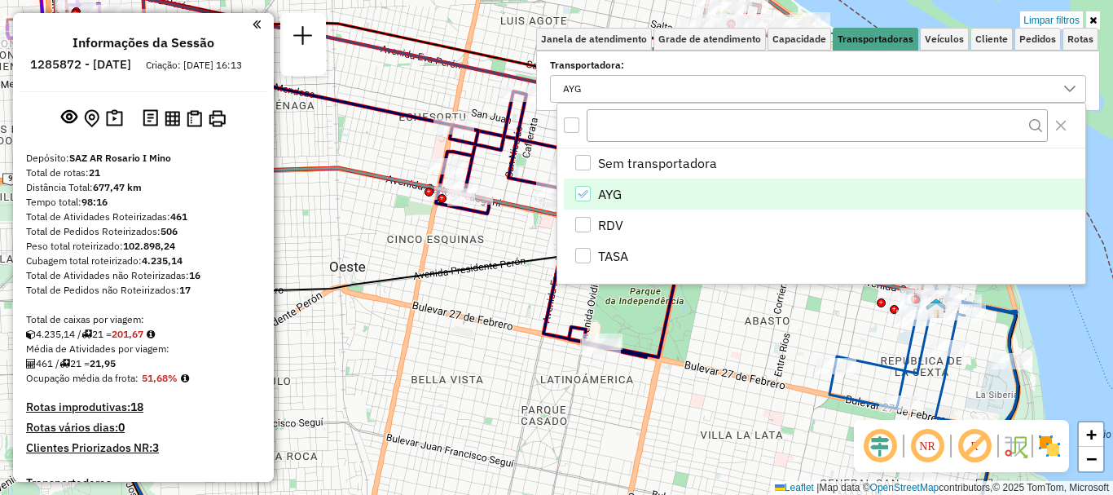
click at [887, 343] on div "Limpar filtros Janela de atendimento Grade de atendimento Capacidade Transporta…" at bounding box center [556, 247] width 1113 height 495
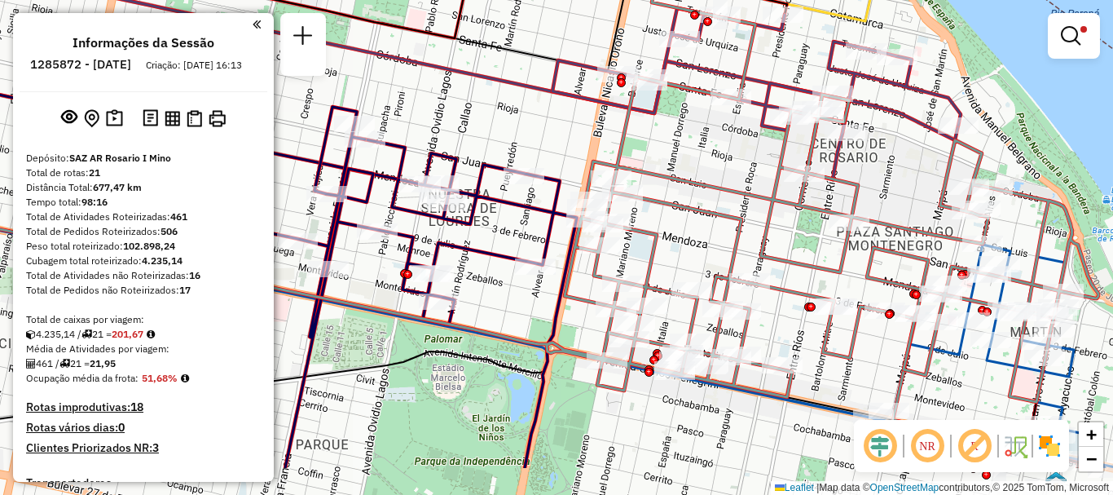
drag, startPoint x: 782, startPoint y: 122, endPoint x: 755, endPoint y: 38, distance: 88.4
click at [755, 38] on icon at bounding box center [756, 93] width 408 height 171
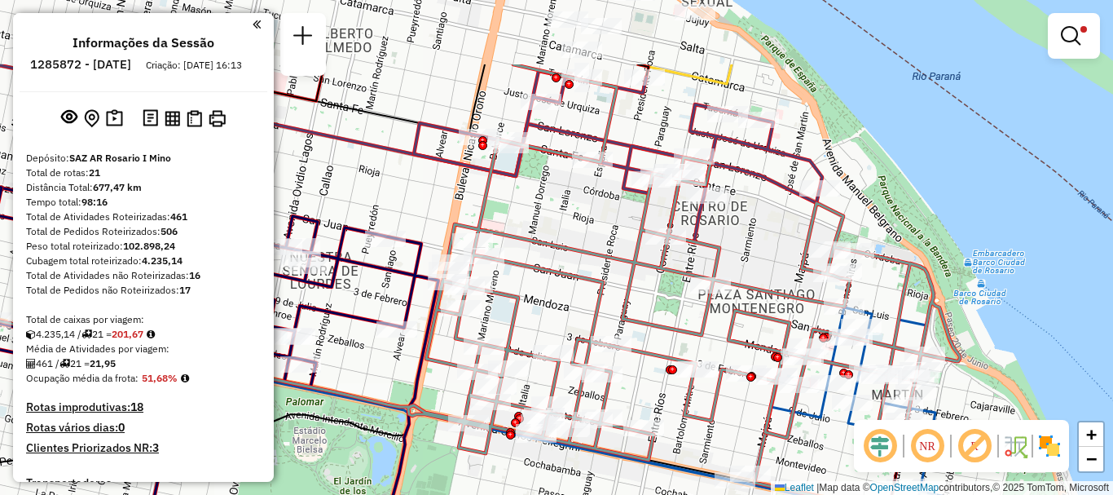
drag, startPoint x: 825, startPoint y: 235, endPoint x: 698, endPoint y: 349, distance: 170.2
click at [698, 349] on div "Limpar filtros Janela de atendimento Grade de atendimento Capacidade Transporta…" at bounding box center [556, 247] width 1113 height 495
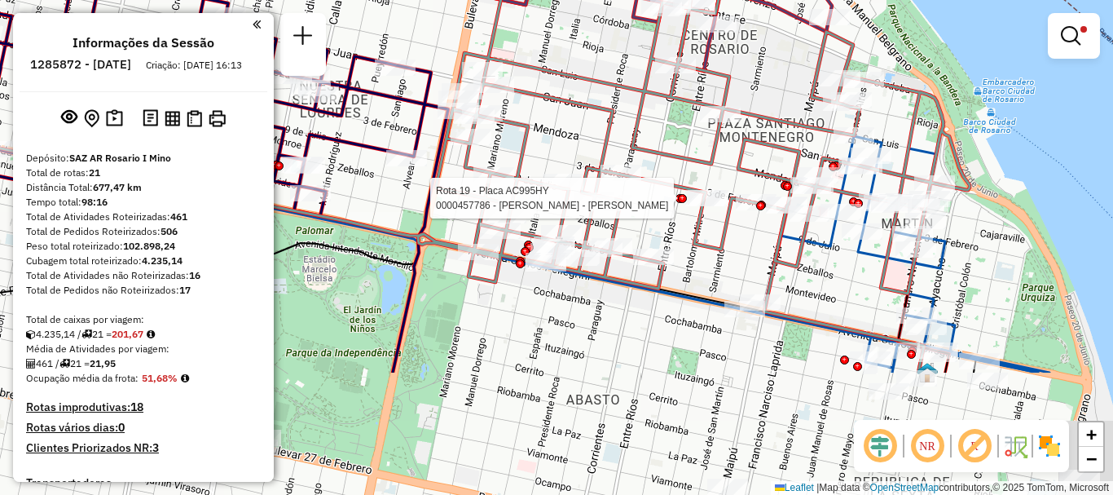
drag, startPoint x: 754, startPoint y: 169, endPoint x: 756, endPoint y: 55, distance: 114.1
click at [755, 58] on div "Rota 19 - Placa AC995HY 0000457786 - FERNANDEZ DARIE - FERNANDEZ MARCE Limpar f…" at bounding box center [556, 247] width 1113 height 495
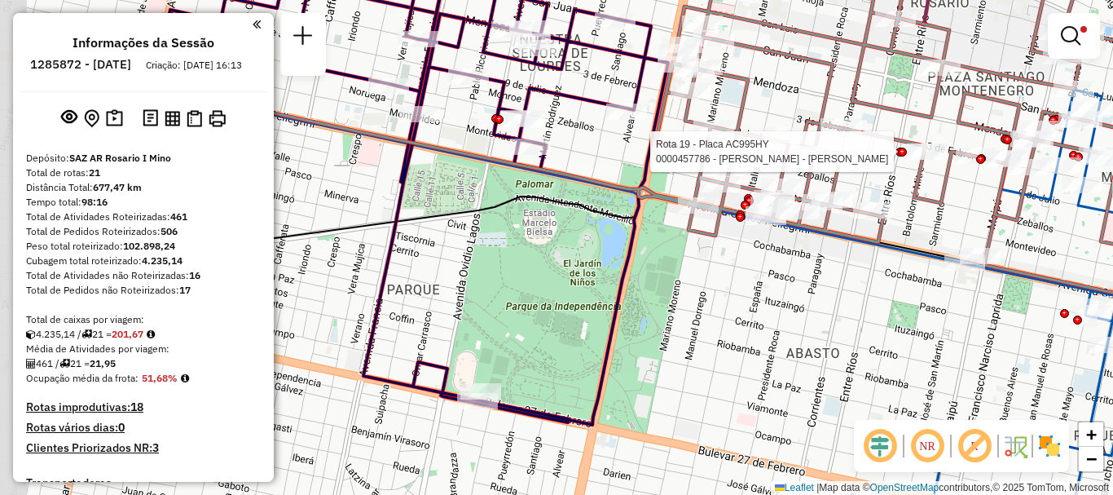
drag, startPoint x: 684, startPoint y: 268, endPoint x: 961, endPoint y: 272, distance: 276.3
click at [961, 272] on div "Rota 19 - Placa AC995HY 0000457786 - FERNANDEZ DARIE - FERNANDEZ MARCE Limpar f…" at bounding box center [556, 247] width 1113 height 495
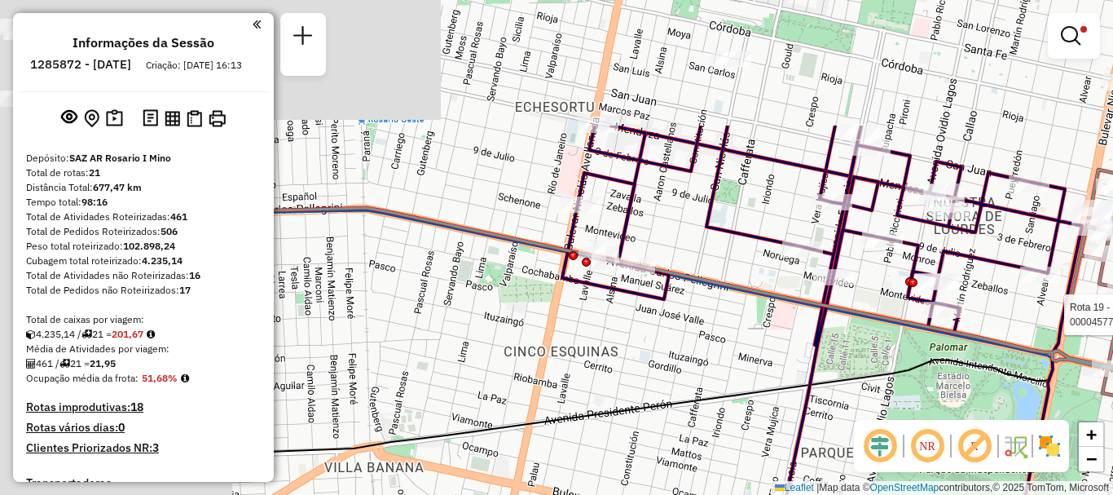
drag, startPoint x: 1033, startPoint y: 416, endPoint x: 1112, endPoint y: 487, distance: 106.7
click at [1112, 473] on div "Rota 19 - Placa AC995HY 0000457786 - FERNANDEZ DARIE - FERNANDEZ MARCE Limpar f…" at bounding box center [556, 247] width 1113 height 495
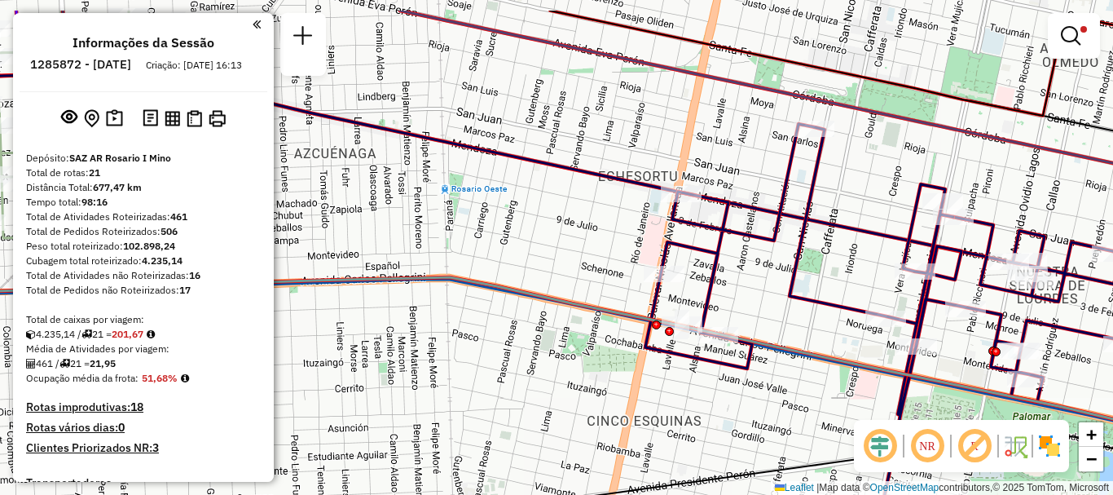
drag, startPoint x: 755, startPoint y: 330, endPoint x: 843, endPoint y: 380, distance: 101.1
click at [843, 380] on div "Rota 19 - Placa AC995HY 0000457786 - FERNANDEZ DARIE - FERNANDEZ MARCE Limpar f…" at bounding box center [556, 247] width 1113 height 495
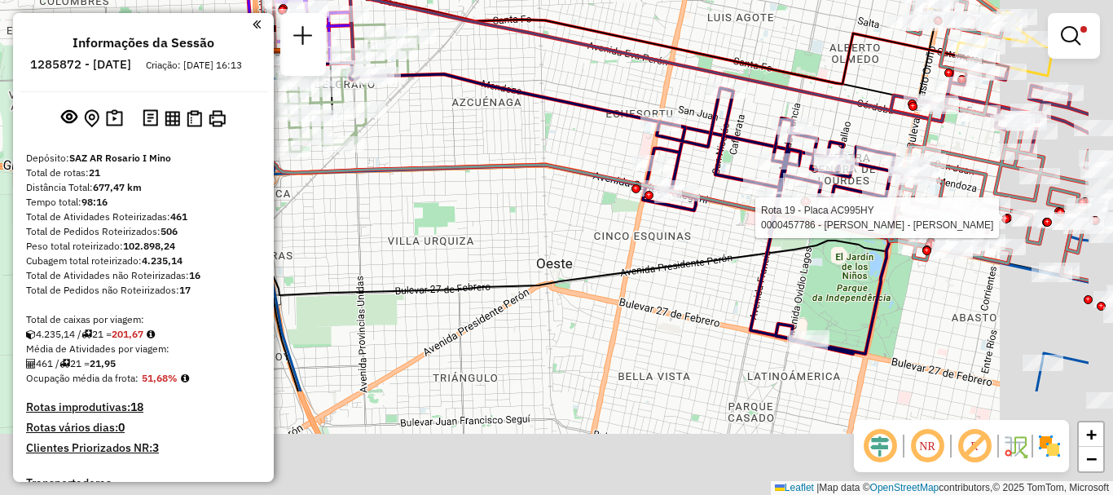
drag, startPoint x: 884, startPoint y: 306, endPoint x: 753, endPoint y: 157, distance: 198.0
click at [754, 157] on div "Rota 19 - Placa AC995HY 0000457786 - FERNANDEZ DARIE - FERNANDEZ MARCE Limpar f…" at bounding box center [556, 247] width 1113 height 495
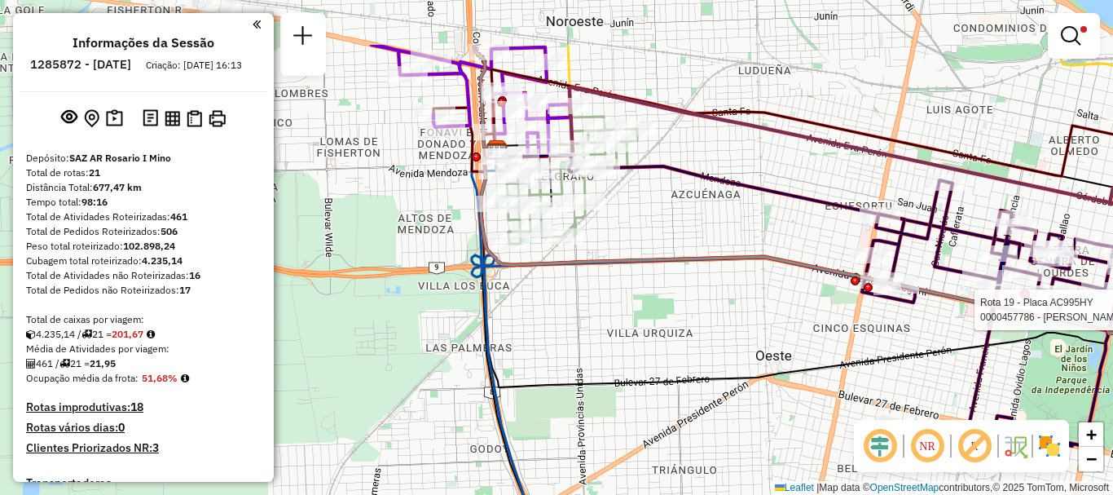
drag, startPoint x: 822, startPoint y: 269, endPoint x: 891, endPoint y: 317, distance: 83.6
click at [891, 317] on icon at bounding box center [928, 201] width 909 height 313
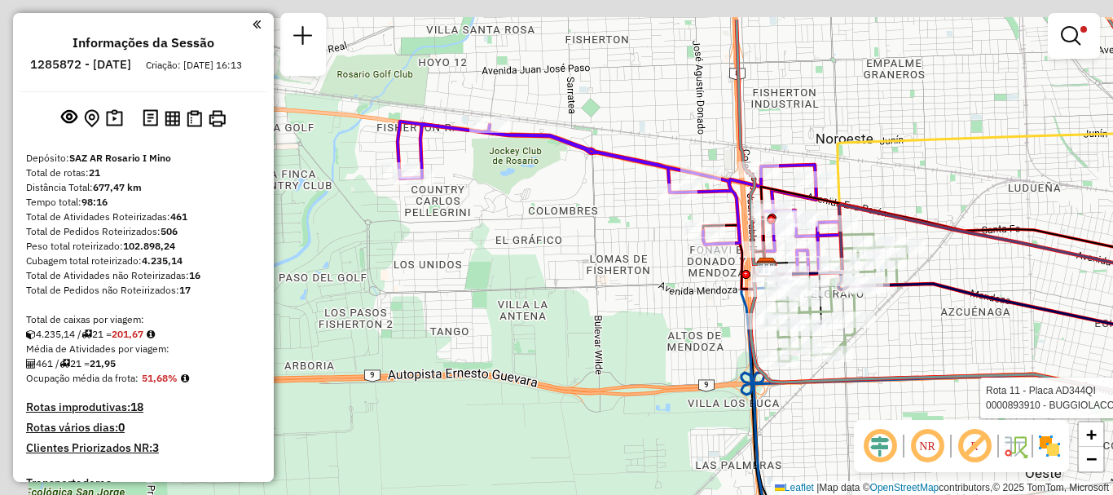
drag, startPoint x: 442, startPoint y: 237, endPoint x: 638, endPoint y: 305, distance: 206.9
click at [640, 305] on div "Rota 19 - Placa AC995HY 0000457786 - FERNANDEZ DARIE - FERNANDEZ MARCE Rota 11 …" at bounding box center [556, 247] width 1113 height 495
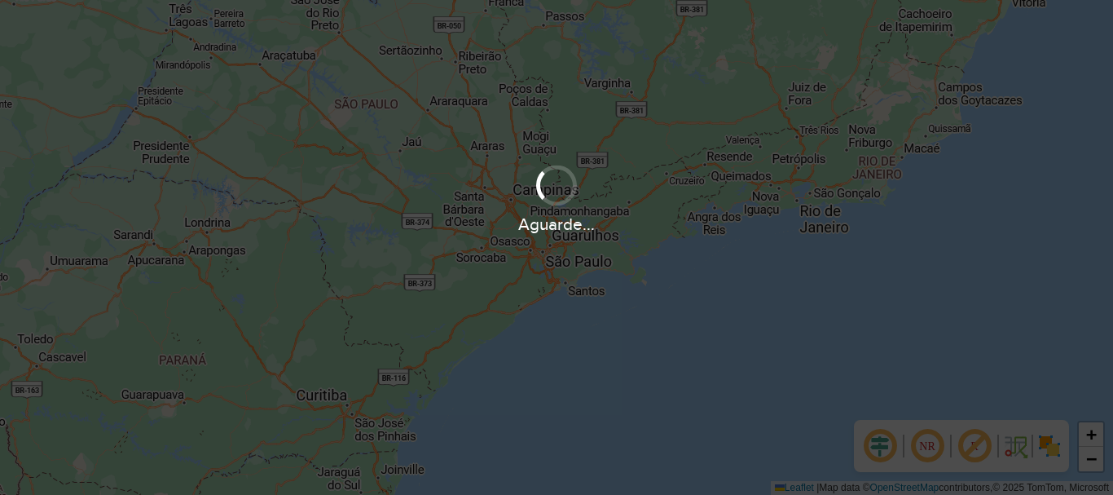
scroll to position [1068, 0]
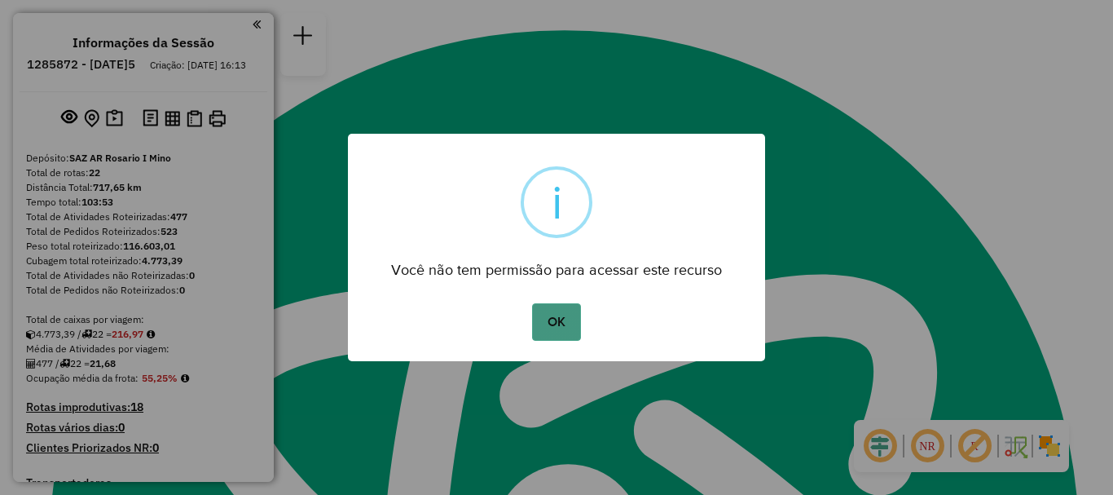
click at [546, 322] on button "OK" at bounding box center [556, 321] width 48 height 37
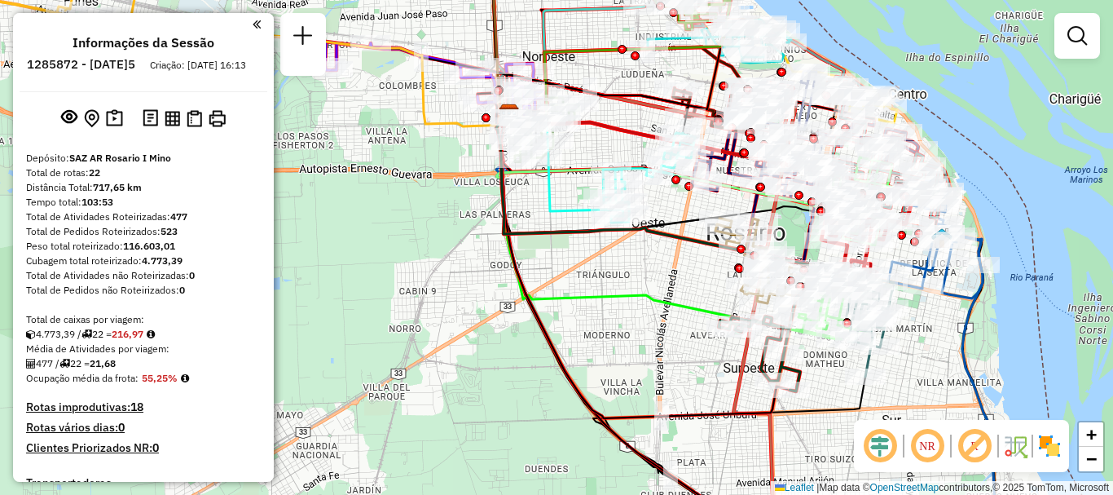
drag, startPoint x: 548, startPoint y: 205, endPoint x: 591, endPoint y: 267, distance: 76.2
click at [591, 211] on icon at bounding box center [559, 162] width 103 height 97
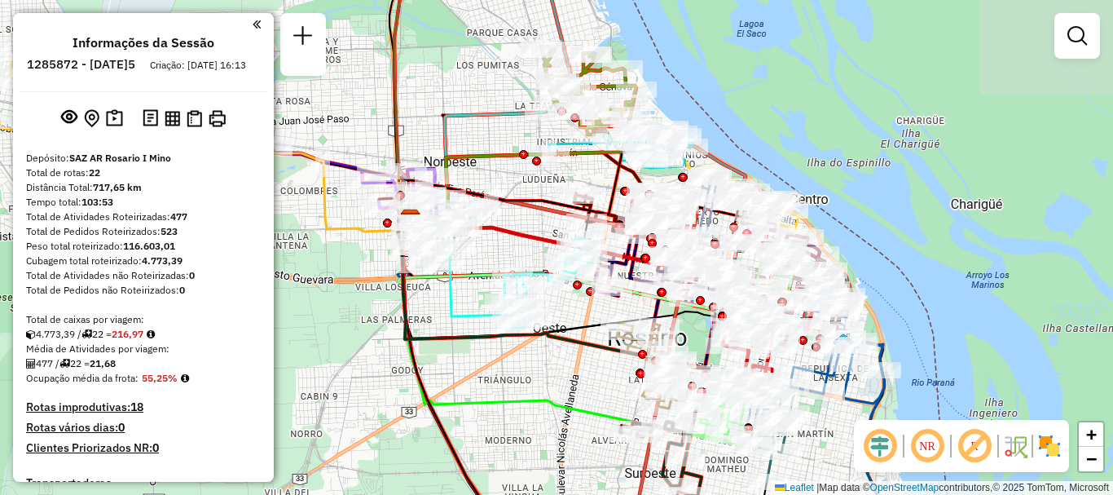
drag, startPoint x: 564, startPoint y: 231, endPoint x: 504, endPoint y: 248, distance: 61.9
click at [486, 248] on div "Rota 3 - Placa AD324QO 0000891099 - ARIAS FELICI Rota 3 - Placa AD324QO 0000375…" at bounding box center [556, 247] width 1113 height 495
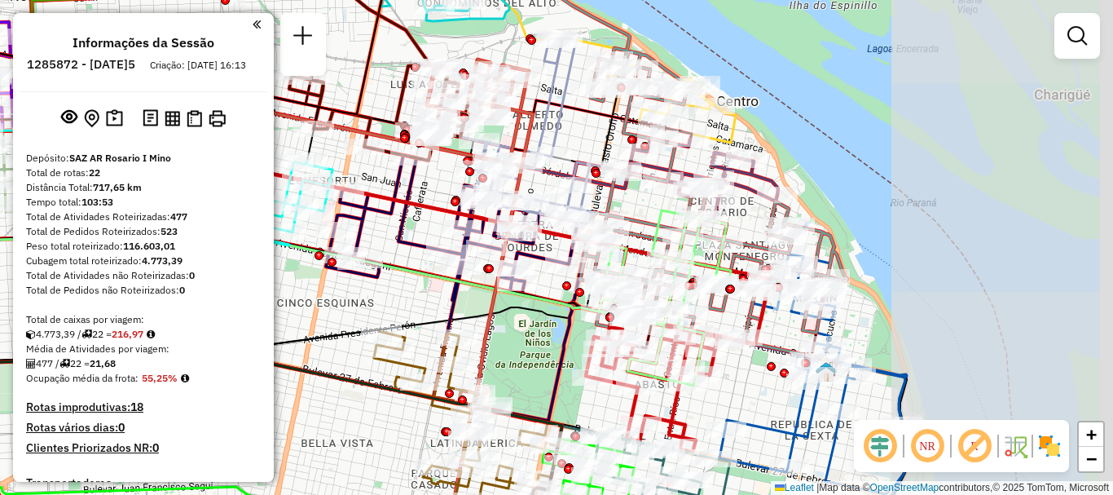
drag, startPoint x: 685, startPoint y: 266, endPoint x: 376, endPoint y: 225, distance: 311.5
click at [376, 225] on div "Rota 3 - Placa AD324QO 0000891099 - ARIAS FELICI Rota 3 - Placa AD324QO 0000375…" at bounding box center [556, 247] width 1113 height 495
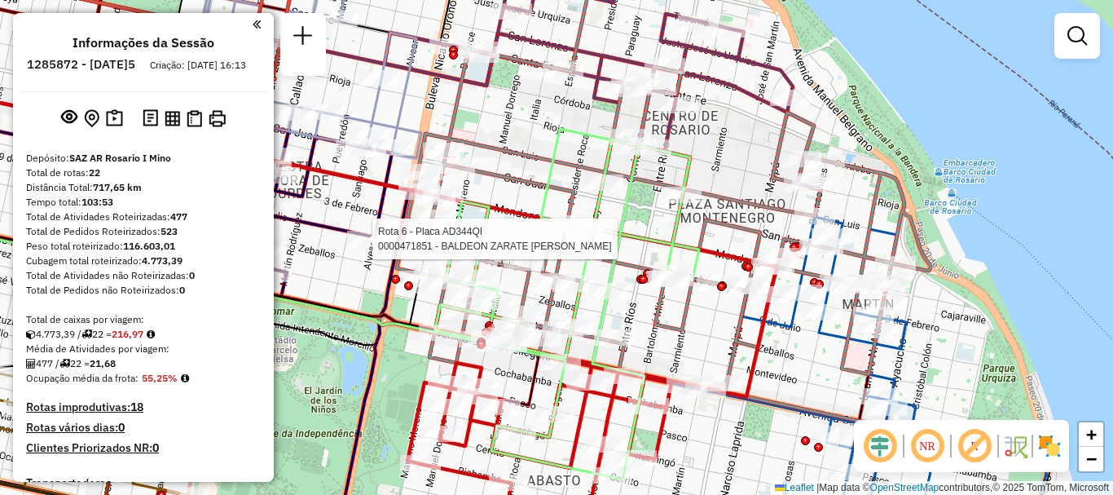
click at [359, 247] on div at bounding box center [367, 239] width 41 height 16
select select "**********"
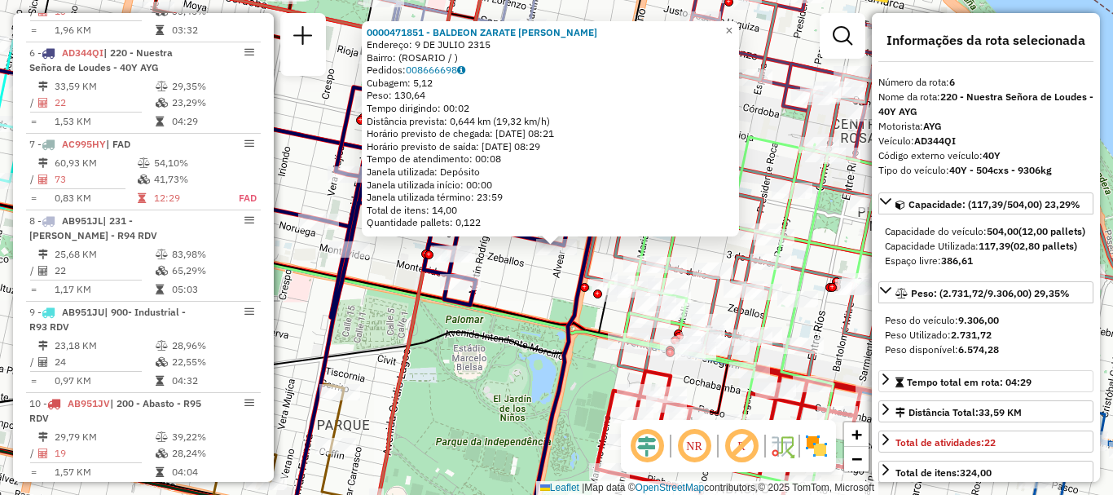
scroll to position [81, 0]
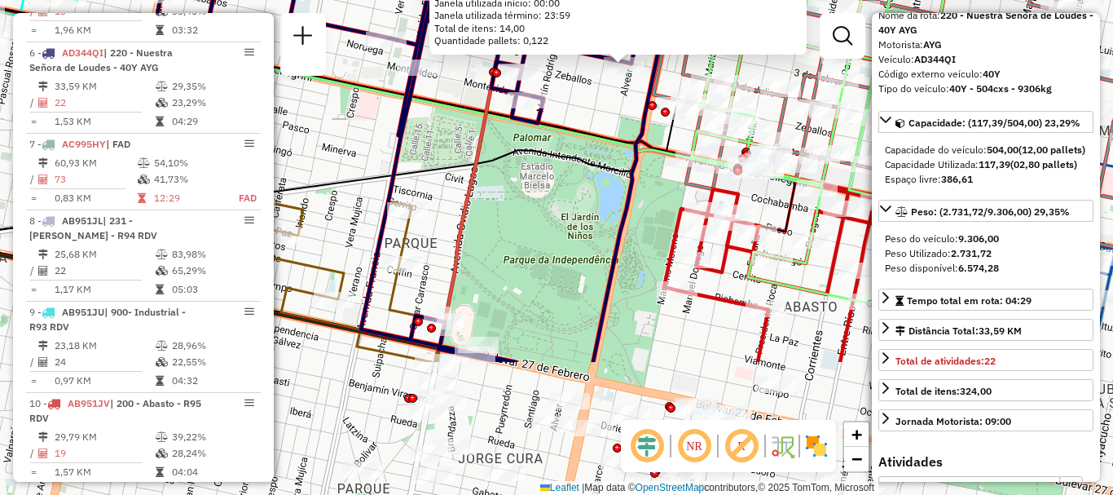
drag, startPoint x: 553, startPoint y: 244, endPoint x: 554, endPoint y: 201, distance: 43.2
click at [554, 201] on div "0000471851 - BALDEON ZARATE TURINO ABEL Endereço: 9 DE JULIO 2315 Bairro: (ROSA…" at bounding box center [556, 247] width 1113 height 495
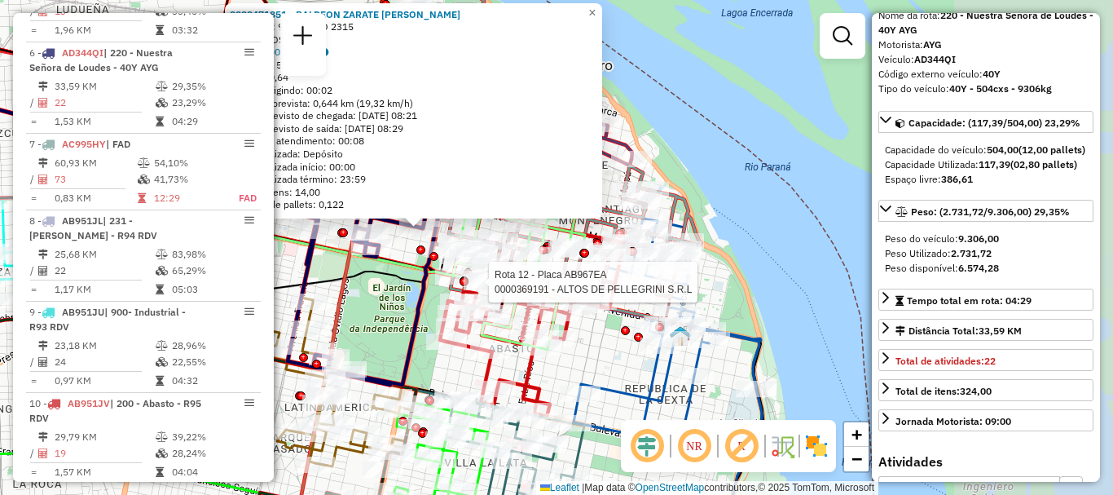
drag, startPoint x: 665, startPoint y: 246, endPoint x: 491, endPoint y: 293, distance: 180.7
click at [491, 290] on div at bounding box center [484, 282] width 41 height 16
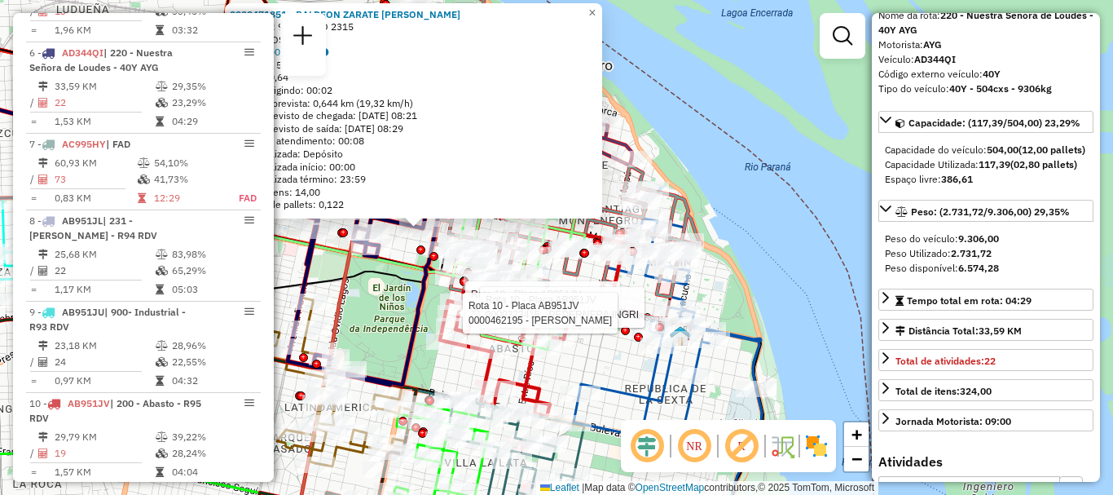
click at [794, 213] on div "Rota 10 - Placa AB951JV 0000446182 - TURIELLA MARIO PABLO Rota 10 - Placa AB951…" at bounding box center [556, 247] width 1113 height 495
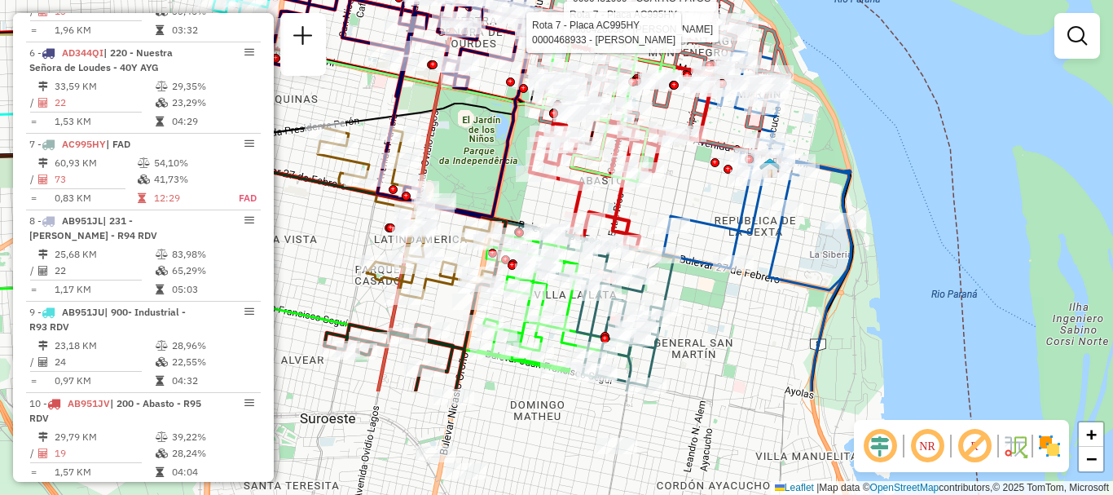
drag, startPoint x: 689, startPoint y: 382, endPoint x: 706, endPoint y: 213, distance: 170.3
click at [706, 213] on icon at bounding box center [757, 171] width 188 height 240
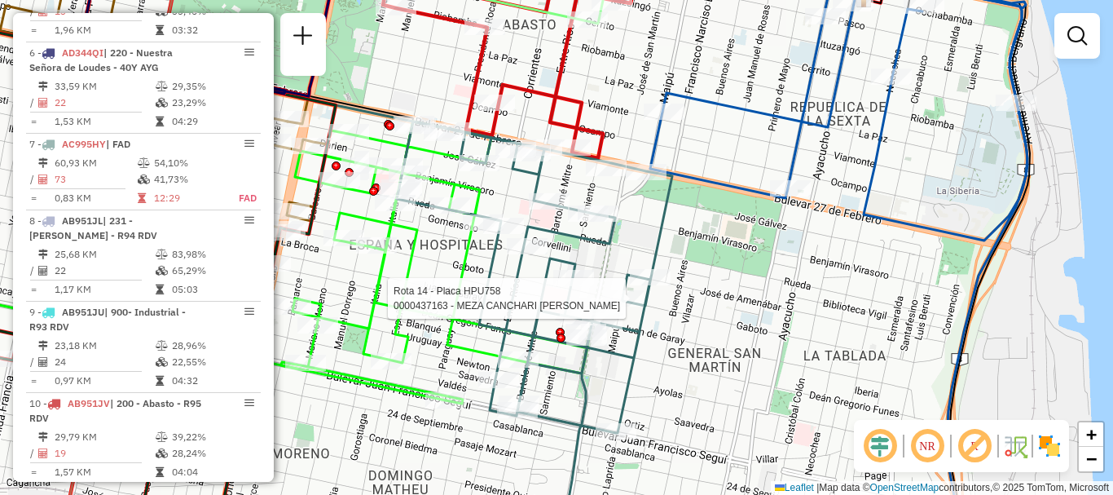
click at [643, 306] on div at bounding box center [623, 298] width 41 height 16
select select "**********"
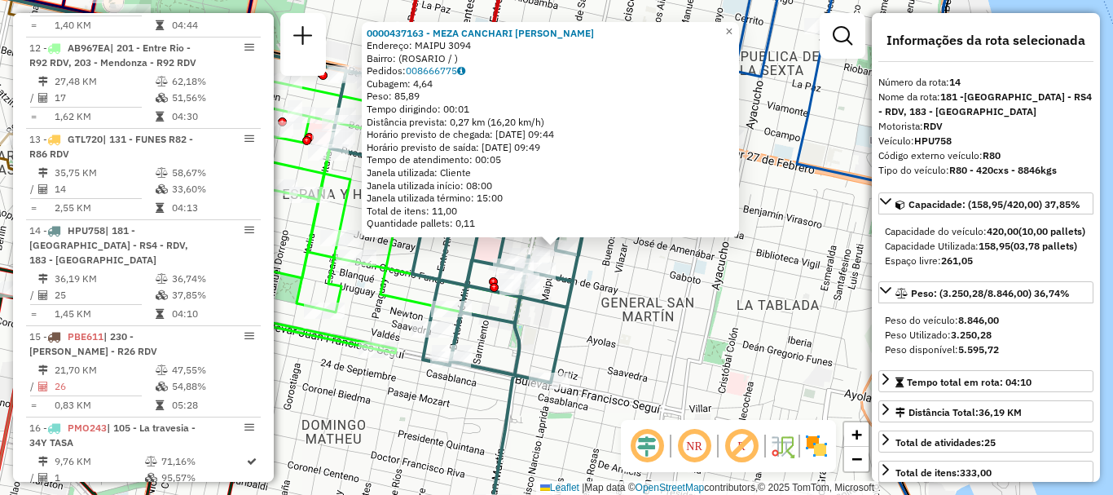
scroll to position [1840, 0]
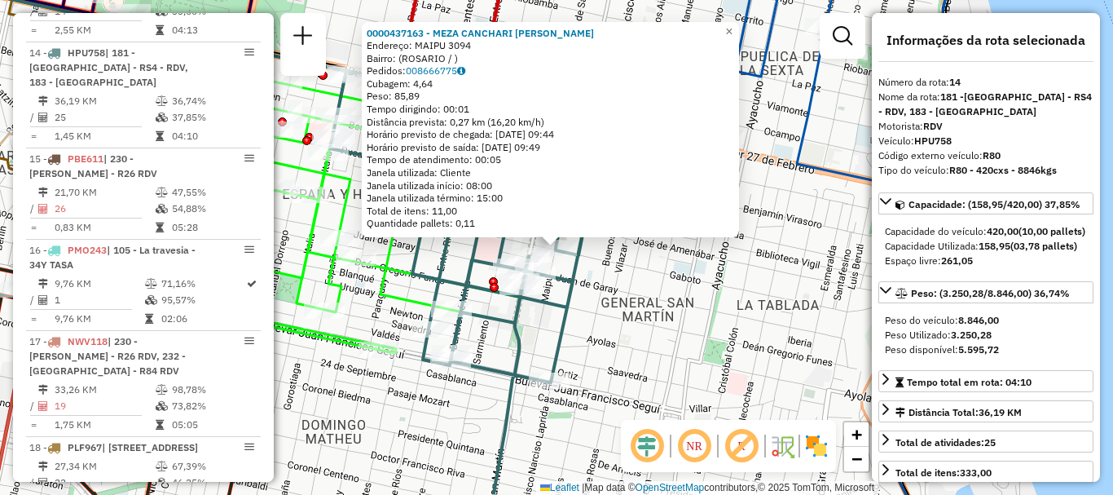
click at [639, 312] on div "0000437163 - MEZA CANCHARI GINA FIORELLA Endereço: MAIPU 3094 Bairro: (ROSARIO …" at bounding box center [556, 247] width 1113 height 495
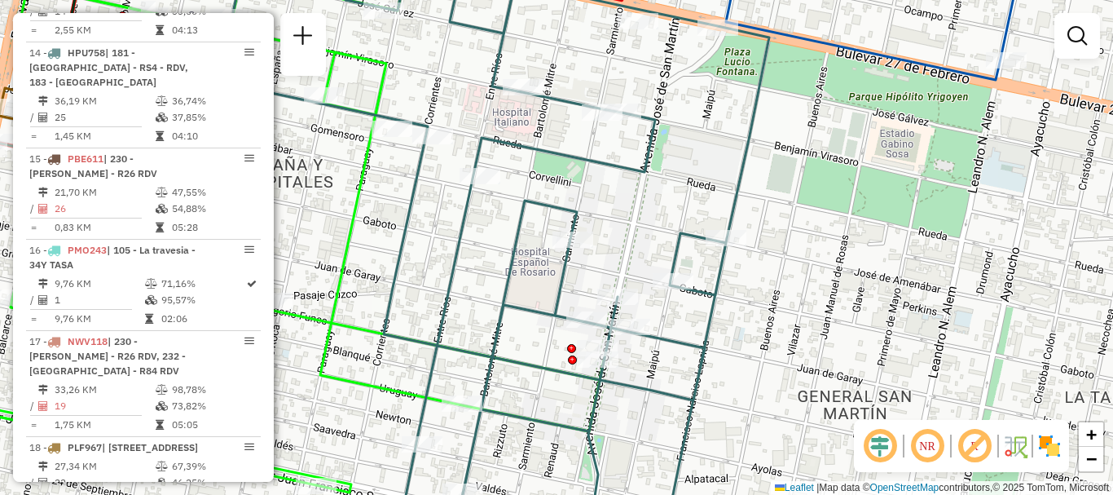
drag, startPoint x: 542, startPoint y: 240, endPoint x: 648, endPoint y: 249, distance: 106.3
click at [648, 249] on div "Janela de atendimento Grade de atendimento Capacidade Transportadoras Veículos …" at bounding box center [556, 247] width 1113 height 495
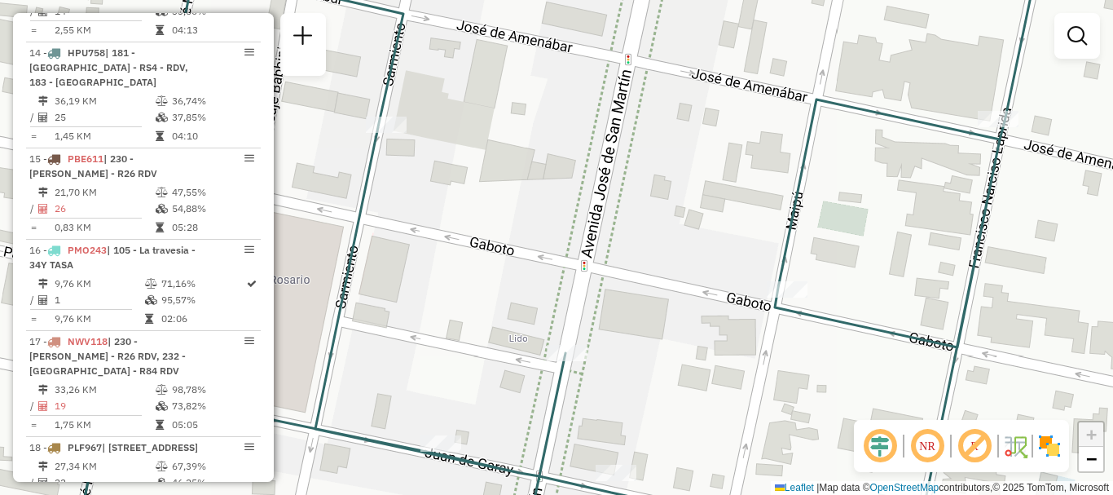
drag, startPoint x: 660, startPoint y: 278, endPoint x: 520, endPoint y: 361, distance: 162.9
click at [520, 361] on div "Janela de atendimento Grade de atendimento Capacidade Transportadoras Veículos …" at bounding box center [556, 247] width 1113 height 495
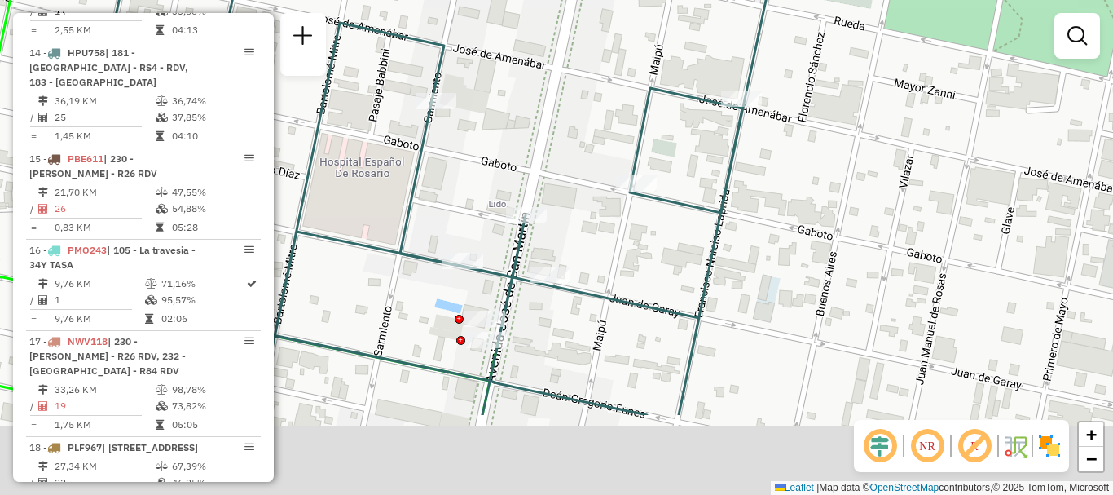
drag, startPoint x: 579, startPoint y: 293, endPoint x: 574, endPoint y: 105, distance: 187.5
click at [574, 105] on div "Janela de atendimento Grade de atendimento Capacidade Transportadoras Veículos …" at bounding box center [556, 247] width 1113 height 495
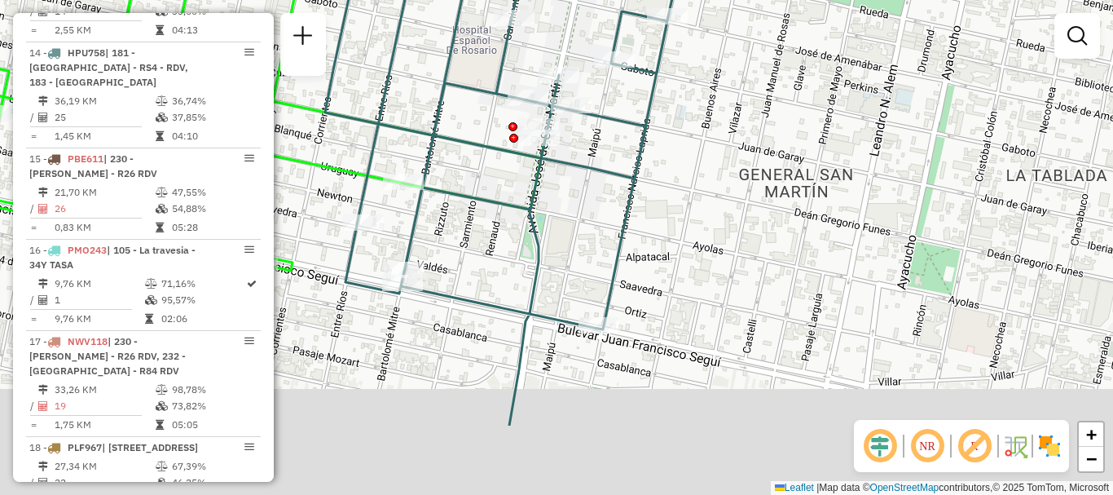
drag, startPoint x: 601, startPoint y: 277, endPoint x: 594, endPoint y: 181, distance: 96.4
click at [594, 181] on div "Janela de atendimento Grade de atendimento Capacidade Transportadoras Veículos …" at bounding box center [556, 247] width 1113 height 495
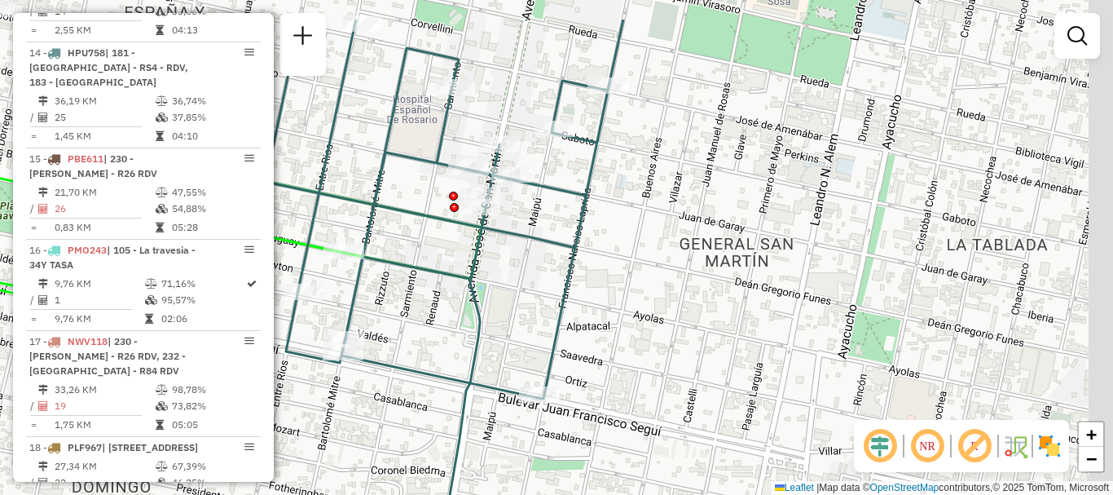
drag, startPoint x: 614, startPoint y: 229, endPoint x: 531, endPoint y: 308, distance: 114.7
click at [531, 308] on icon at bounding box center [445, 316] width 358 height 593
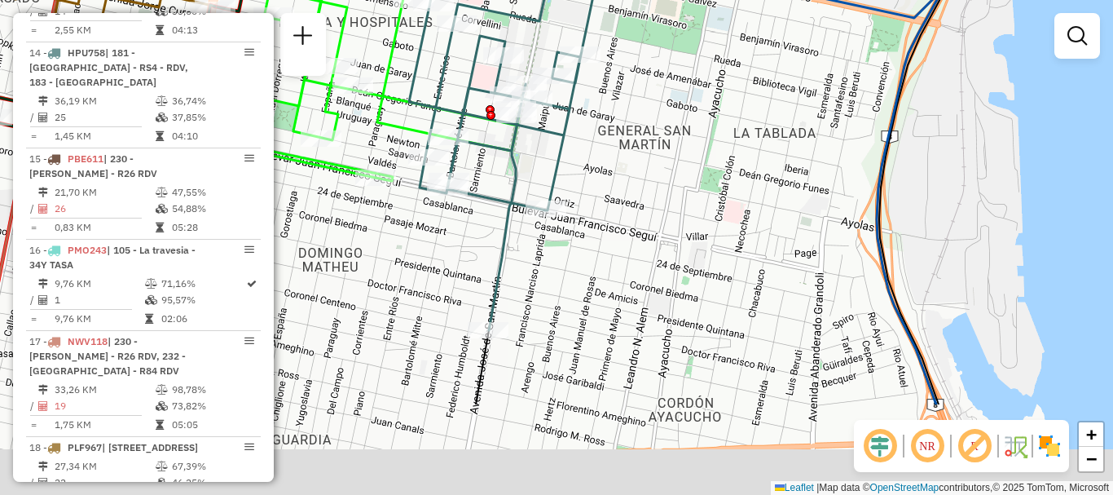
drag, startPoint x: 627, startPoint y: 275, endPoint x: 615, endPoint y: 128, distance: 147.9
click at [615, 128] on div "Janela de atendimento Grade de atendimento Capacidade Transportadoras Veículos …" at bounding box center [556, 247] width 1113 height 495
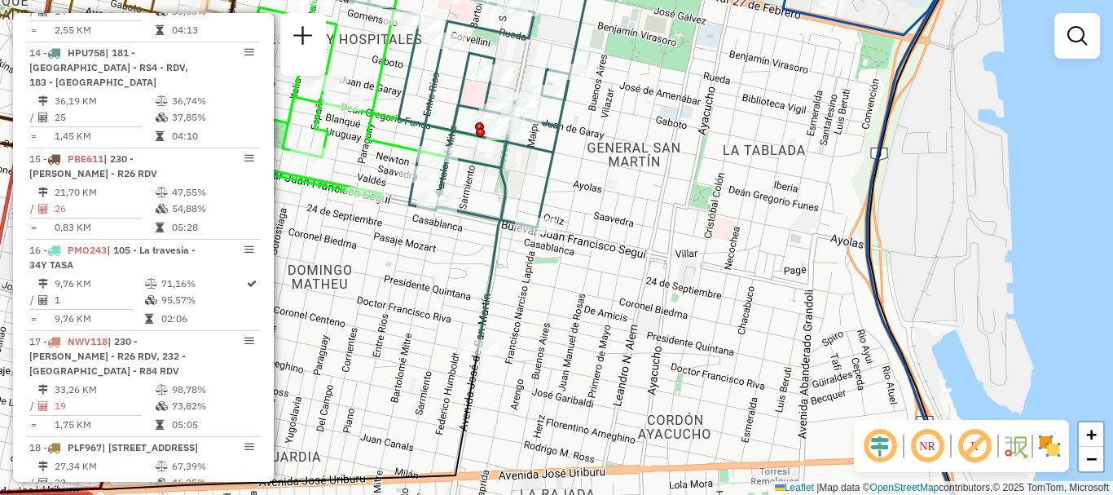
drag, startPoint x: 600, startPoint y: 266, endPoint x: 589, endPoint y: 292, distance: 27.4
click at [589, 292] on div "Janela de atendimento Grade de atendimento Capacidade Transportadoras Veículos …" at bounding box center [556, 247] width 1113 height 495
click at [1063, 34] on link at bounding box center [1077, 36] width 33 height 33
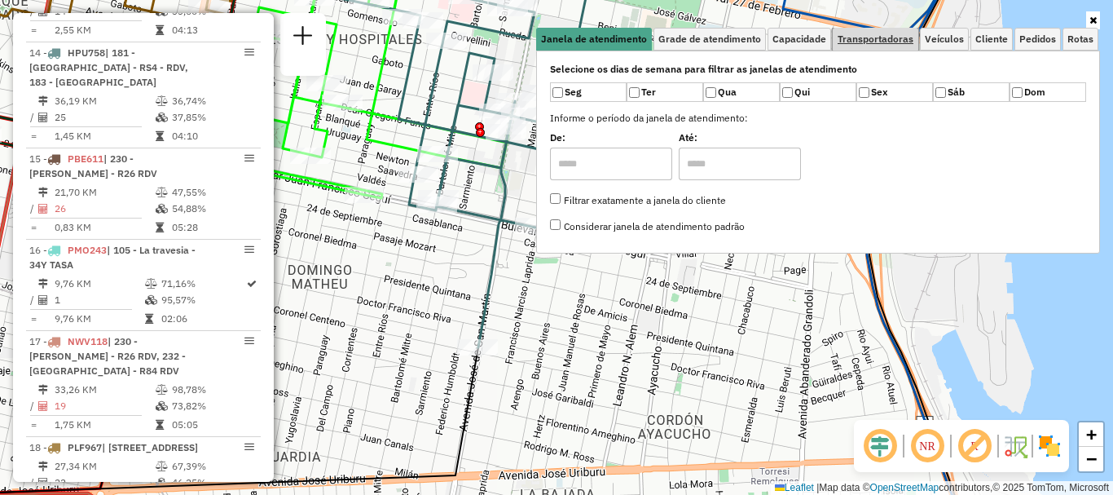
click at [856, 38] on span "Transportadoras" at bounding box center [876, 39] width 76 height 10
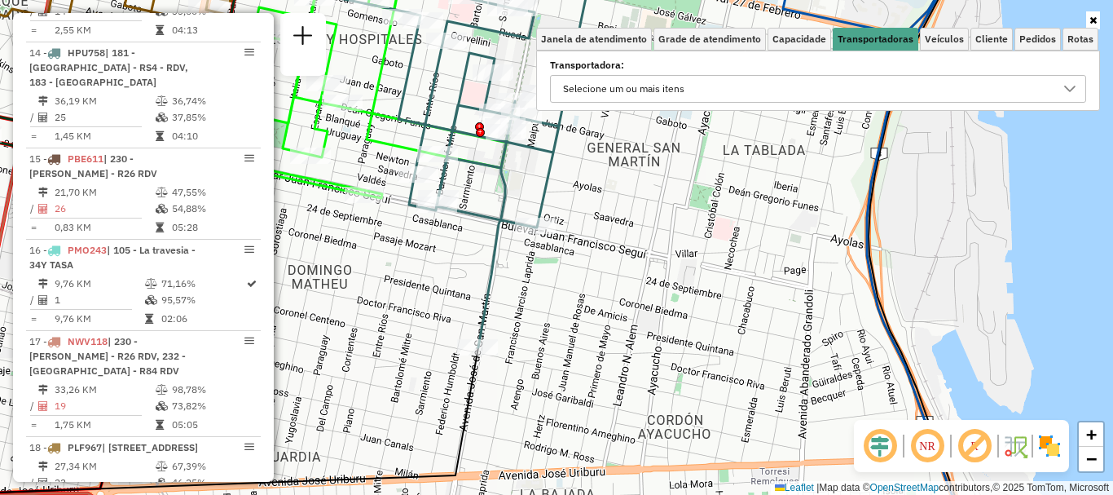
click at [1074, 84] on icon at bounding box center [1069, 88] width 13 height 13
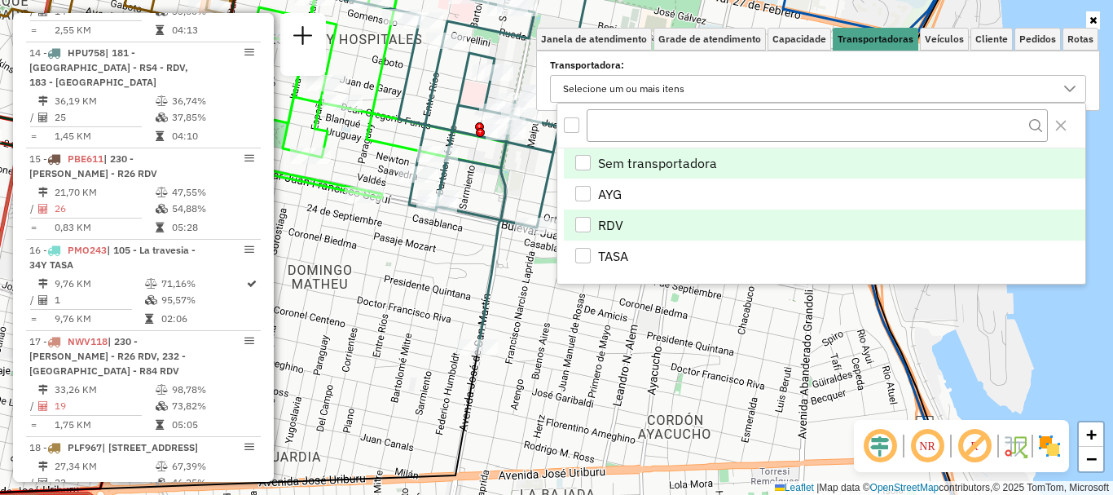
click at [581, 219] on div "RDV" at bounding box center [582, 224] width 15 height 15
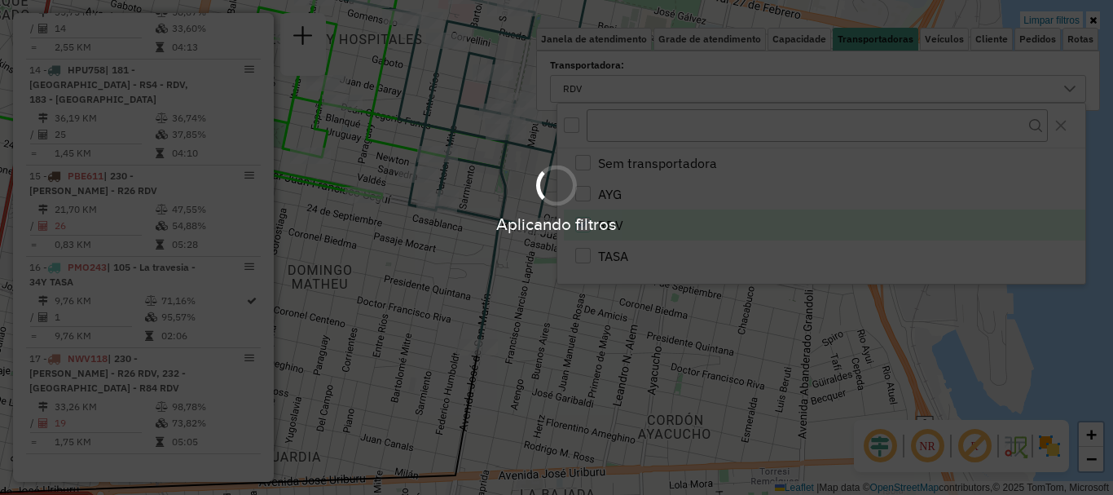
click at [586, 310] on hb-app "Aplicando filtros Pop-up bloqueado! Seu navegador bloqueou automáticamente a ab…" at bounding box center [556, 247] width 1113 height 495
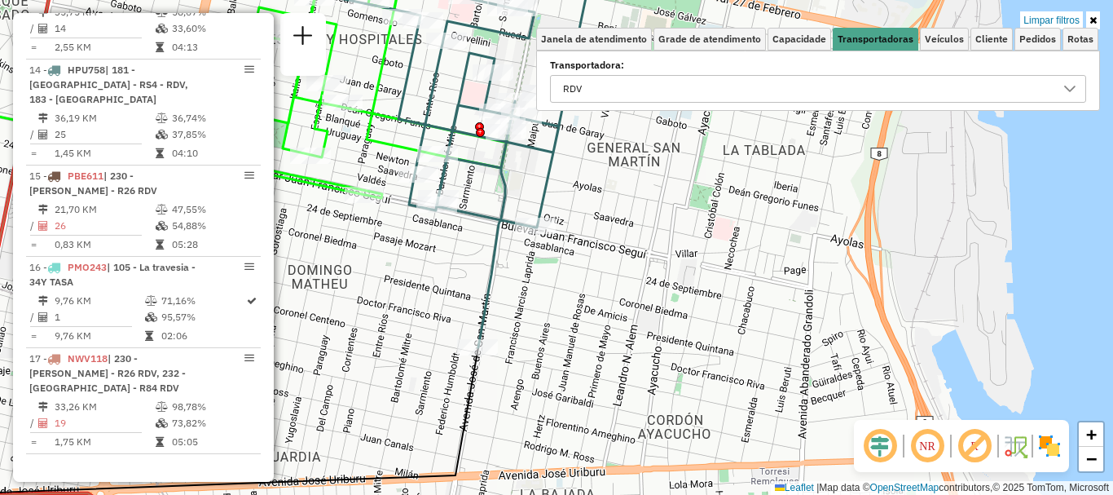
click at [586, 310] on div "Limpar filtros Janela de atendimento Grade de atendimento Capacidade Transporta…" at bounding box center [556, 247] width 1113 height 495
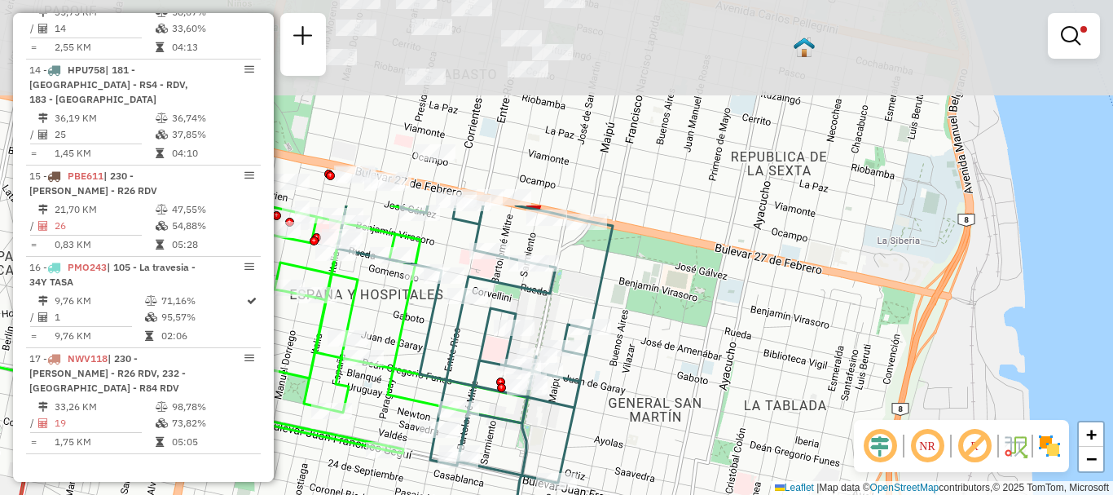
drag, startPoint x: 608, startPoint y: 218, endPoint x: 623, endPoint y: 448, distance: 231.1
click at [624, 448] on div "Limpar filtros Janela de atendimento Grade de atendimento Capacidade Transporta…" at bounding box center [556, 247] width 1113 height 495
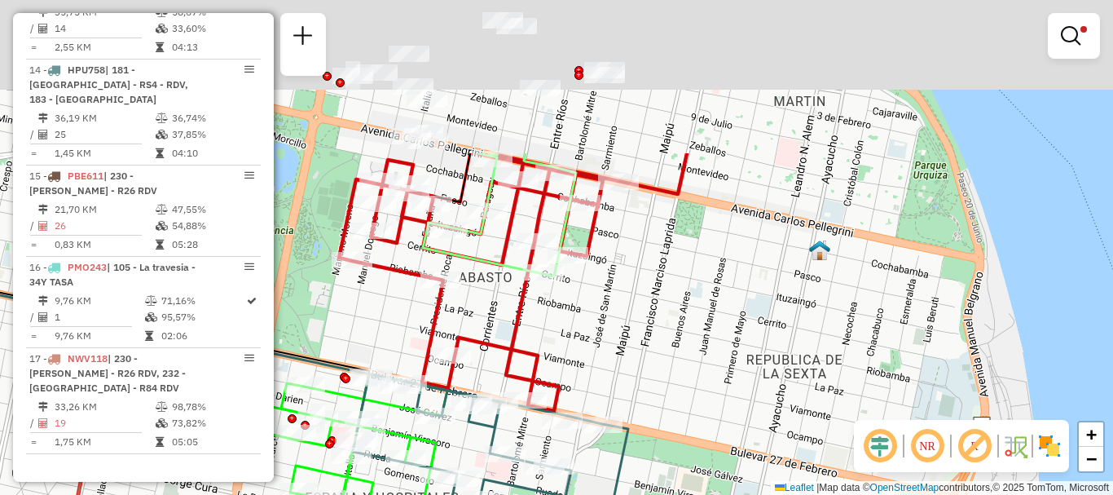
drag, startPoint x: 652, startPoint y: 495, endPoint x: 649, endPoint y: 526, distance: 31.9
click at [649, 494] on html "Aplicando filtros Pop-up bloqueado! Seu navegador bloqueou automáticamente a ab…" at bounding box center [556, 247] width 1113 height 495
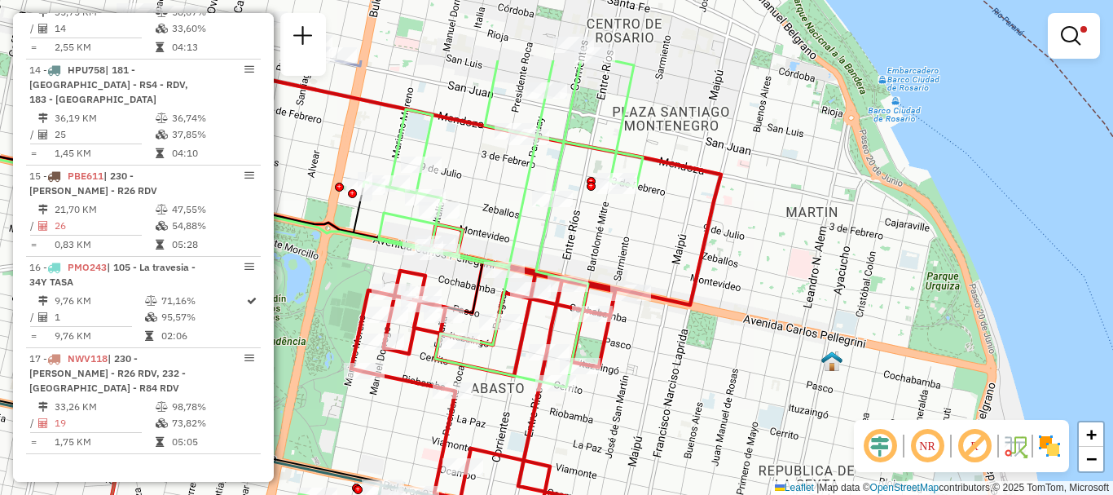
drag, startPoint x: 641, startPoint y: 416, endPoint x: 654, endPoint y: 526, distance: 110.8
click at [654, 494] on html "Aplicando filtros Pop-up bloqueado! Seu navegador bloqueou automáticamente a ab…" at bounding box center [556, 247] width 1113 height 495
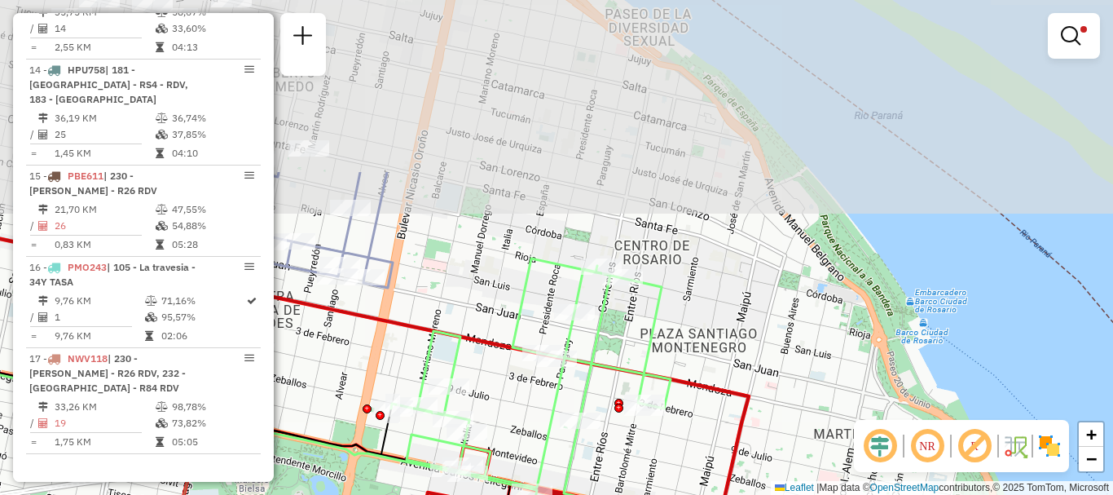
drag, startPoint x: 681, startPoint y: 305, endPoint x: 709, endPoint y: 526, distance: 223.4
click at [709, 494] on html "Aplicando filtros Pop-up bloqueado! Seu navegador bloqueou automáticamente a ab…" at bounding box center [556, 247] width 1113 height 495
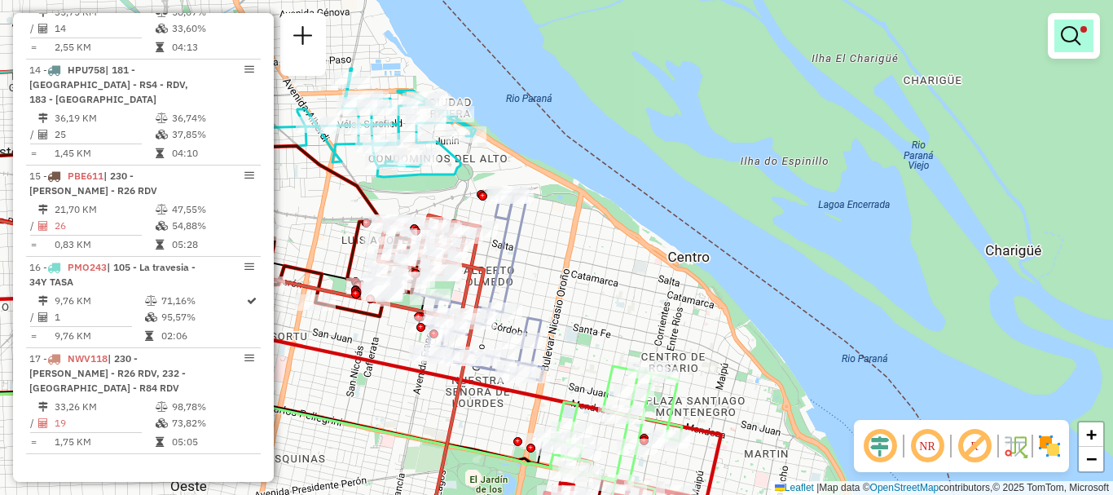
click at [1076, 38] on em at bounding box center [1071, 36] width 20 height 20
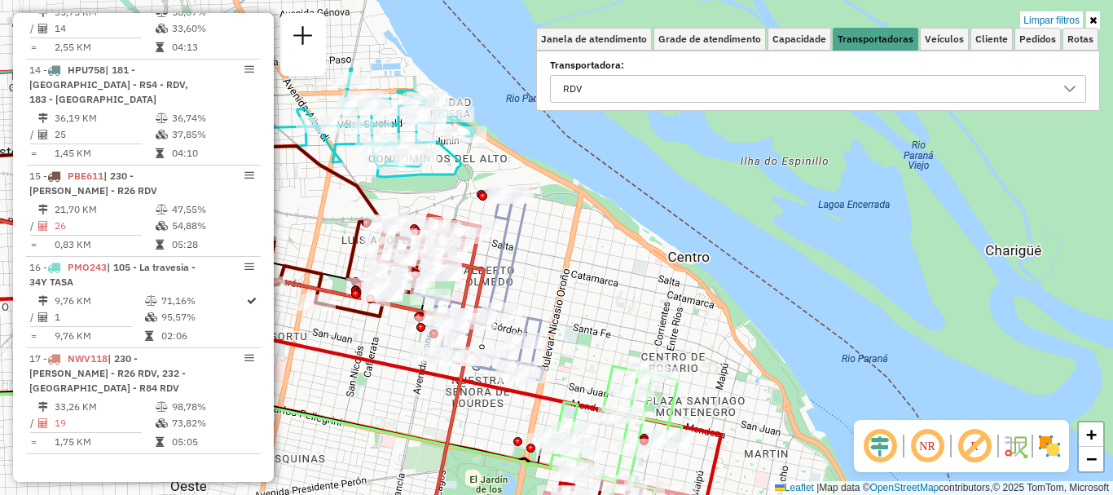
click at [1069, 88] on icon at bounding box center [1069, 88] width 13 height 13
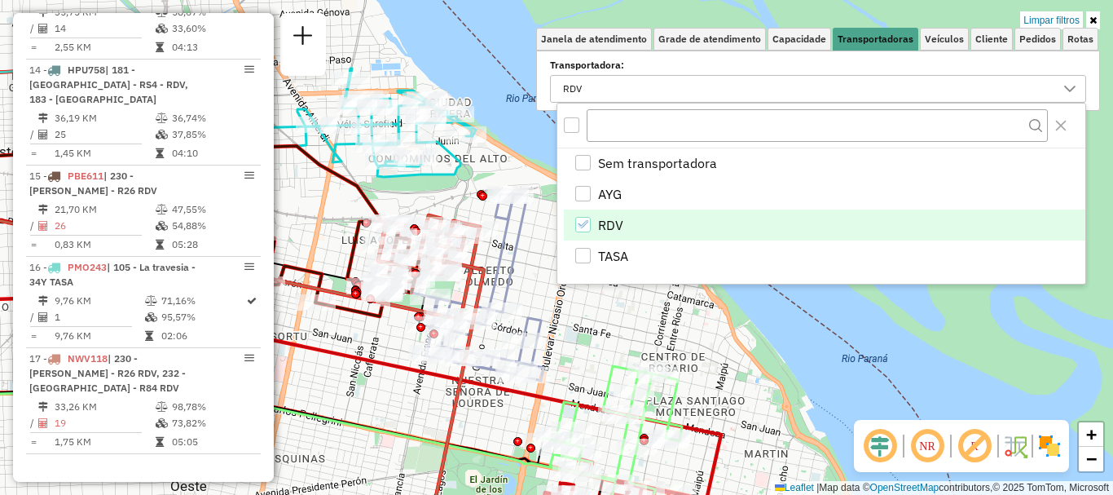
click at [583, 222] on icon "RDV" at bounding box center [582, 223] width 11 height 11
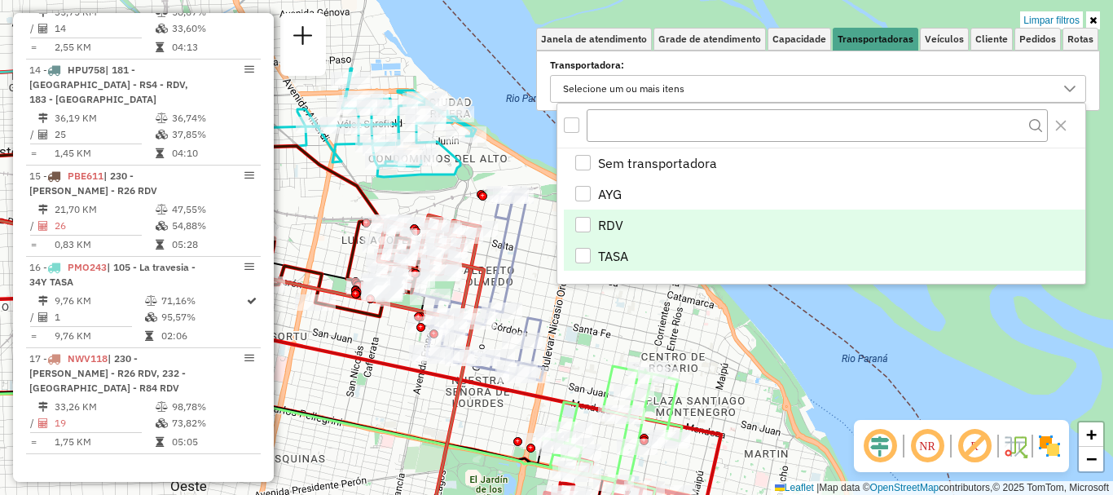
click at [578, 262] on div "TASA" at bounding box center [582, 255] width 15 height 15
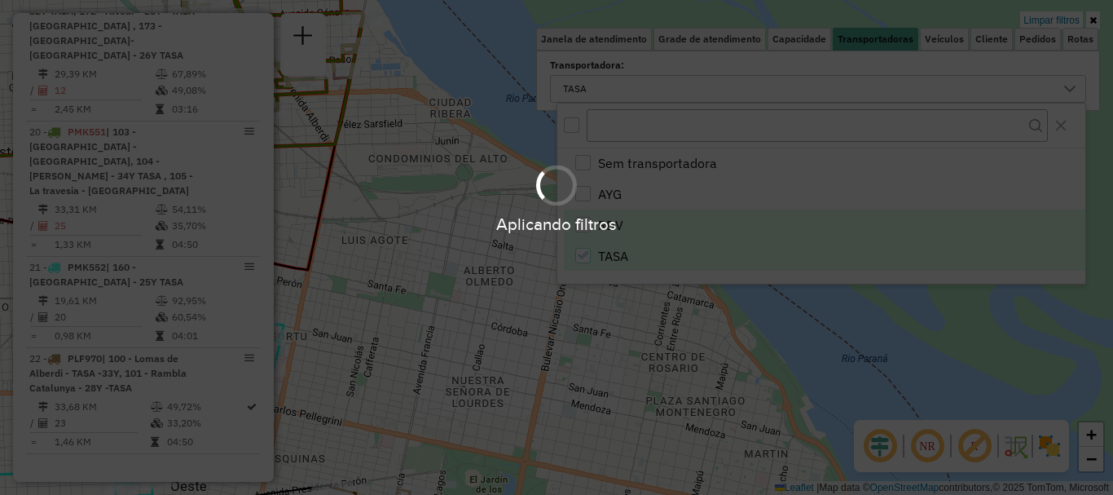
scroll to position [186, 0]
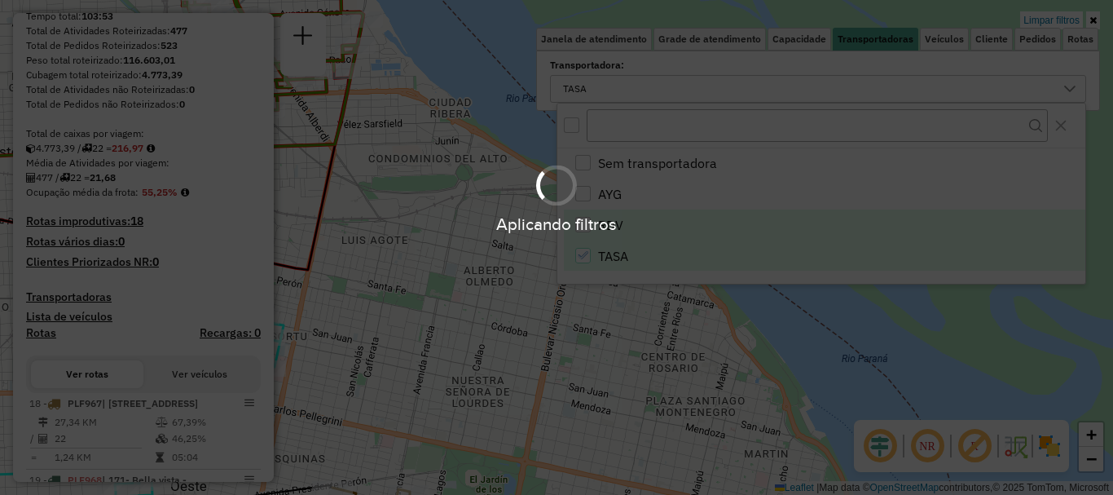
click at [583, 318] on div "Aplicando filtros" at bounding box center [556, 247] width 1113 height 495
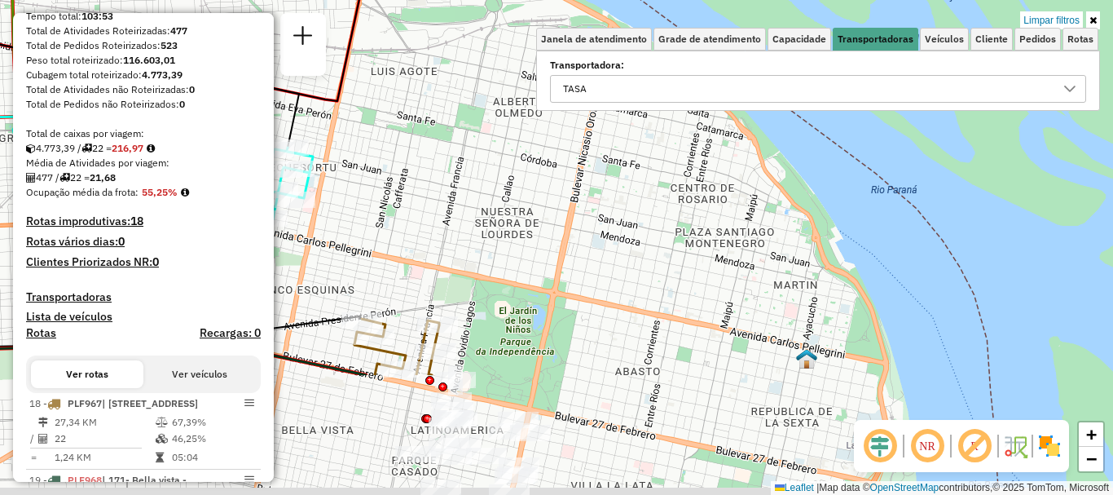
drag, startPoint x: 591, startPoint y: 190, endPoint x: 607, endPoint y: 89, distance: 102.3
click at [607, 95] on div "Limpar filtros Janela de atendimento Grade de atendimento Capacidade Transporta…" at bounding box center [556, 247] width 1113 height 495
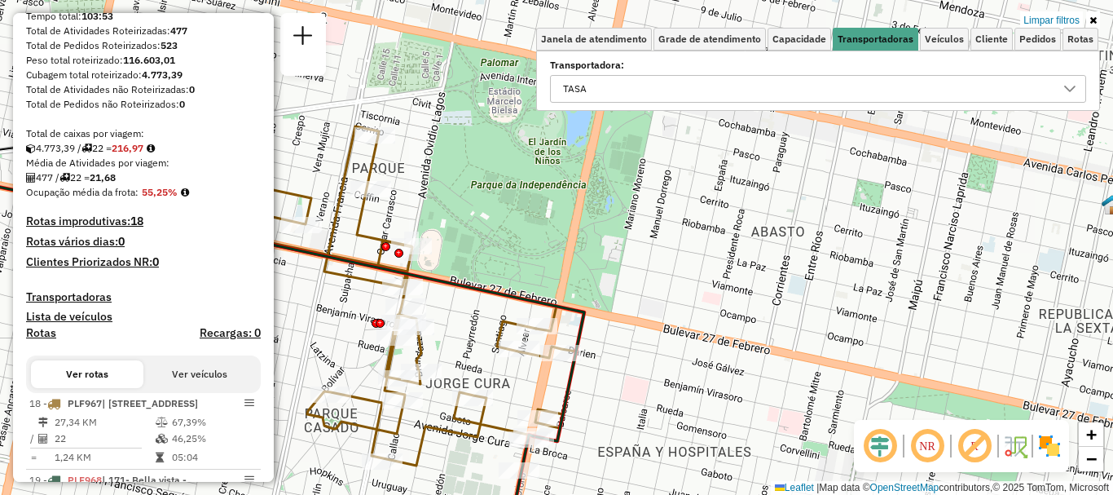
drag, startPoint x: 592, startPoint y: 297, endPoint x: 627, endPoint y: 287, distance: 37.2
click at [627, 287] on div "Limpar filtros Janela de atendimento Grade de atendimento Capacidade Transporta…" at bounding box center [556, 247] width 1113 height 495
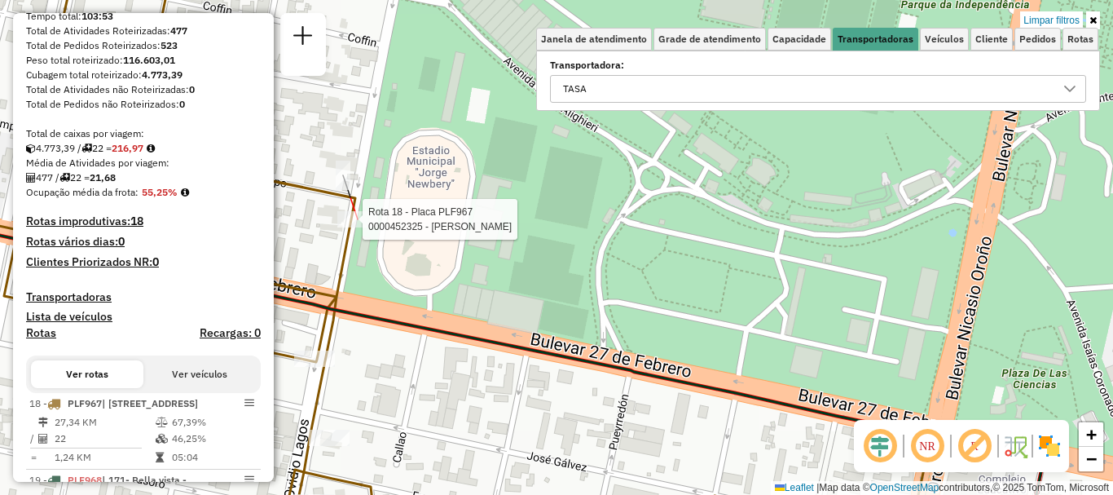
select select "**********"
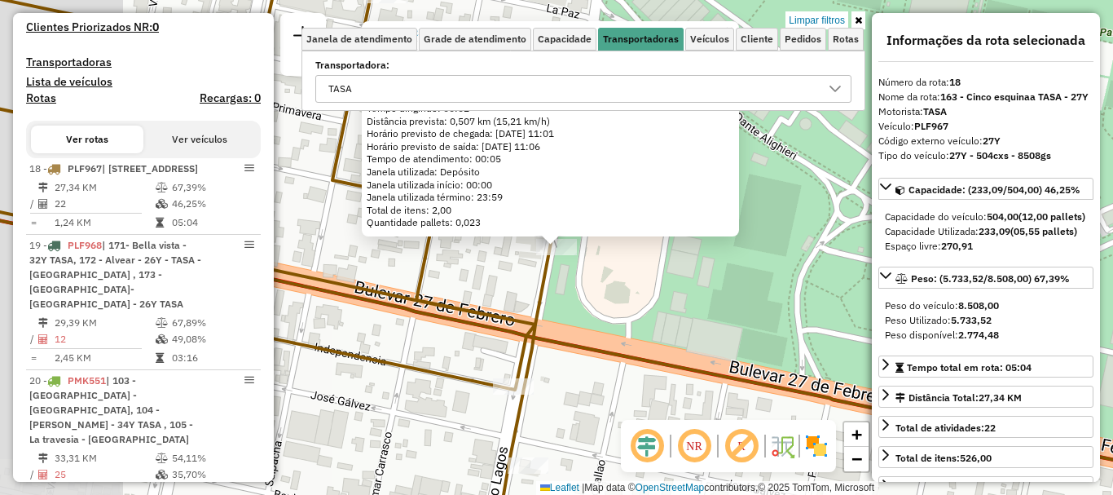
scroll to position [580, 0]
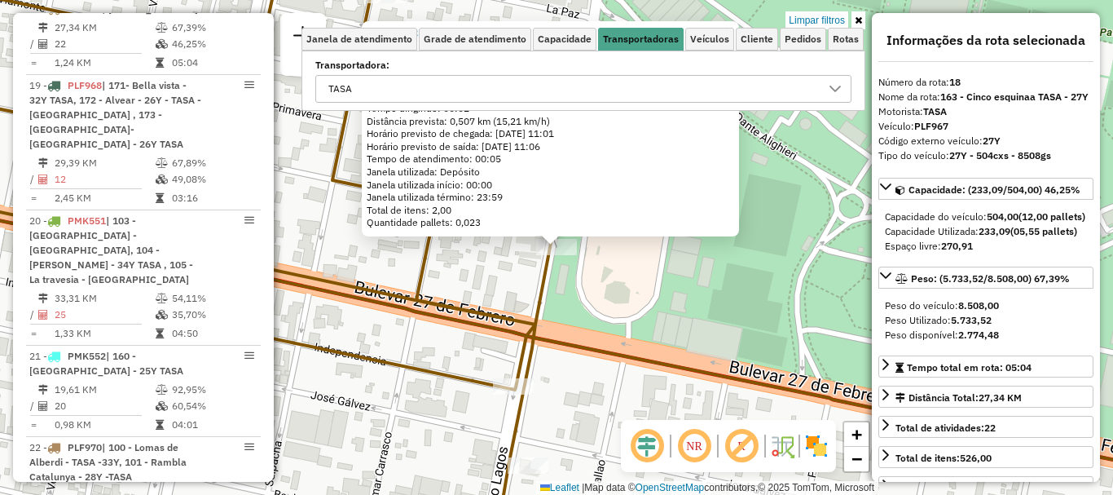
click at [419, 269] on icon at bounding box center [450, 246] width 1124 height 593
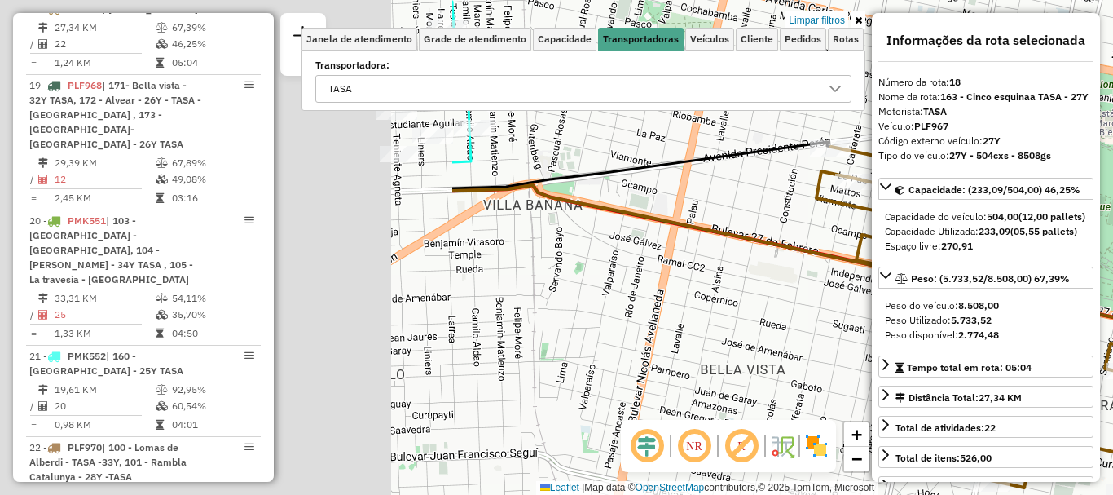
drag, startPoint x: 368, startPoint y: 294, endPoint x: 806, endPoint y: 328, distance: 438.8
click at [926, 297] on hb-router-mapa "Informações da Sessão 1285872 - 01/10/2025 Criação: 30/09/2025 16:13 Depósito: …" at bounding box center [556, 247] width 1113 height 495
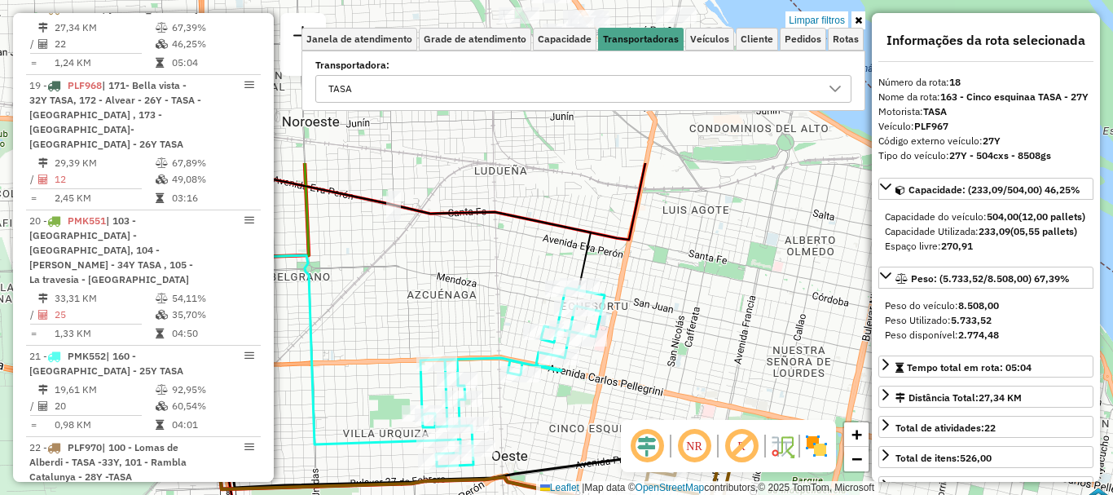
drag, startPoint x: 641, startPoint y: 342, endPoint x: 527, endPoint y: 518, distance: 209.7
click at [527, 494] on html "Aplicando filtros Pop-up bloqueado! Seu navegador bloqueou automáticamente a ab…" at bounding box center [556, 247] width 1113 height 495
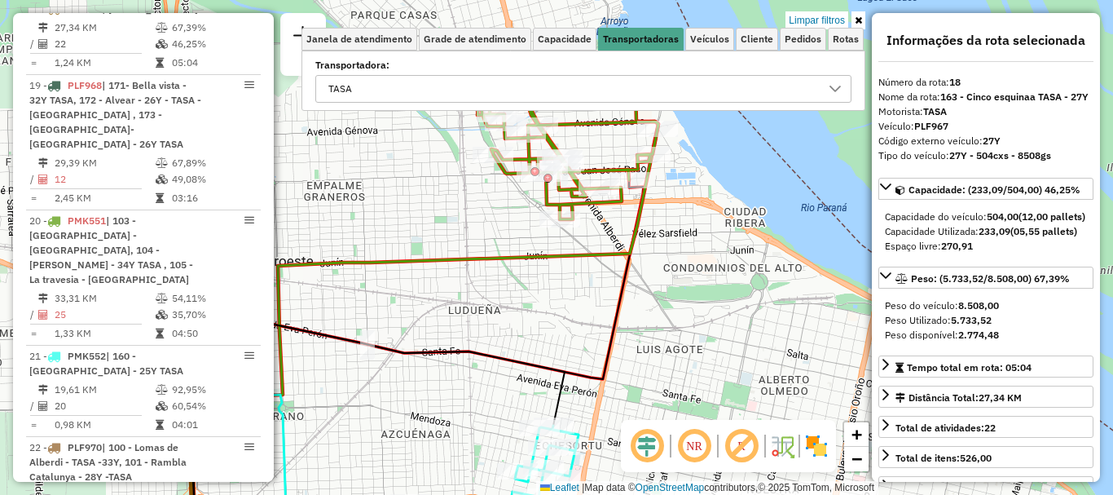
drag, startPoint x: 596, startPoint y: 407, endPoint x: 579, endPoint y: 459, distance: 54.4
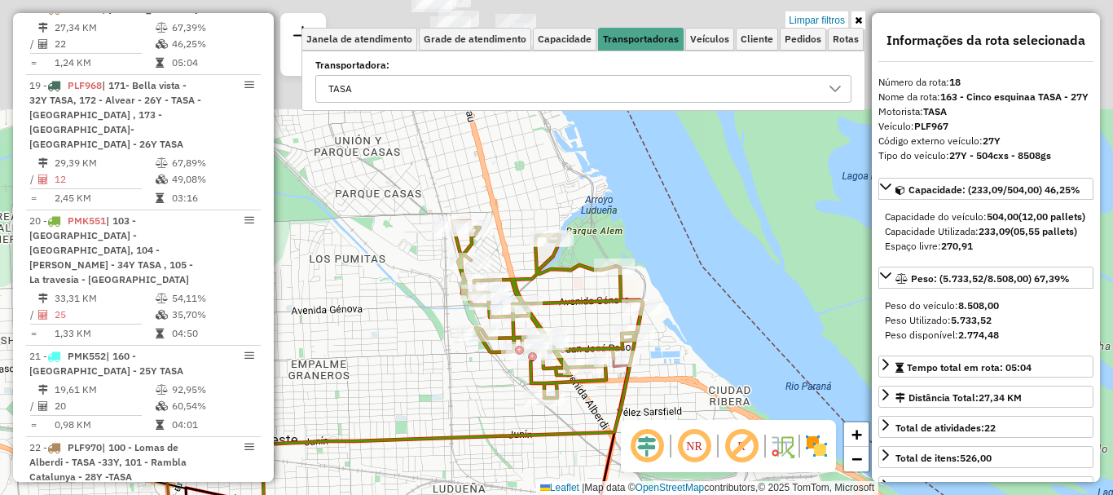
drag, startPoint x: 596, startPoint y: 430, endPoint x: 595, endPoint y: 469, distance: 39.1
click at [595, 469] on div "Limpar filtros Janela de atendimento Grade de atendimento Capacidade Transporta…" at bounding box center [556, 247] width 1113 height 495
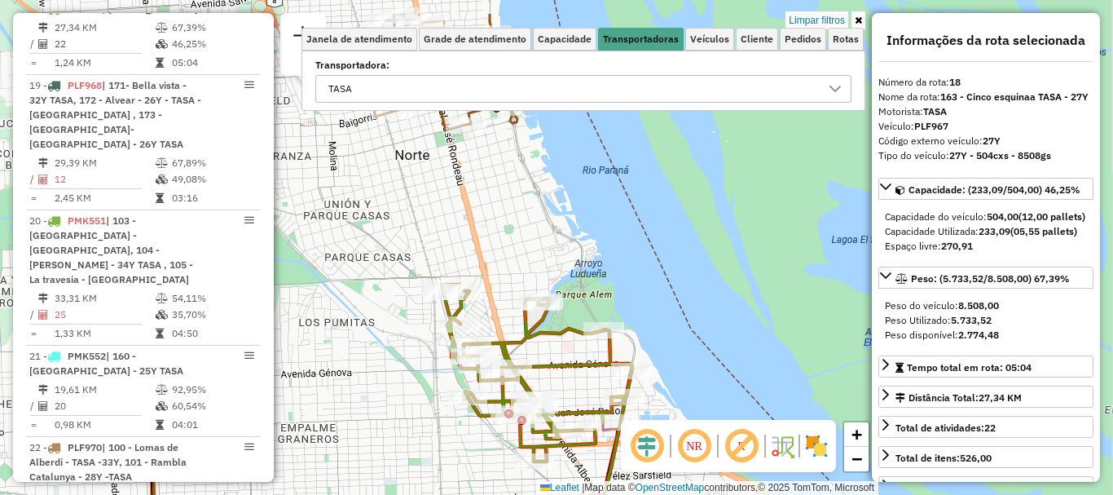
drag, startPoint x: 599, startPoint y: 465, endPoint x: 587, endPoint y: 526, distance: 62.3
click at [587, 494] on html "Aplicando filtros Pop-up bloqueado! Seu navegador bloqueou automáticamente a ab…" at bounding box center [556, 247] width 1113 height 495
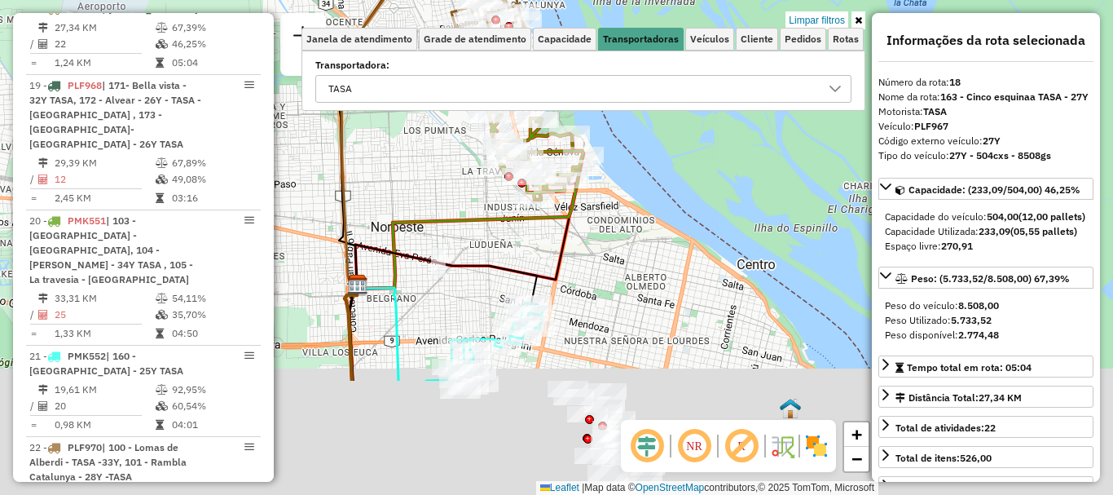
drag, startPoint x: 653, startPoint y: 232, endPoint x: 611, endPoint y: 138, distance: 103.6
click at [612, 138] on div "Limpar filtros Janela de atendimento Grade de atendimento Capacidade Transporta…" at bounding box center [556, 247] width 1113 height 495
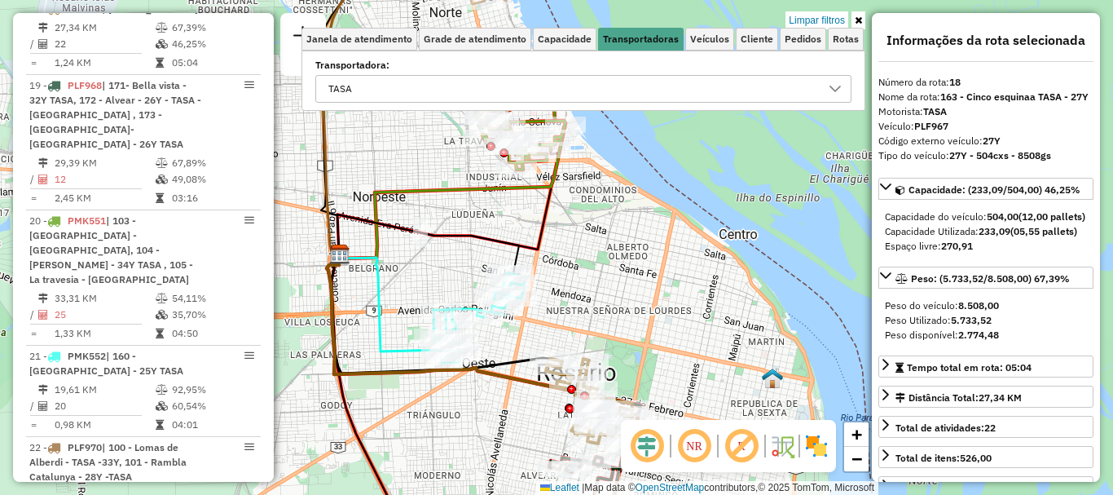
drag, startPoint x: 746, startPoint y: 341, endPoint x: 689, endPoint y: 205, distance: 147.2
click at [697, 218] on div "Limpar filtros Janela de atendimento Grade de atendimento Capacidade Transporta…" at bounding box center [556, 247] width 1113 height 495
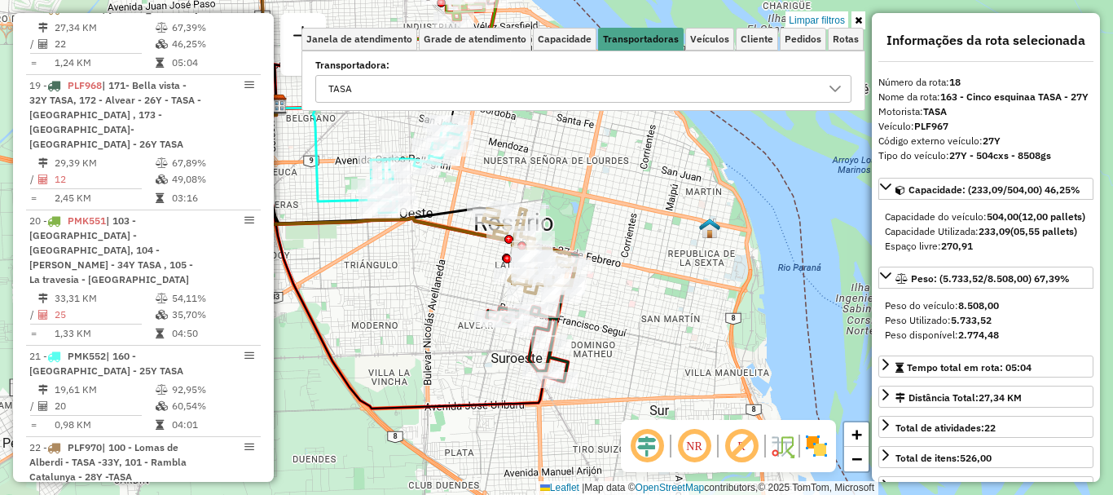
click at [721, 215] on div "Limpar filtros Janela de atendimento Grade de atendimento Capacidade Transporta…" at bounding box center [556, 247] width 1113 height 495
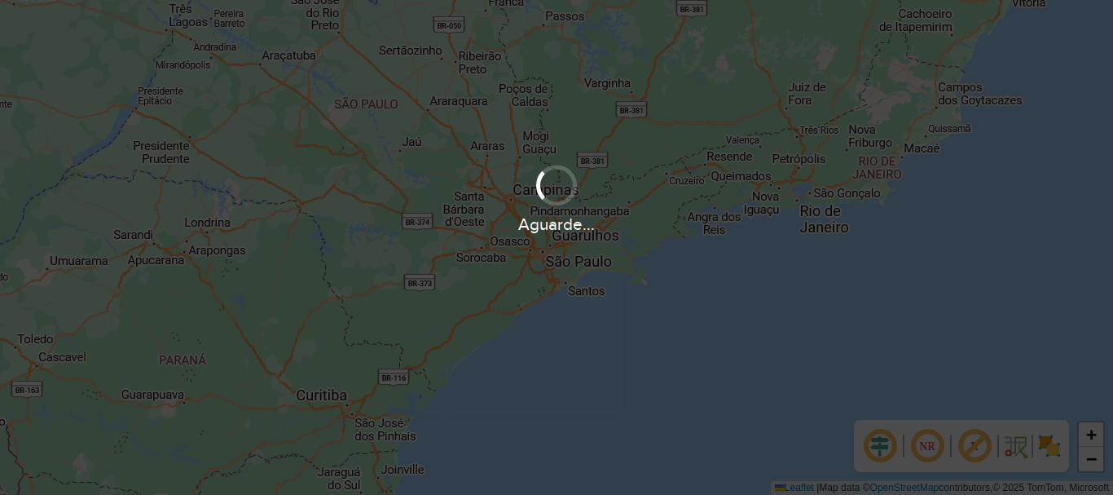
scroll to position [1068, 0]
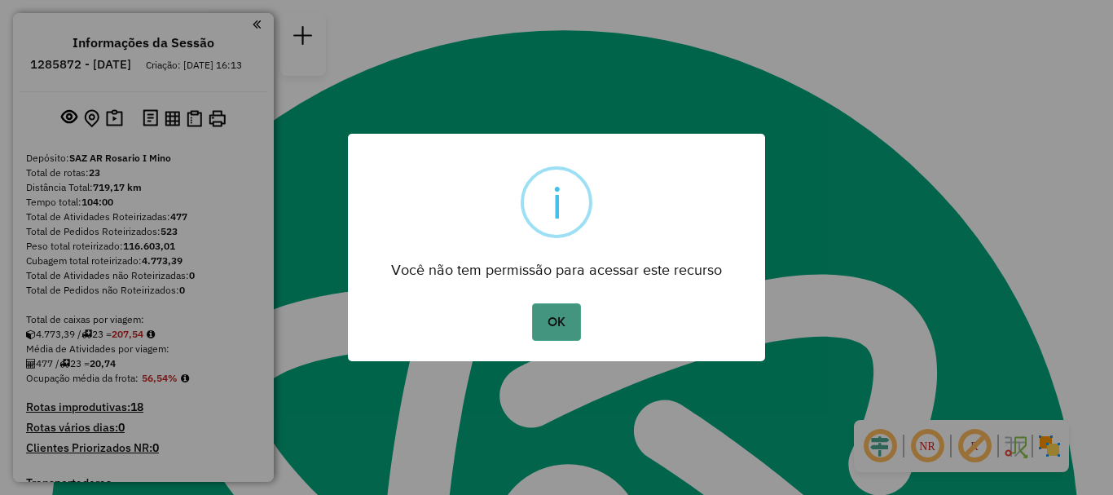
click at [567, 310] on button "OK" at bounding box center [556, 321] width 48 height 37
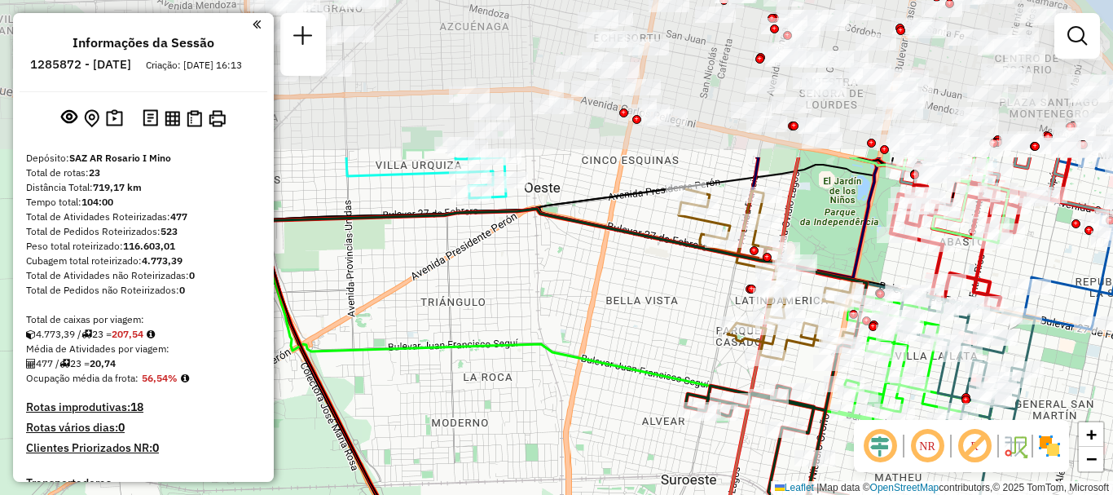
drag, startPoint x: 608, startPoint y: 191, endPoint x: 573, endPoint y: 403, distance: 214.7
click at [573, 403] on div "Janela de atendimento Grade de atendimento Capacidade Transportadoras Veículos …" at bounding box center [556, 247] width 1113 height 495
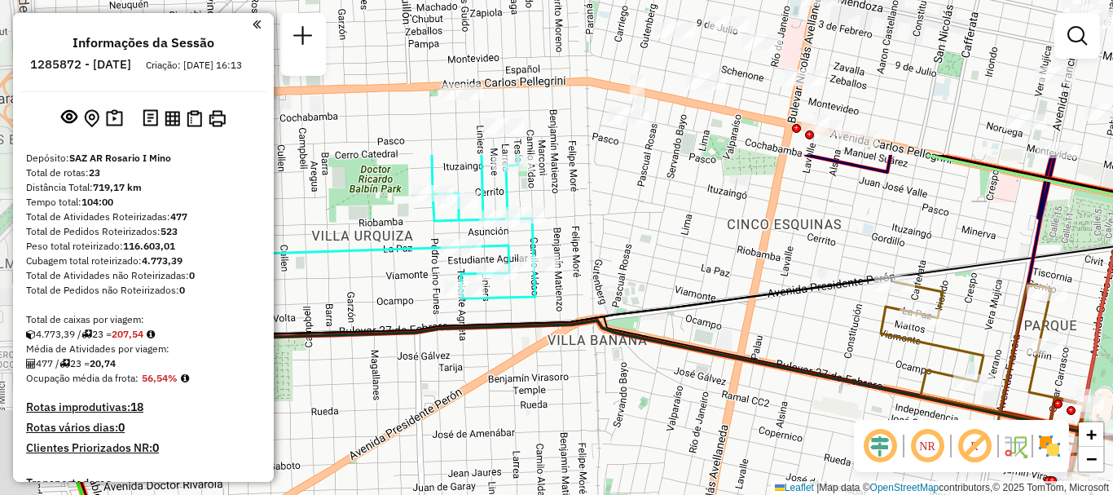
drag, startPoint x: 753, startPoint y: 301, endPoint x: 890, endPoint y: 505, distance: 246.1
click at [890, 494] on html "Aguarde... Pop-up bloqueado! Seu navegador bloqueou automáticamente a abertura …" at bounding box center [556, 247] width 1113 height 495
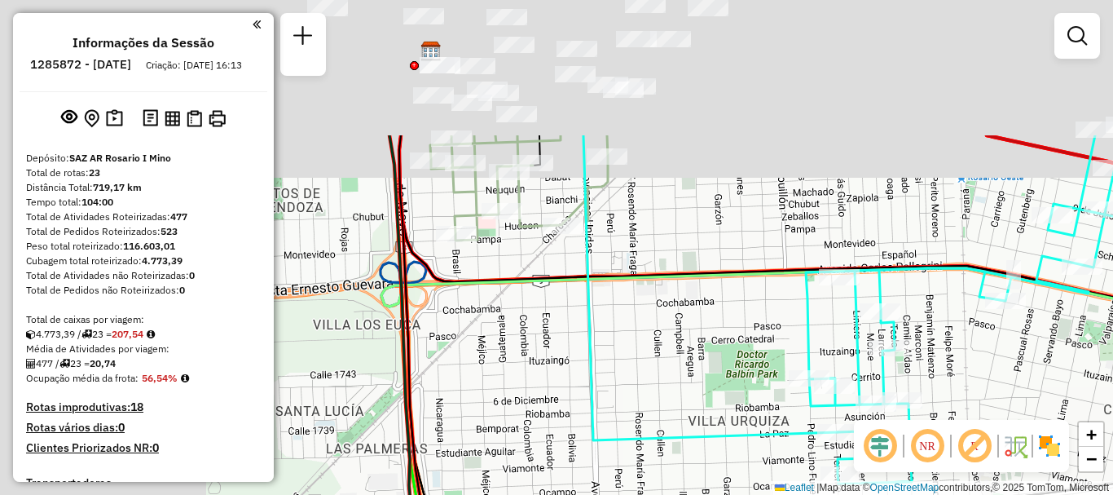
drag, startPoint x: 737, startPoint y: 347, endPoint x: 1112, endPoint y: 526, distance: 415.5
click at [1112, 494] on html "Aguarde... Pop-up bloqueado! Seu navegador bloqueou automáticamente a abertura …" at bounding box center [556, 247] width 1113 height 495
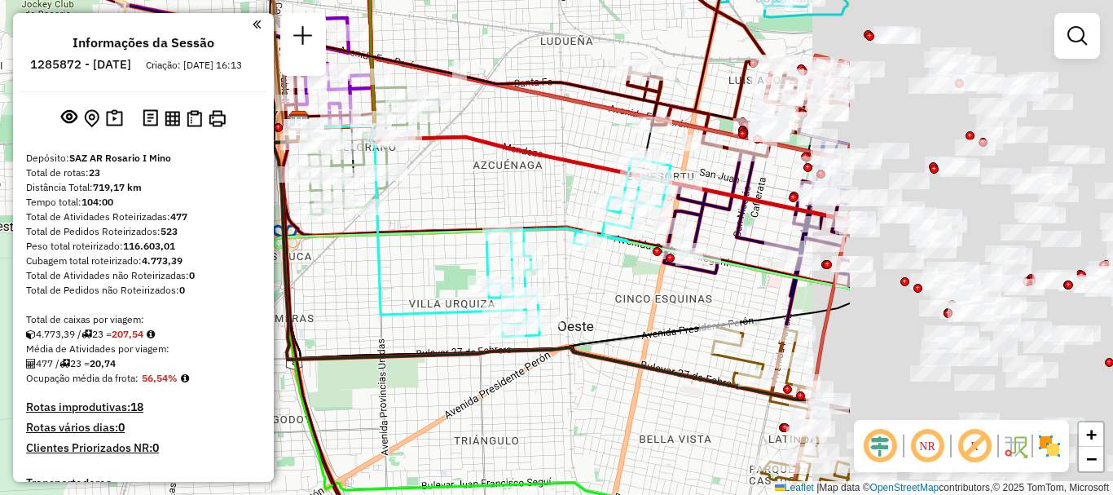
drag, startPoint x: 794, startPoint y: 182, endPoint x: 552, endPoint y: 187, distance: 242.1
click at [552, 187] on div "Janela de atendimento Grade de atendimento Capacidade Transportadoras Veículos …" at bounding box center [556, 247] width 1113 height 495
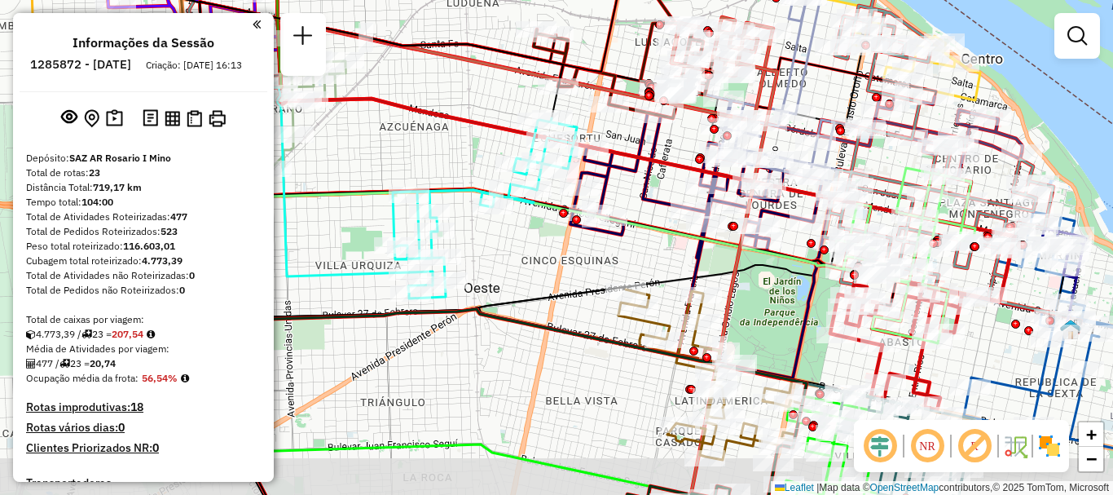
drag, startPoint x: 657, startPoint y: 218, endPoint x: 516, endPoint y: 189, distance: 143.8
click at [516, 189] on icon at bounding box center [512, 166] width 647 height 200
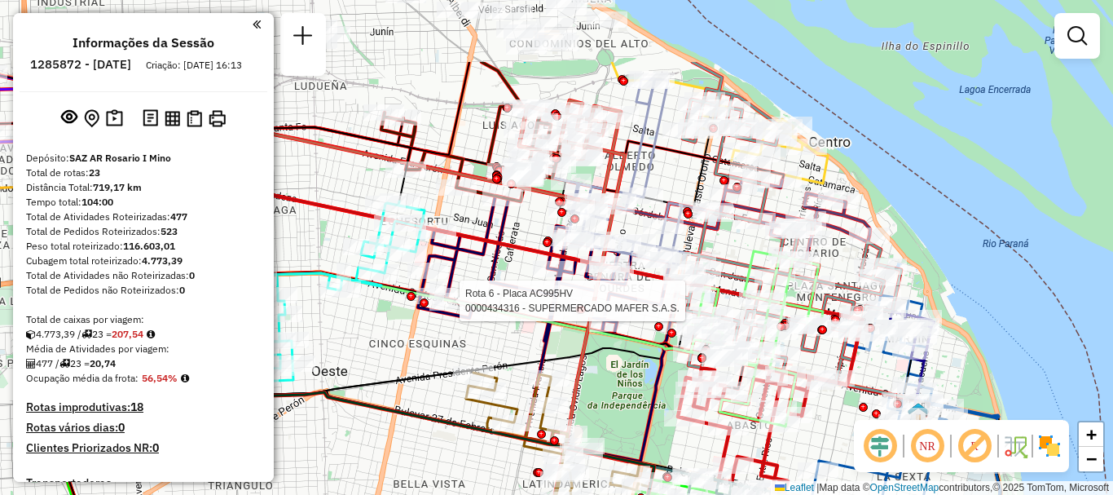
drag, startPoint x: 873, startPoint y: 380, endPoint x: 873, endPoint y: 438, distance: 58.7
click at [873, 438] on hb-router-mapa "Informações da Sessão 1285872 - 01/10/2025 Criação: 30/09/2025 16:13 Depósito: …" at bounding box center [556, 247] width 1113 height 495
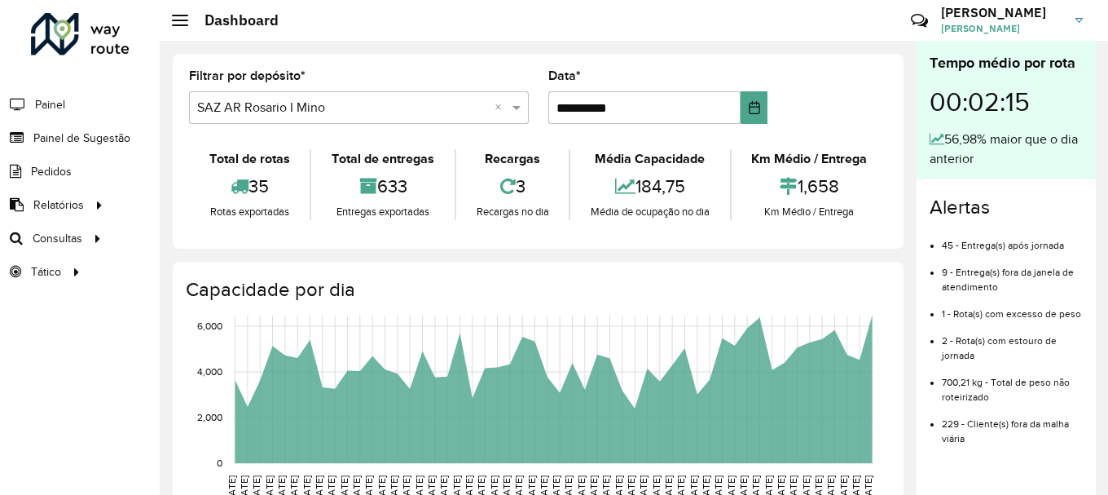
scroll to position [1068, 0]
